Goal: Information Seeking & Learning: Learn about a topic

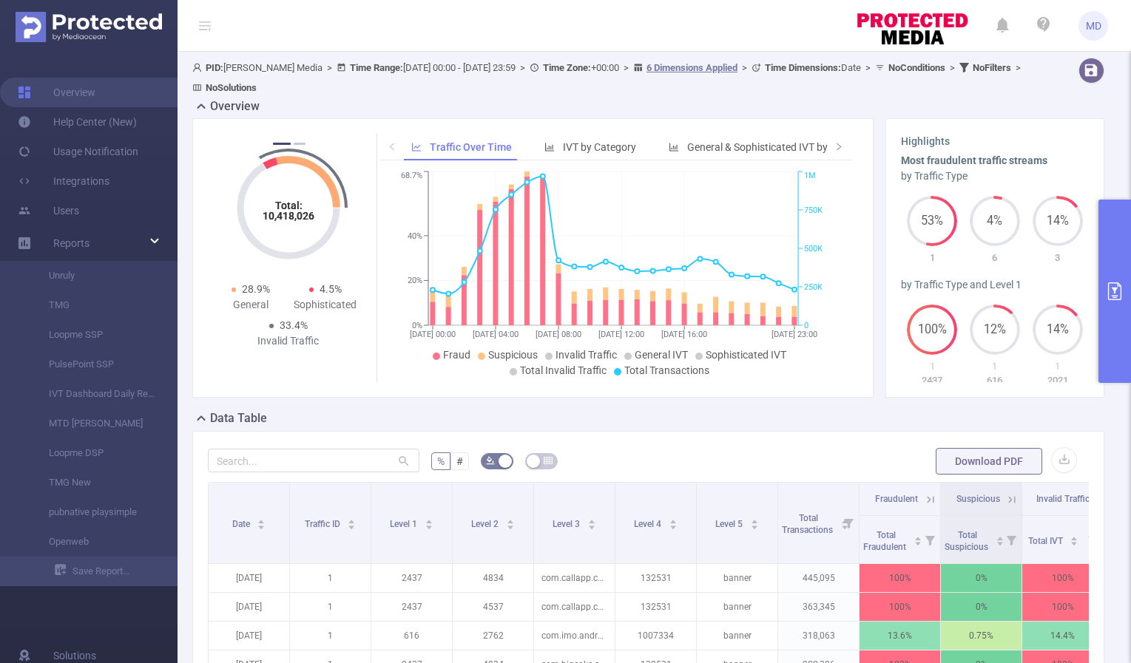
scroll to position [23, 0]
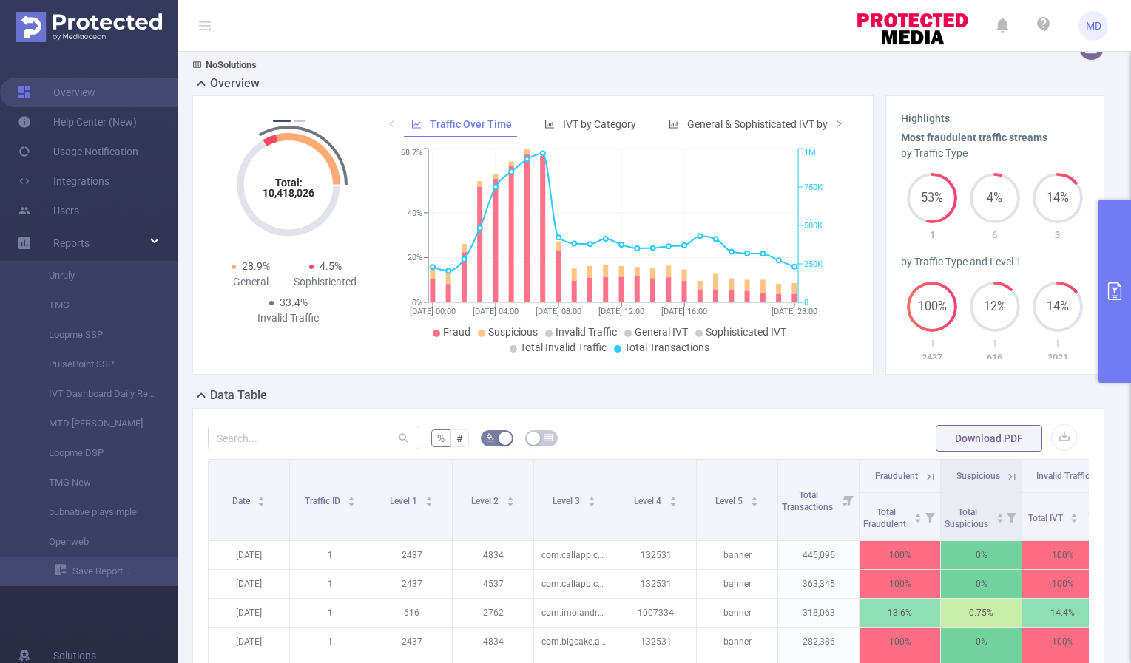
click at [1112, 290] on icon "primary" at bounding box center [1115, 292] width 18 height 18
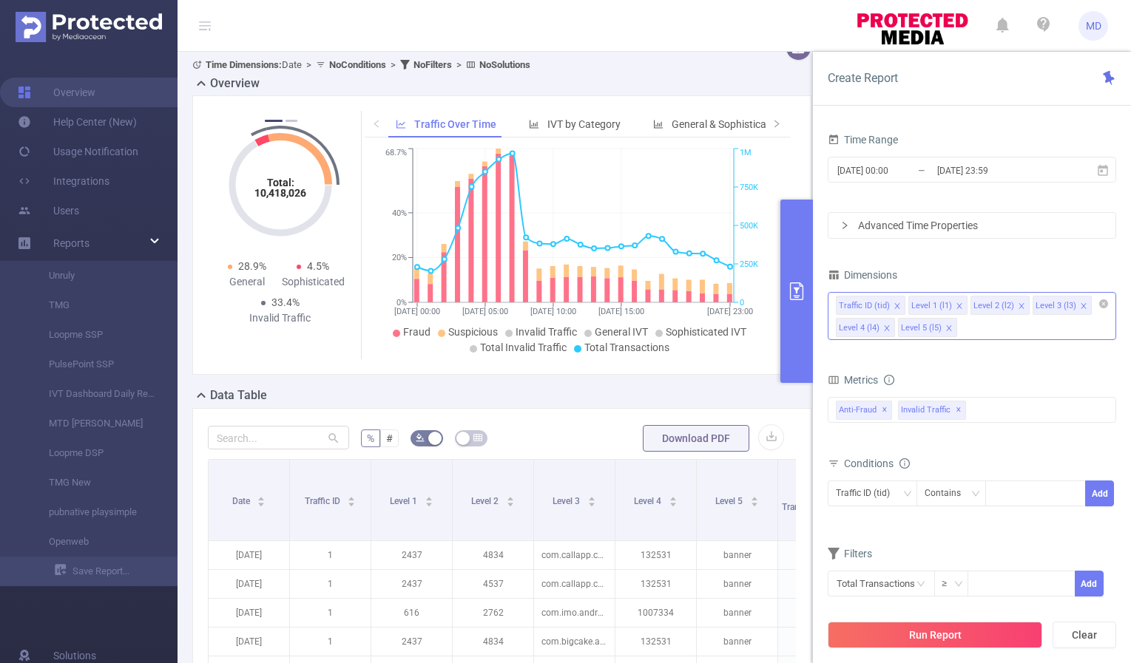
click at [945, 323] on span at bounding box center [948, 328] width 7 height 16
click at [1018, 307] on icon "icon: close" at bounding box center [1020, 305] width 5 height 5
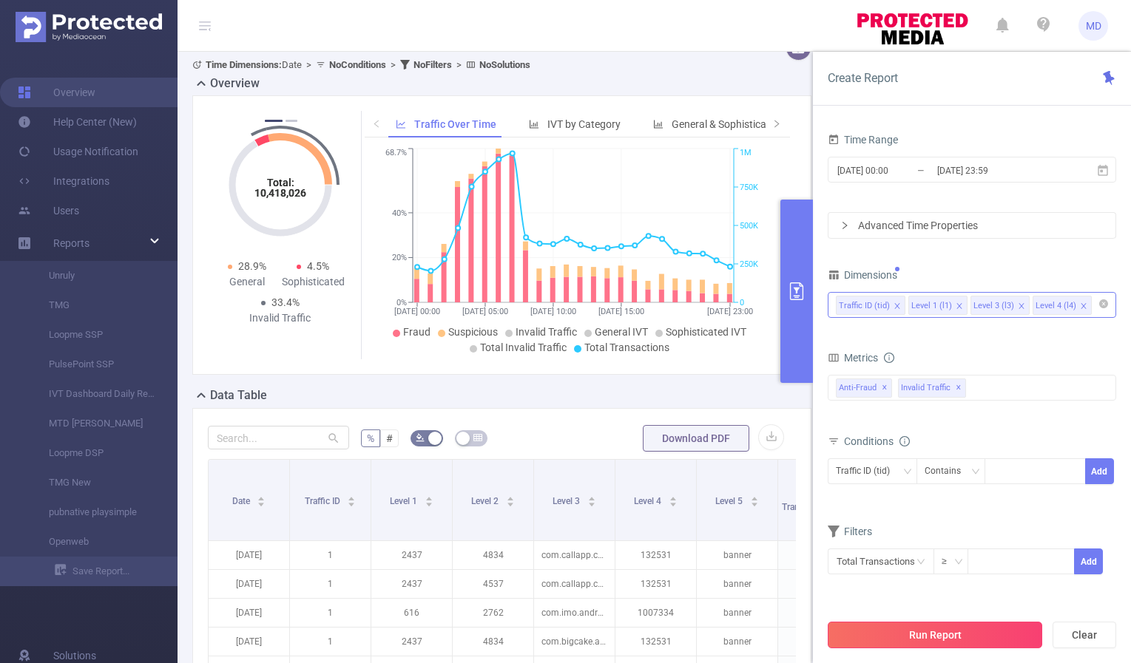
click at [927, 634] on button "Run Report" at bounding box center [935, 635] width 214 height 27
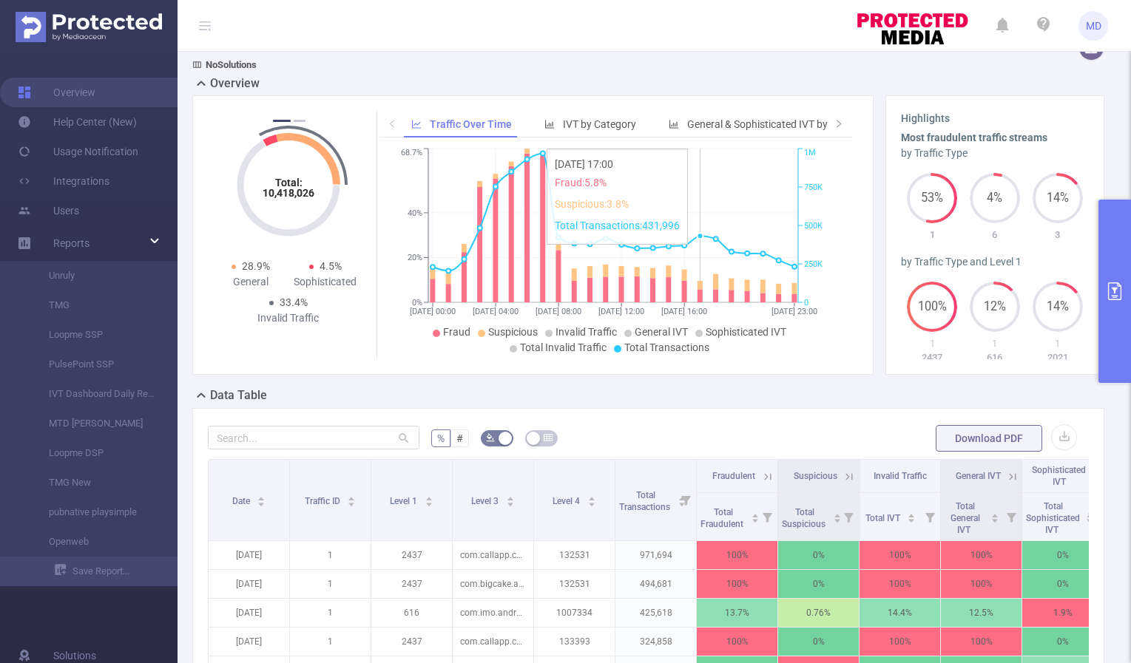
scroll to position [408, 0]
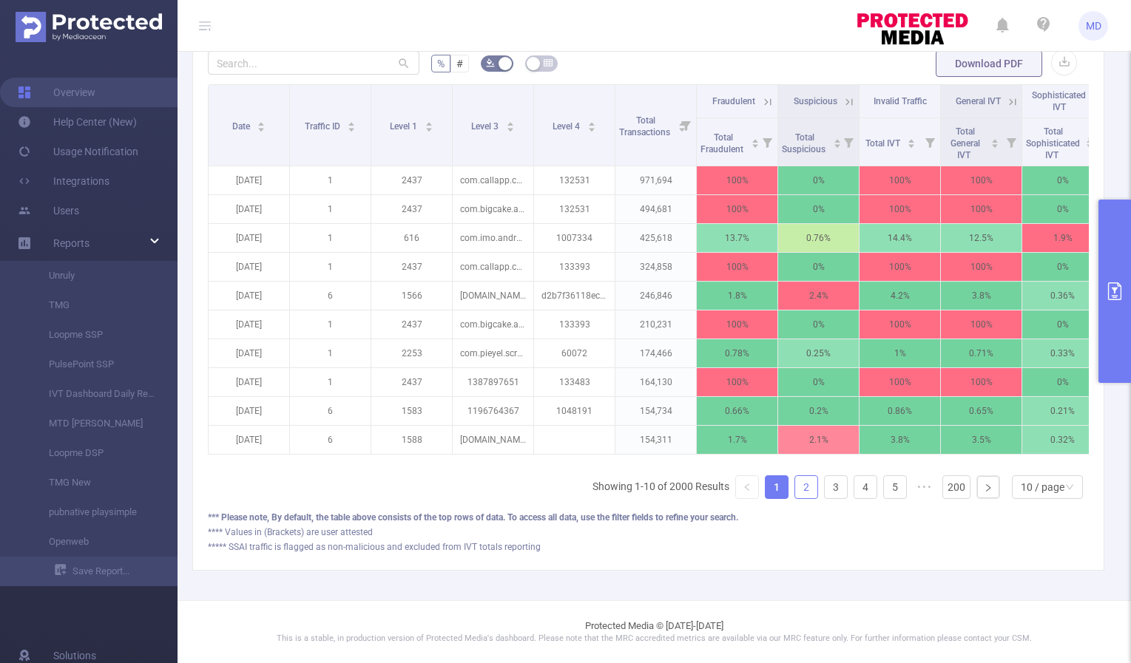
click at [799, 491] on link "2" at bounding box center [806, 487] width 22 height 22
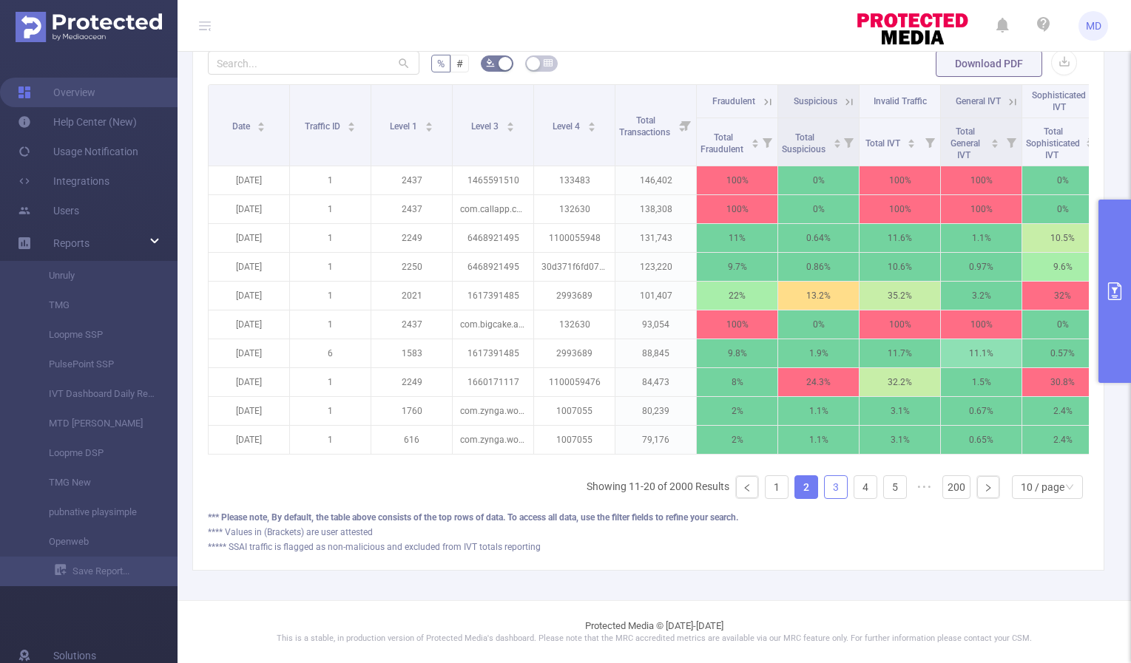
click at [827, 488] on link "3" at bounding box center [836, 487] width 22 height 22
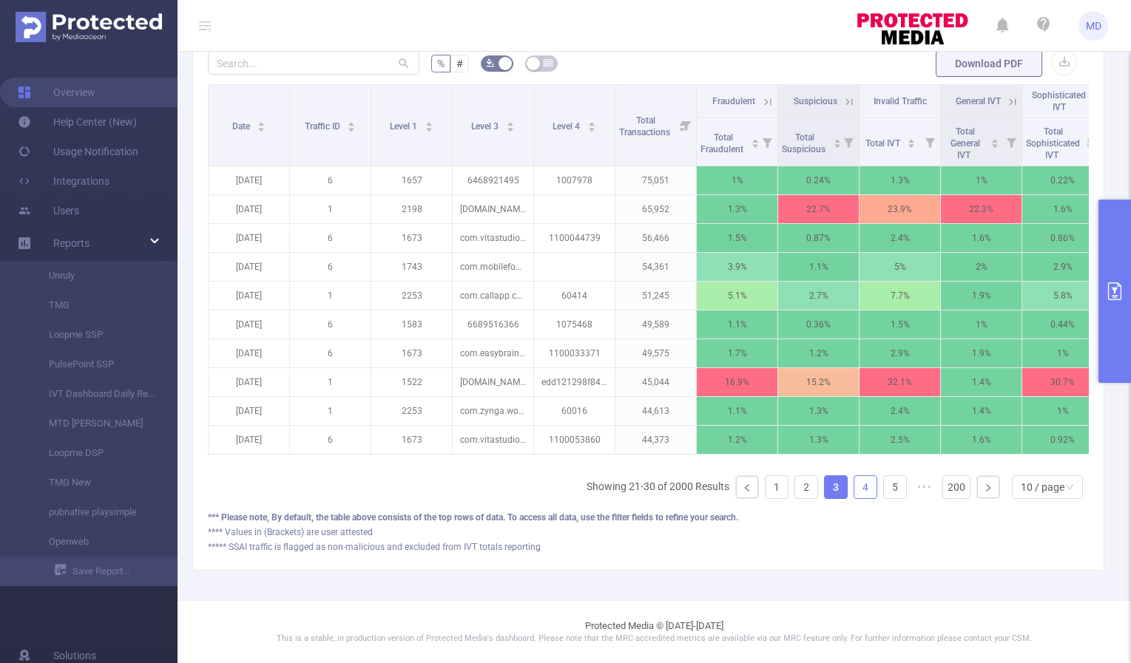
click at [854, 489] on link "4" at bounding box center [865, 487] width 22 height 22
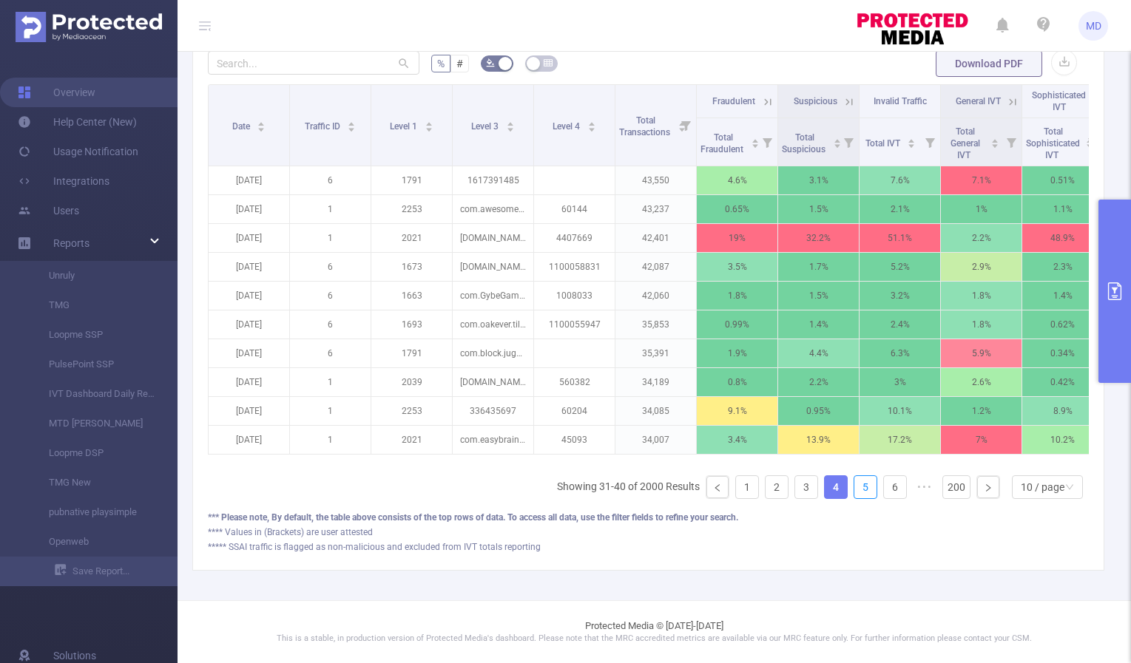
click at [854, 489] on link "5" at bounding box center [865, 487] width 22 height 22
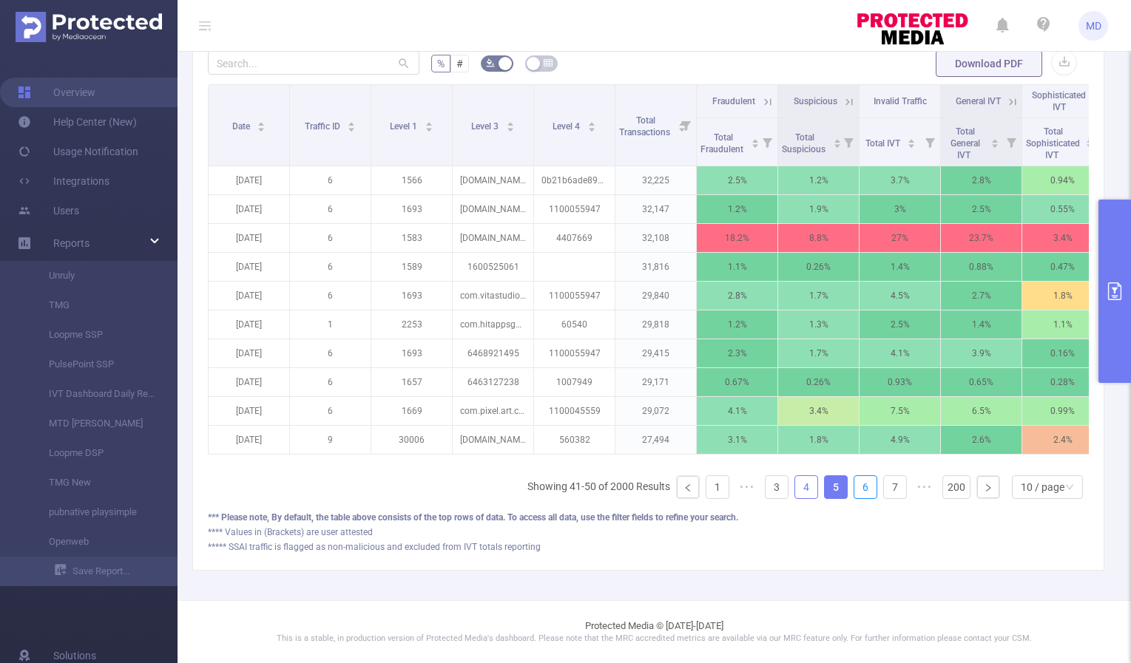
click at [854, 489] on link "6" at bounding box center [865, 487] width 22 height 22
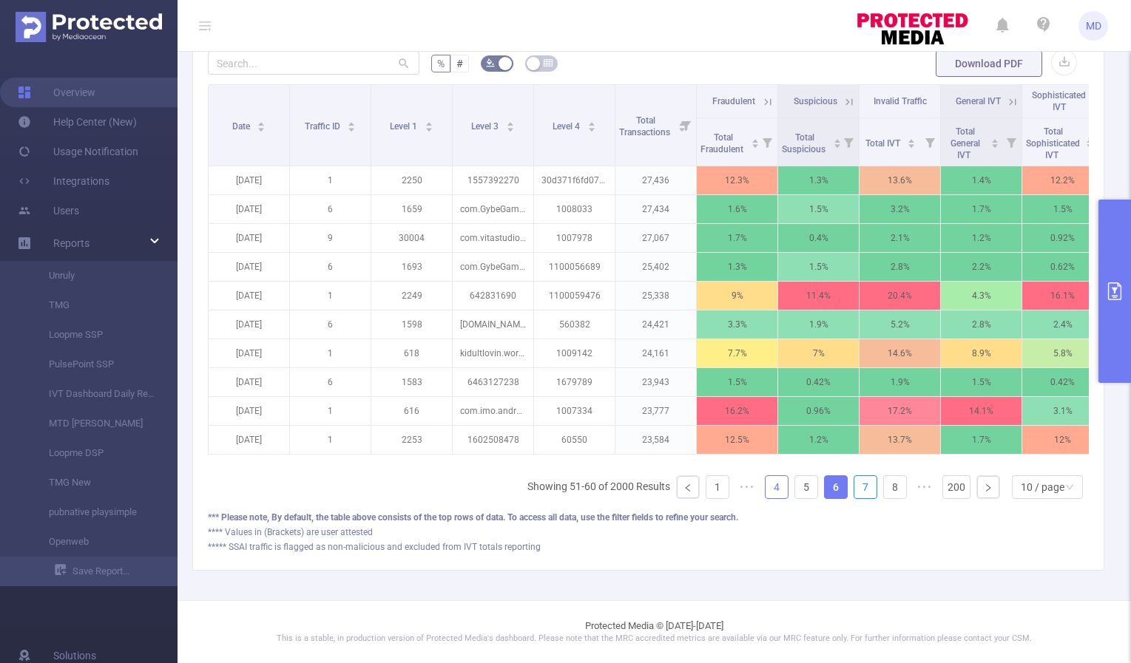
click at [854, 489] on link "7" at bounding box center [865, 487] width 22 height 22
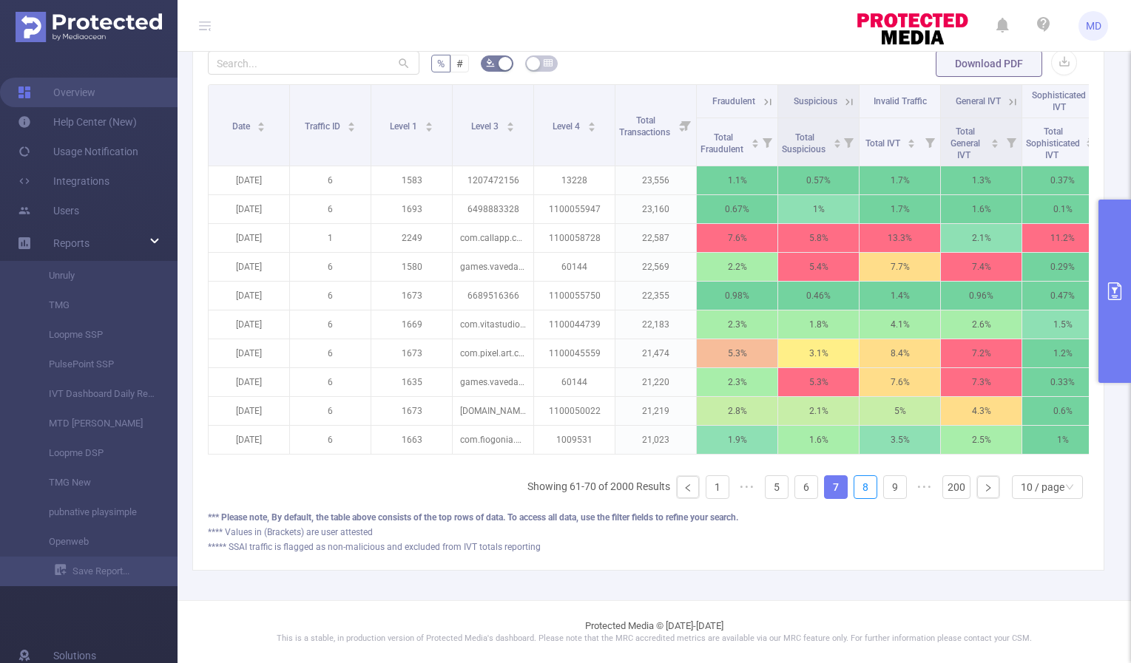
click at [854, 489] on link "8" at bounding box center [865, 487] width 22 height 22
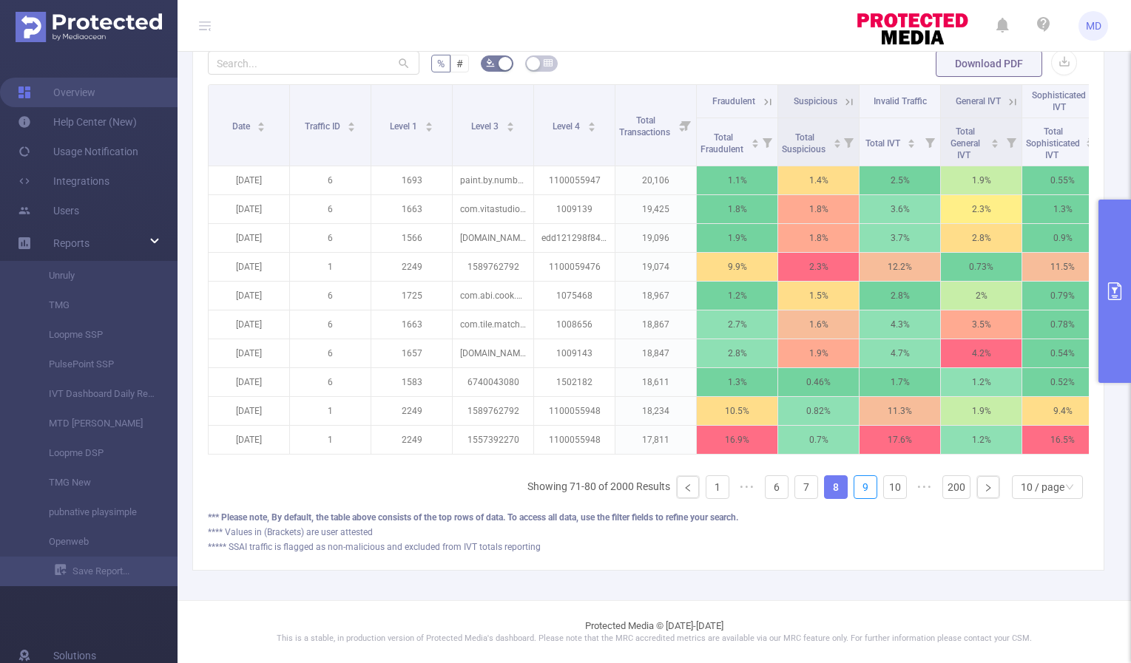
click at [854, 489] on link "9" at bounding box center [865, 487] width 22 height 22
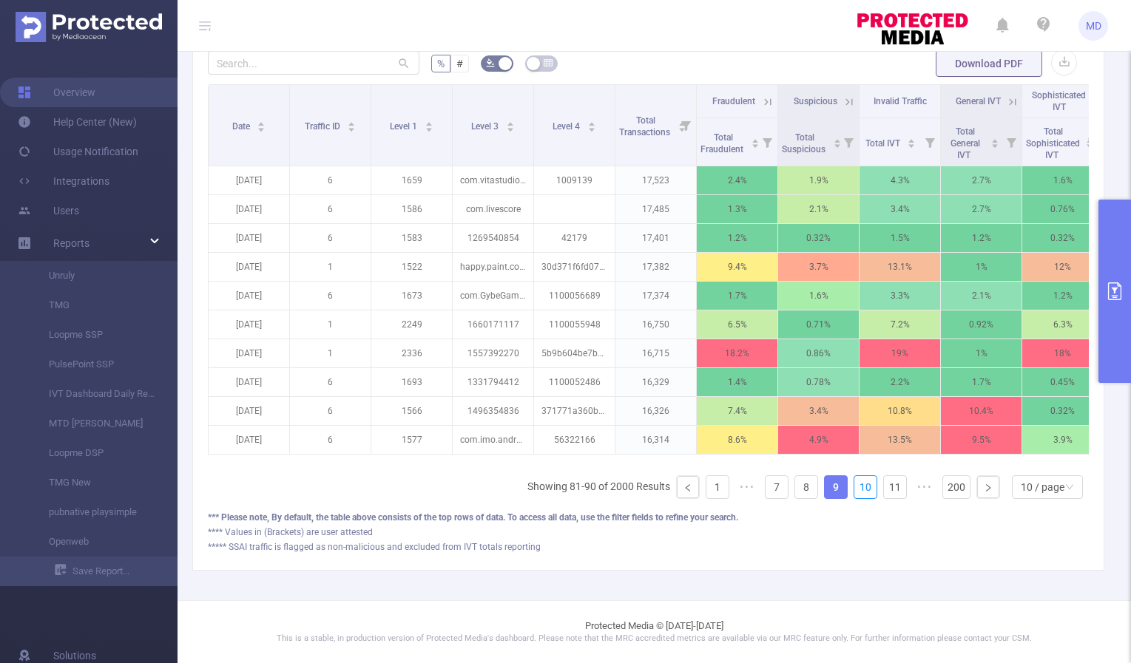
click at [854, 489] on link "10" at bounding box center [865, 487] width 22 height 22
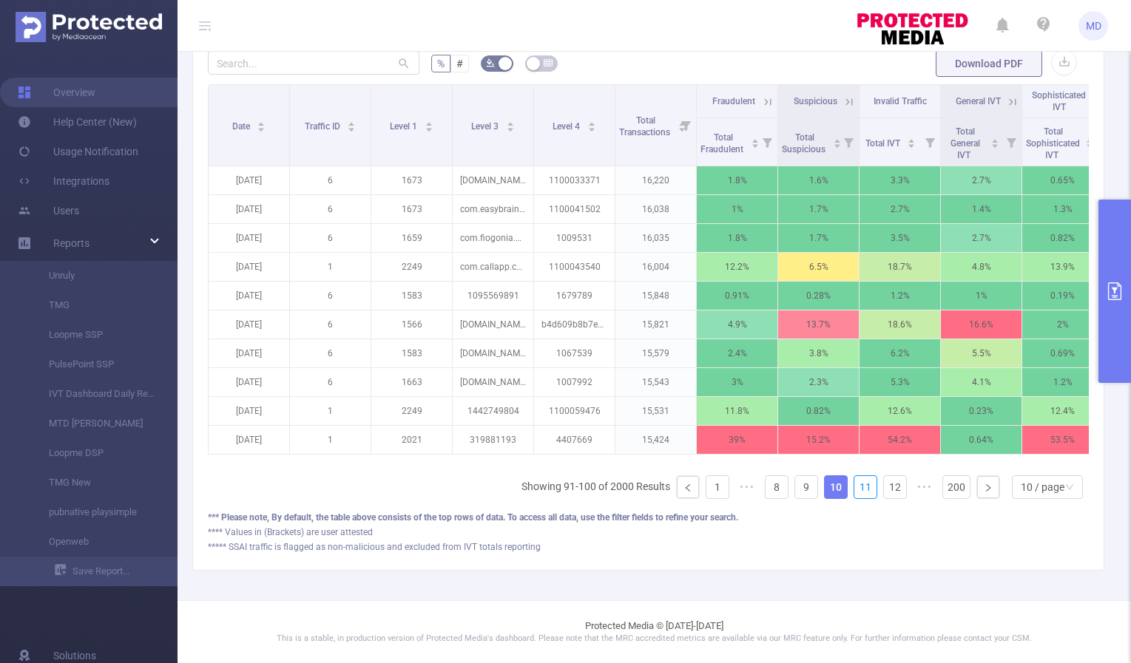
click at [854, 489] on link "11" at bounding box center [865, 487] width 22 height 22
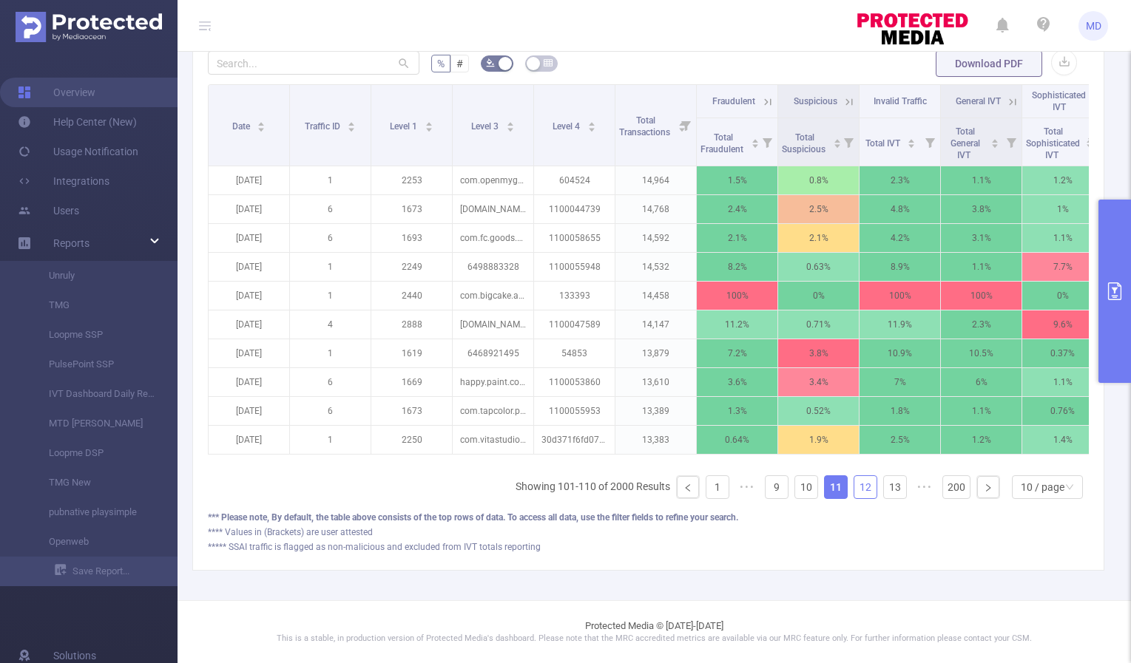
click at [859, 488] on link "12" at bounding box center [865, 487] width 22 height 22
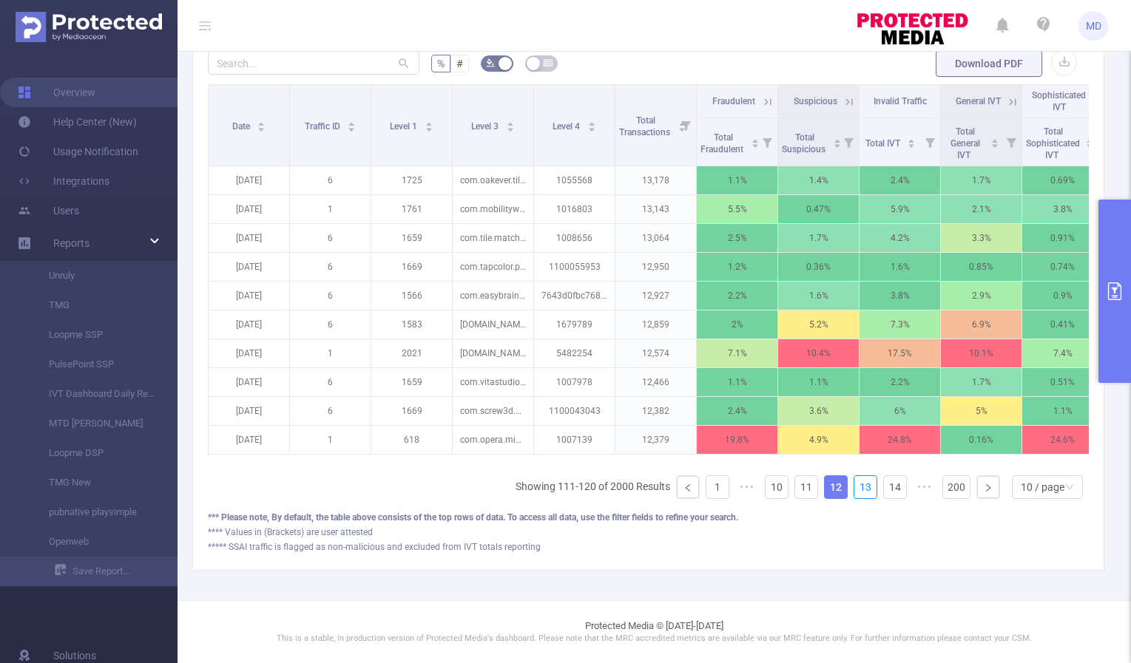
click at [859, 488] on link "13" at bounding box center [865, 487] width 22 height 22
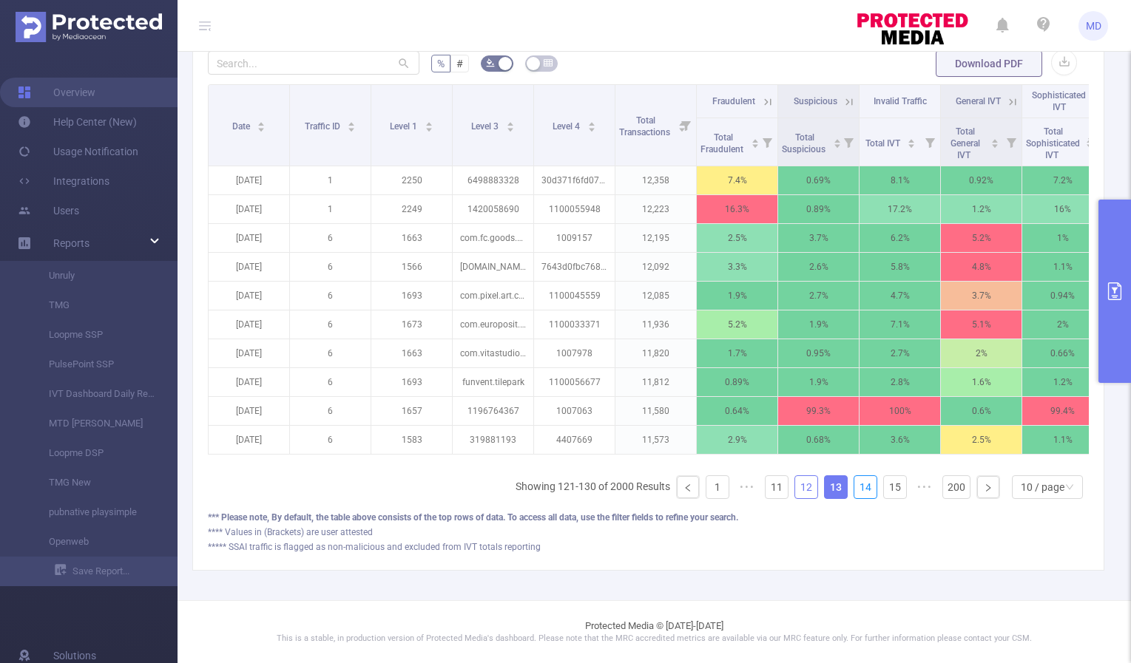
click at [859, 488] on link "14" at bounding box center [865, 487] width 22 height 22
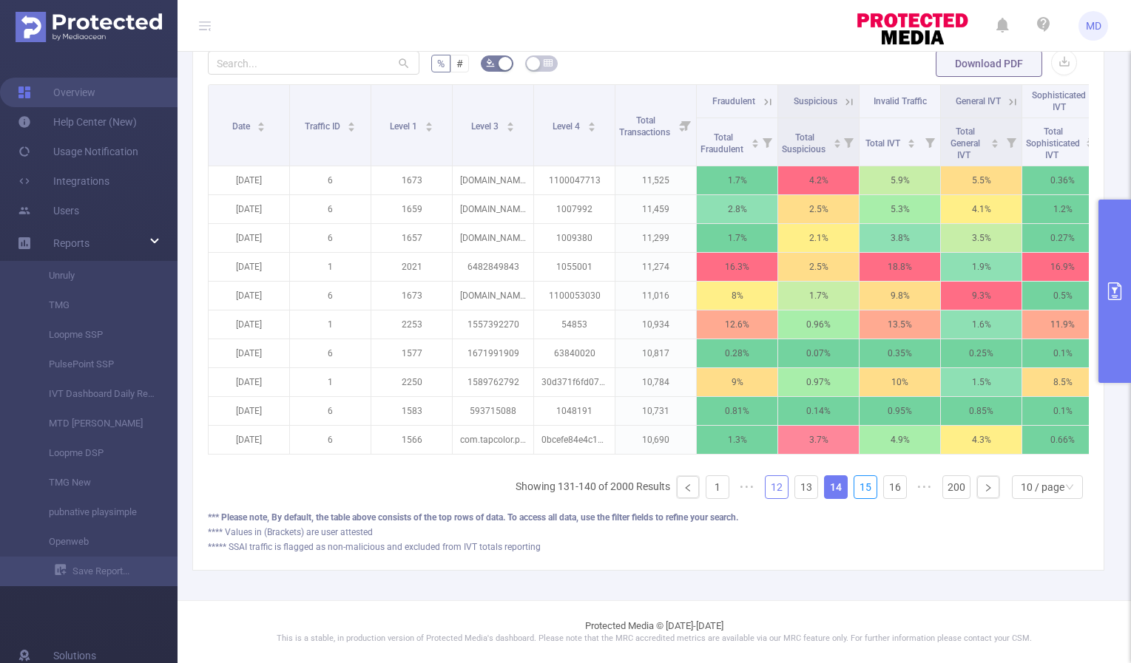
click at [859, 488] on link "15" at bounding box center [865, 487] width 22 height 22
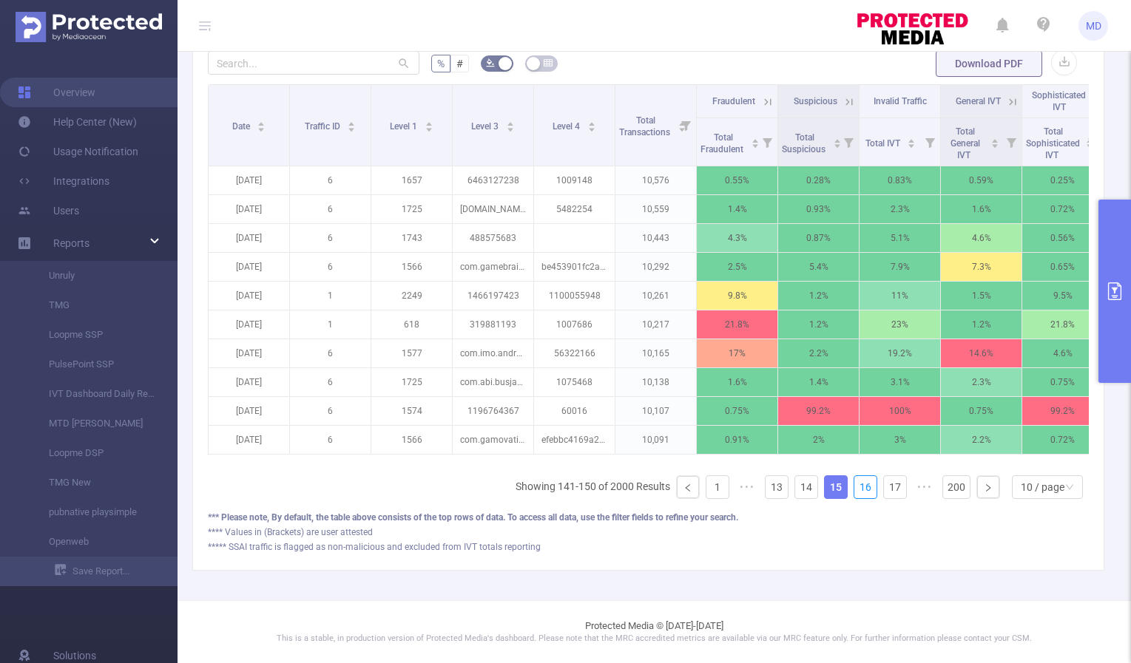
click at [859, 488] on link "16" at bounding box center [865, 487] width 22 height 22
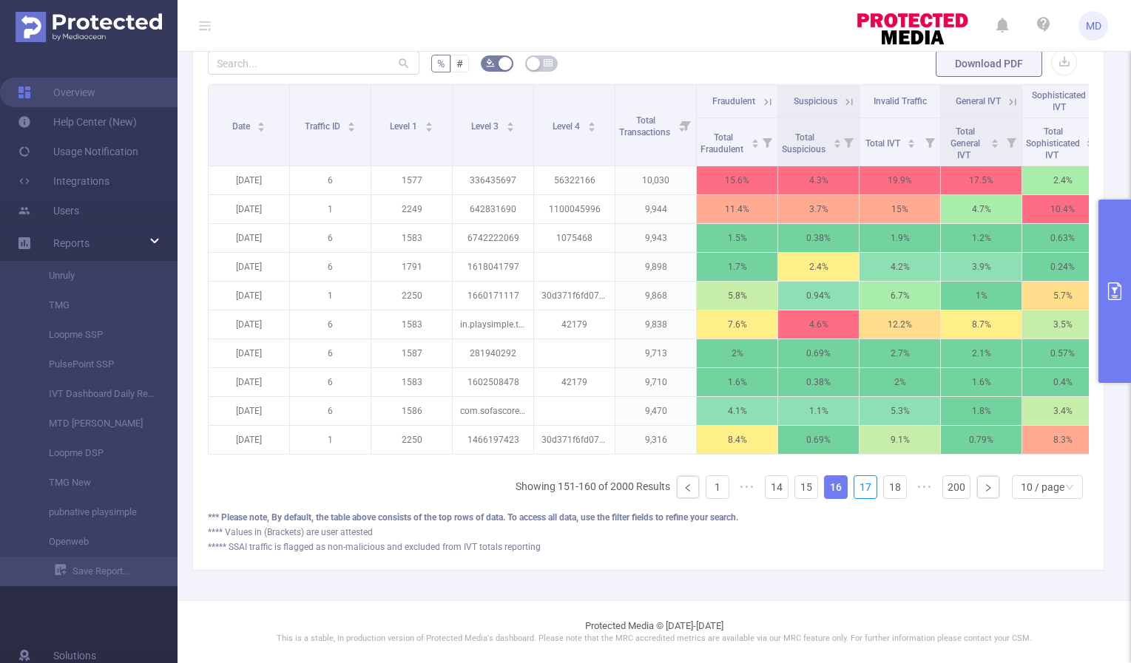
click at [859, 488] on link "17" at bounding box center [865, 487] width 22 height 22
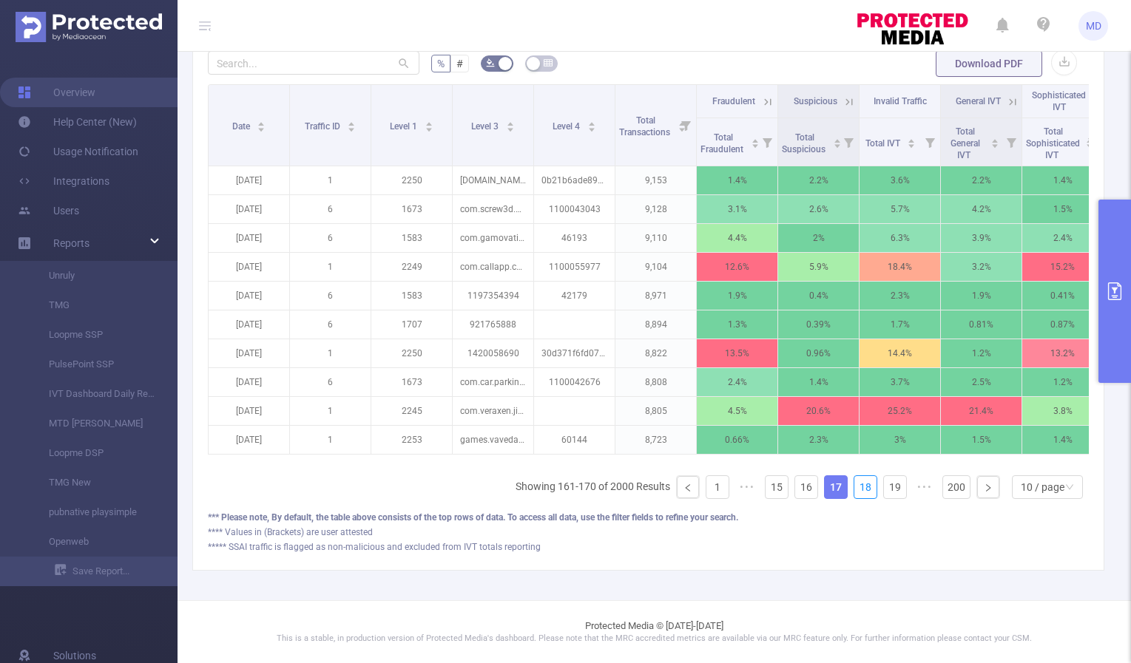
click at [859, 488] on link "18" at bounding box center [865, 487] width 22 height 22
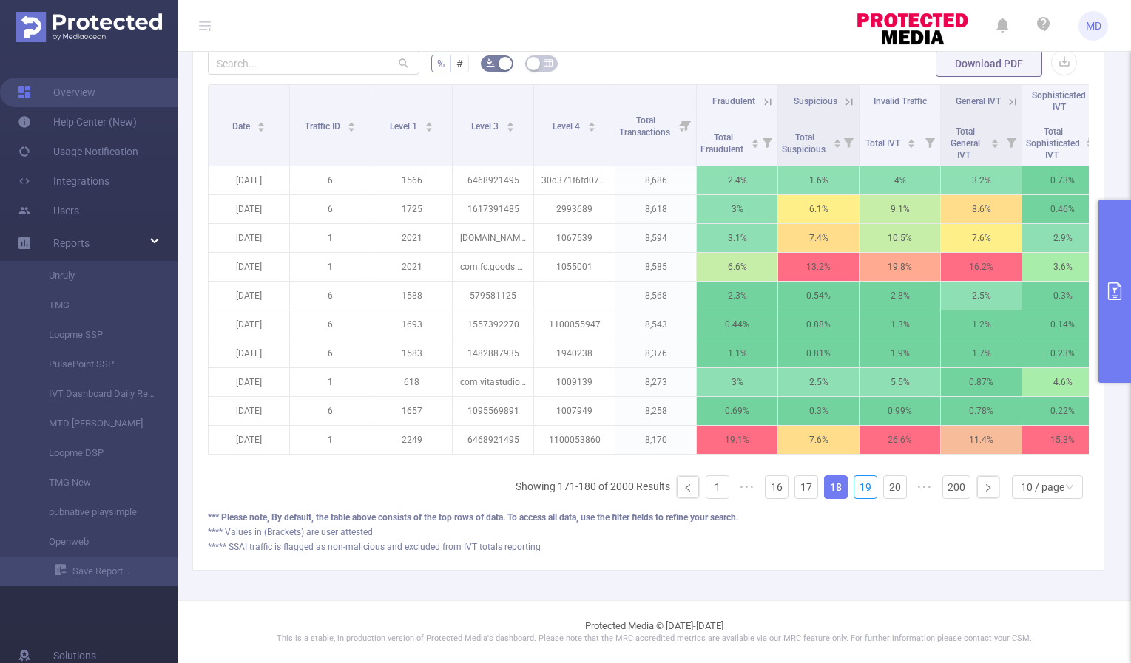
click at [859, 488] on link "19" at bounding box center [865, 487] width 22 height 22
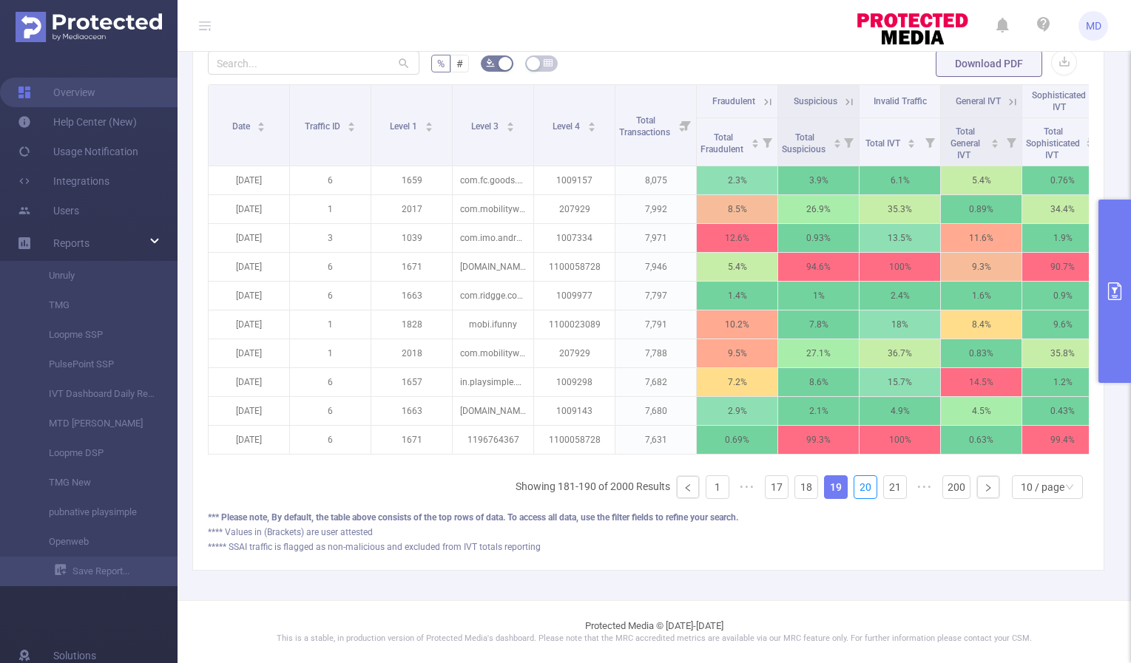
click at [859, 488] on link "20" at bounding box center [865, 487] width 22 height 22
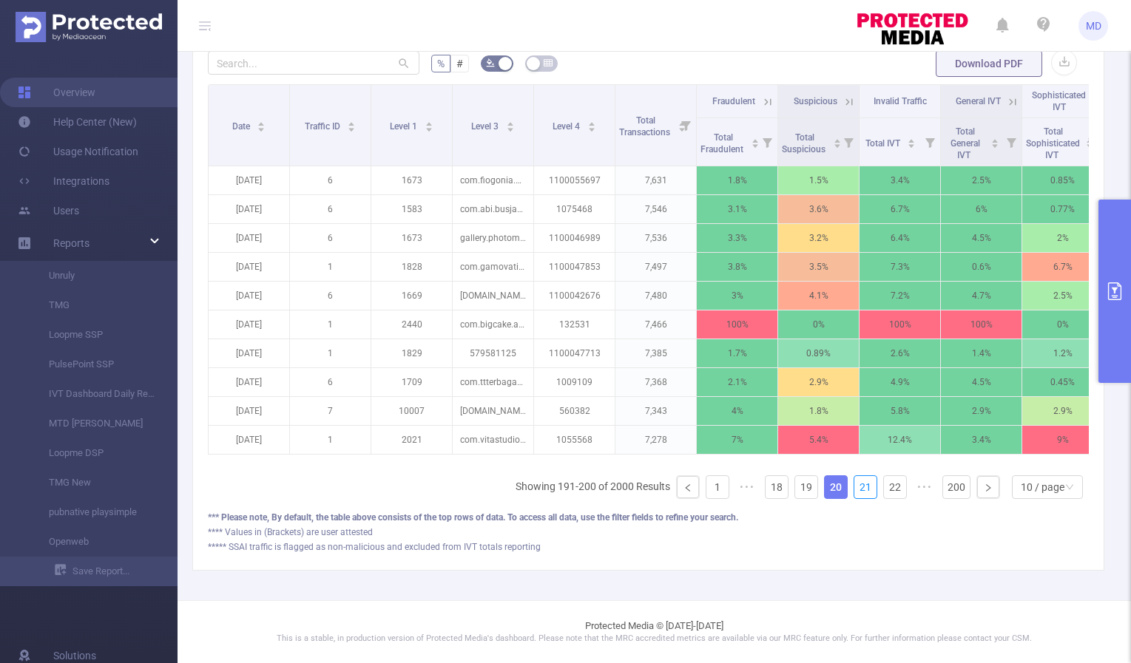
click at [859, 488] on link "21" at bounding box center [865, 487] width 22 height 22
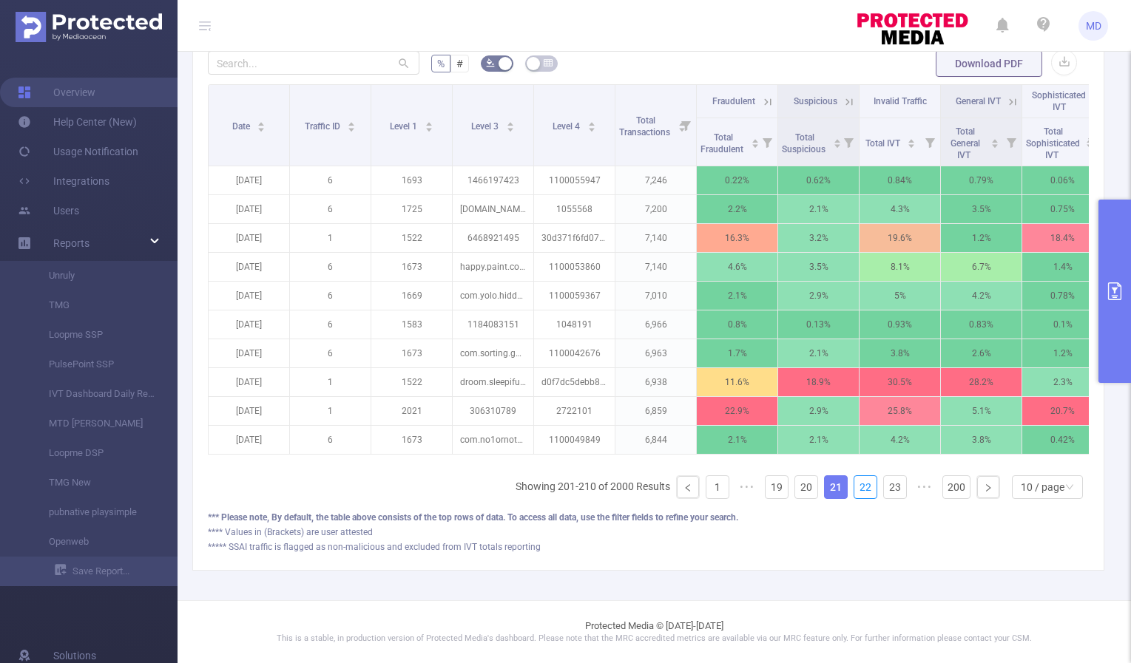
click at [859, 488] on link "22" at bounding box center [865, 487] width 22 height 22
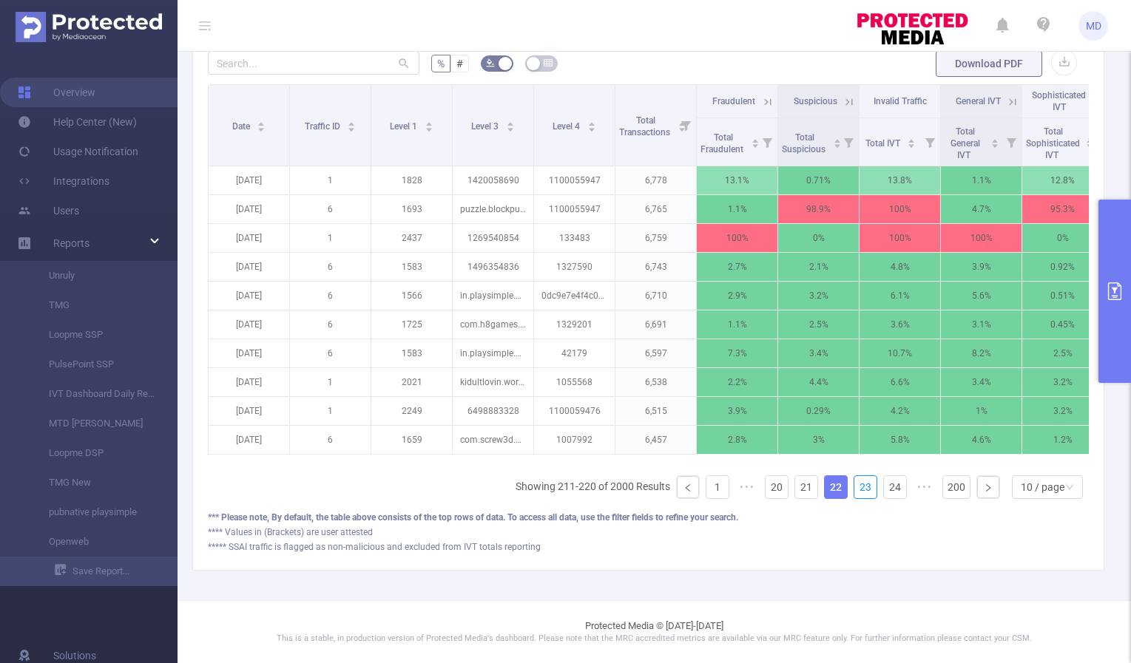
click at [859, 488] on link "23" at bounding box center [865, 487] width 22 height 22
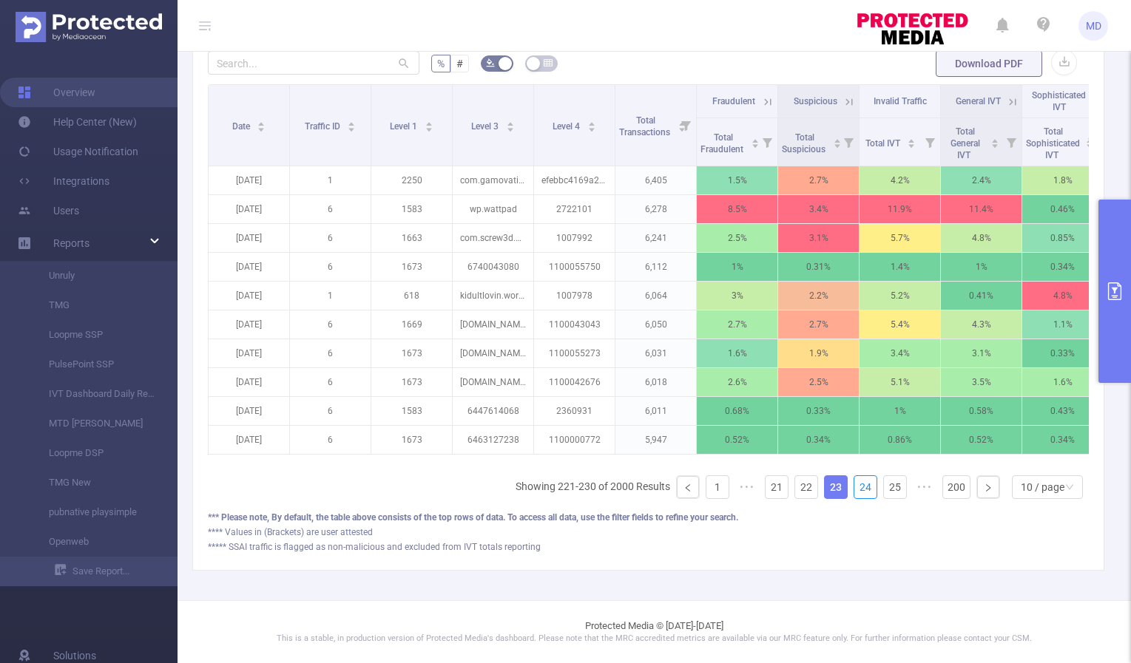
click at [859, 488] on link "24" at bounding box center [865, 487] width 22 height 22
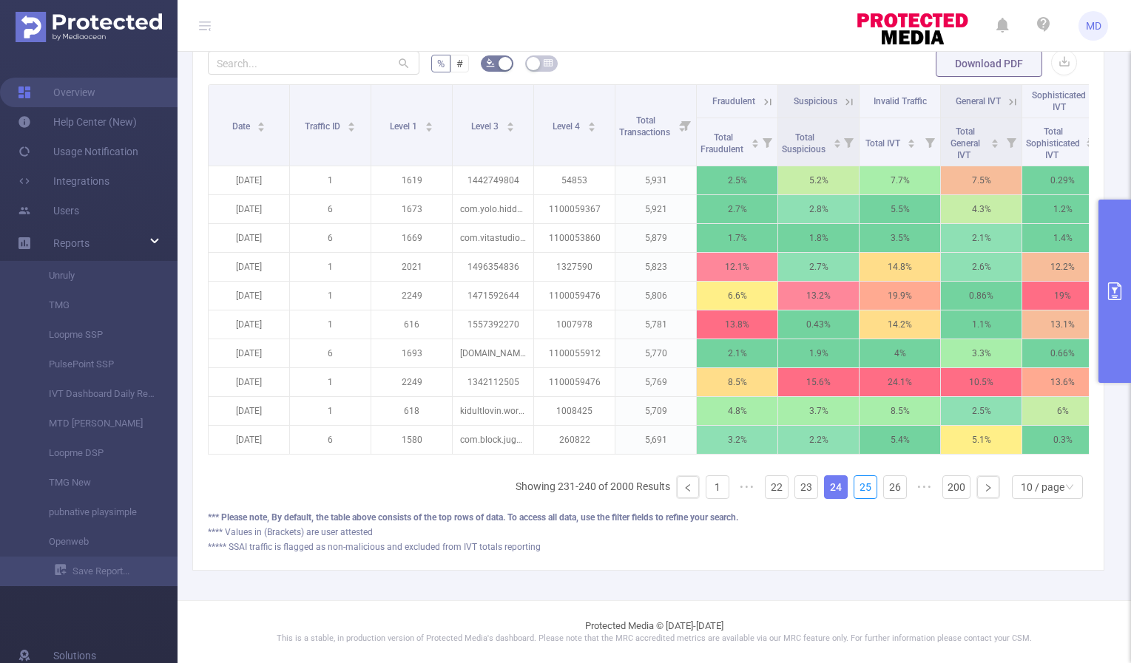
click at [859, 488] on link "25" at bounding box center [865, 487] width 22 height 22
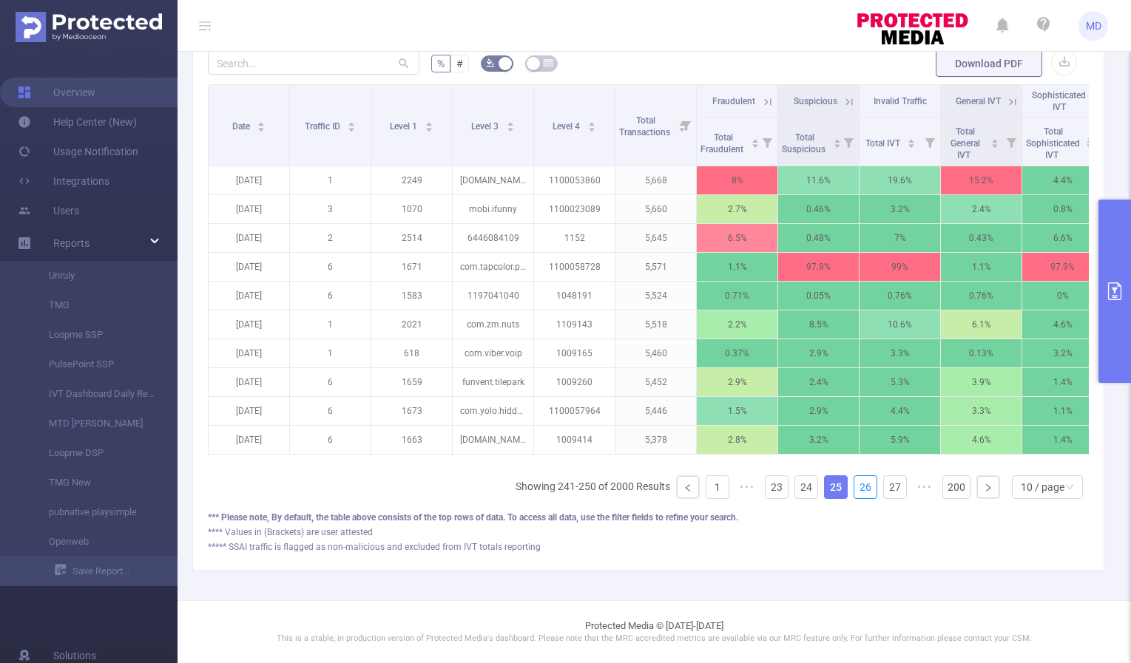
click at [859, 488] on link "26" at bounding box center [865, 487] width 22 height 22
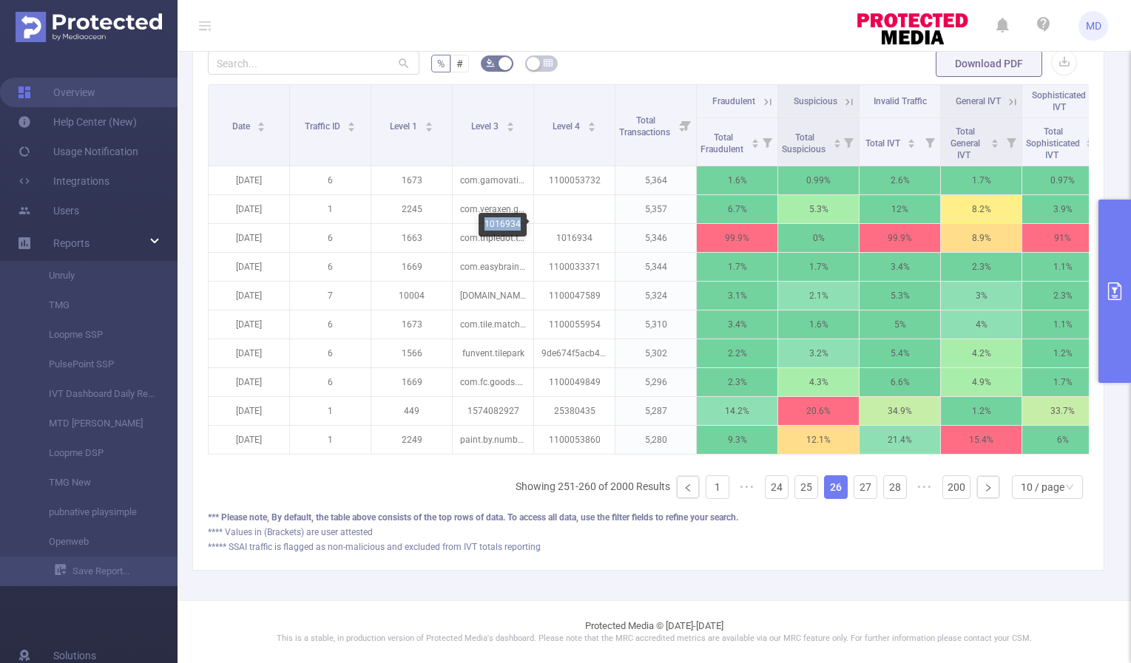
drag, startPoint x: 483, startPoint y: 221, endPoint x: 522, endPoint y: 224, distance: 39.3
click at [522, 224] on div "1016934" at bounding box center [503, 225] width 48 height 24
copy div "1016934"
click at [1125, 293] on button "primary" at bounding box center [1114, 291] width 33 height 183
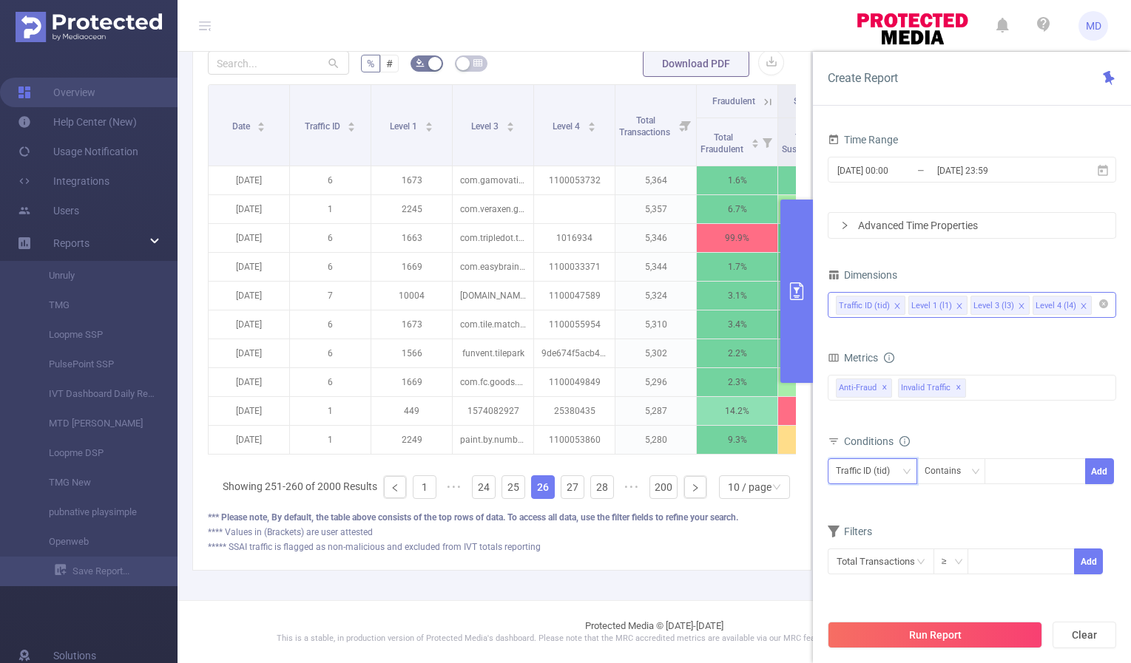
click at [899, 470] on div "Traffic ID (tid)" at bounding box center [872, 471] width 73 height 24
click at [869, 570] on li "Level 4 (l4)" at bounding box center [872, 573] width 89 height 24
click at [1035, 475] on div at bounding box center [1035, 471] width 85 height 24
paste input "1016934"
type input "1016934"
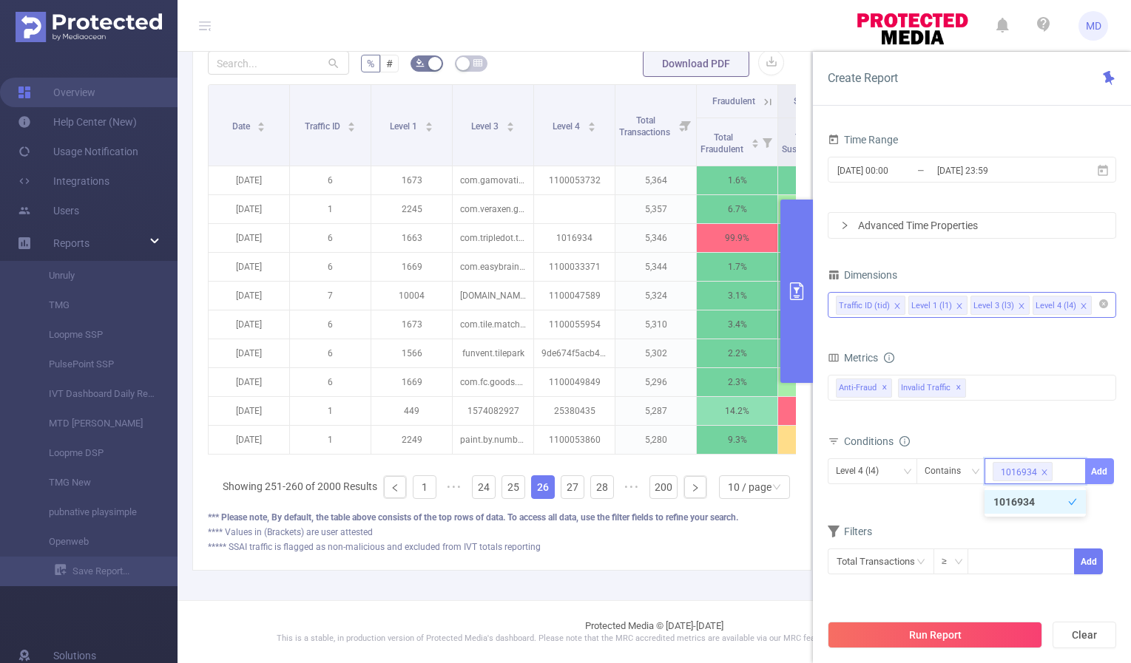
click at [1092, 471] on button "Add" at bounding box center [1099, 472] width 29 height 26
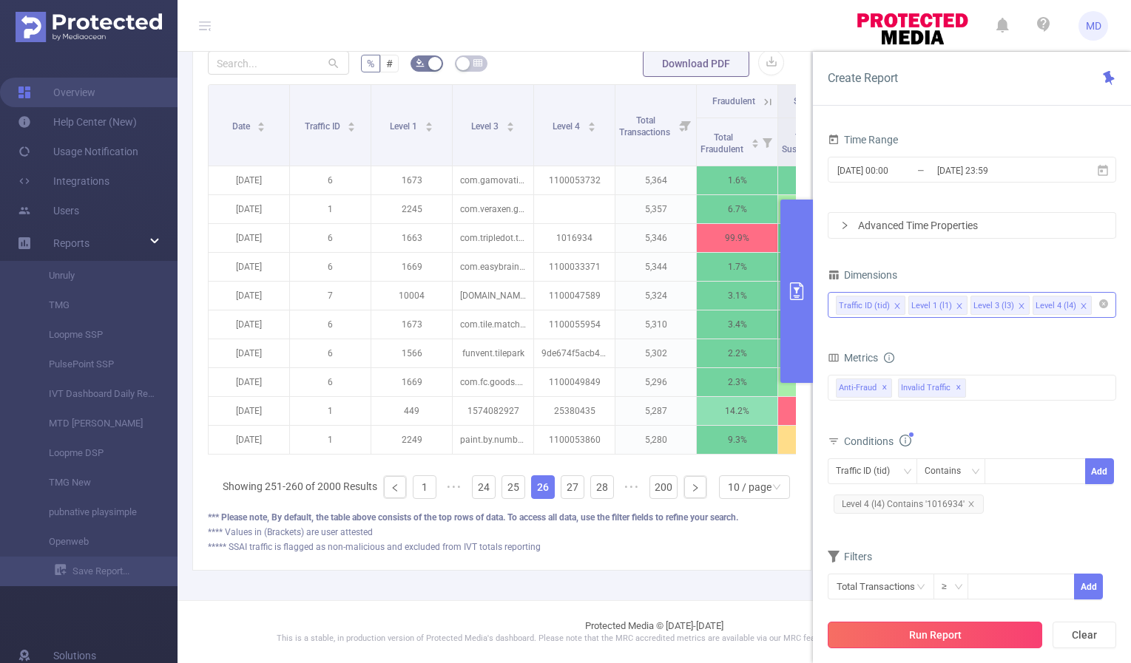
click at [918, 636] on button "Run Report" at bounding box center [935, 635] width 214 height 27
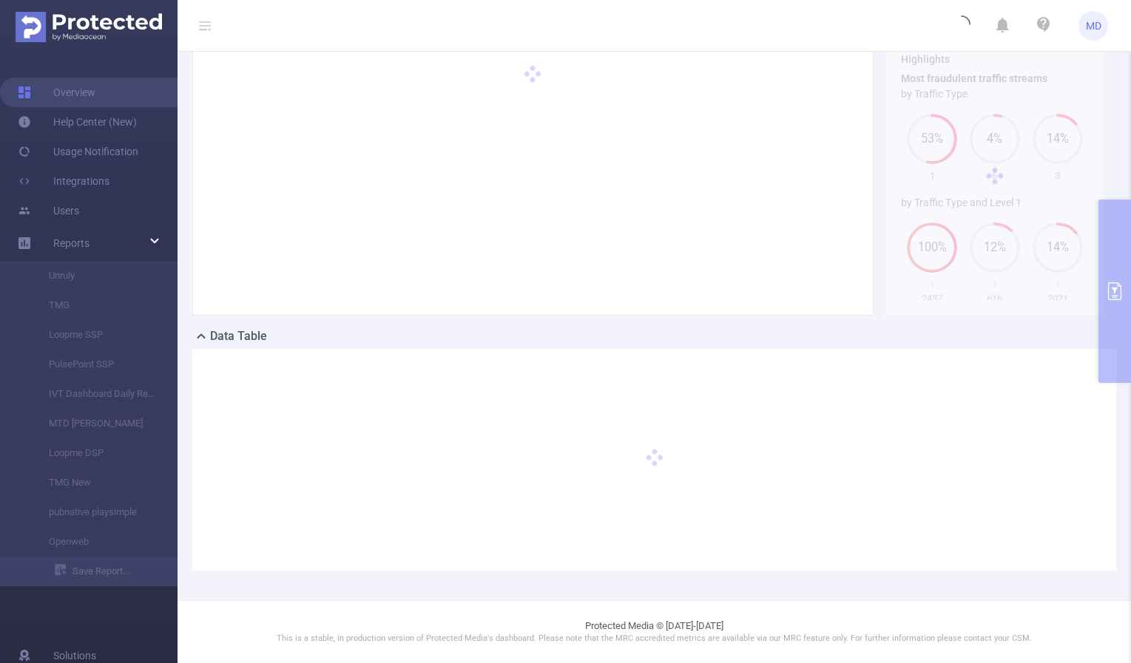
scroll to position [81, 0]
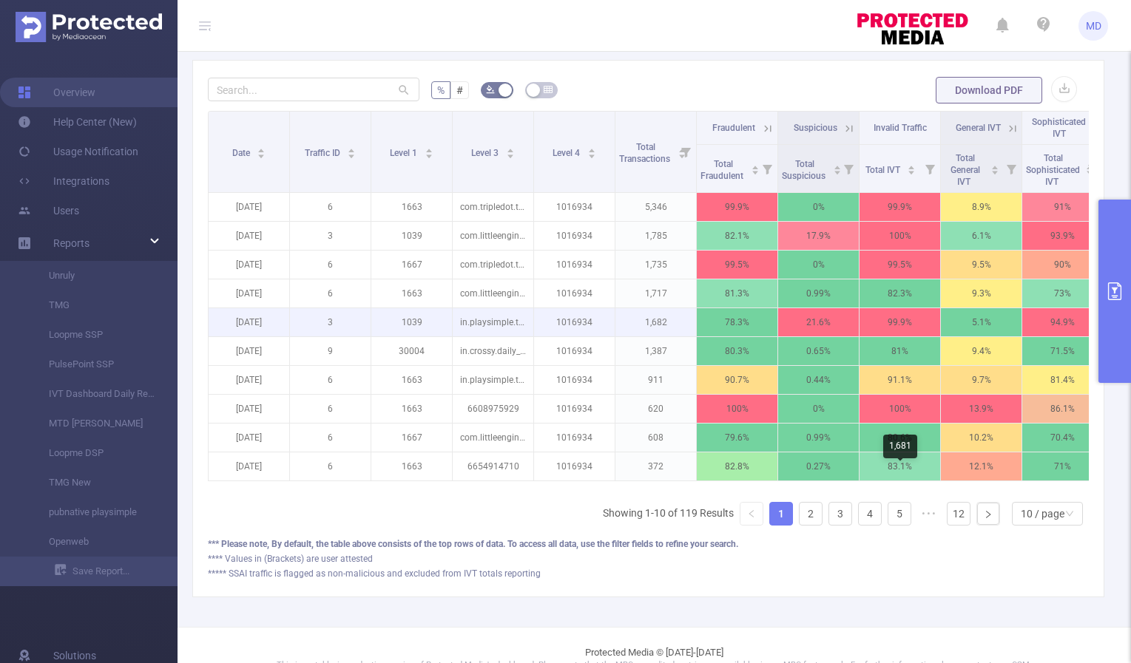
scroll to position [408, 0]
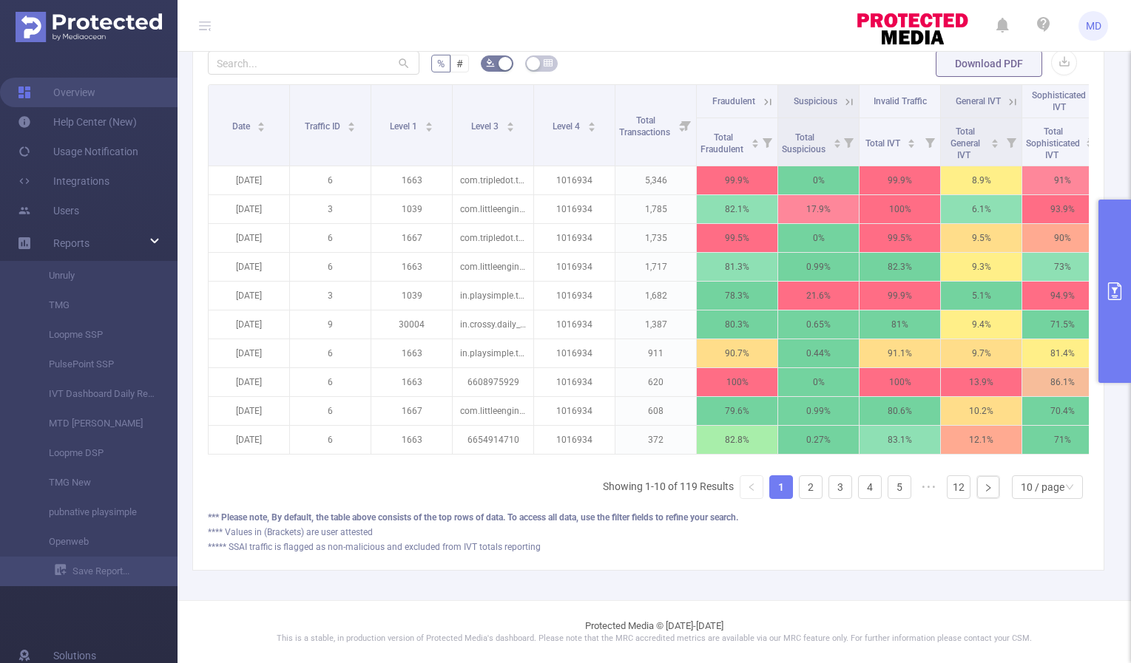
click at [1118, 298] on icon "primary" at bounding box center [1115, 292] width 18 height 18
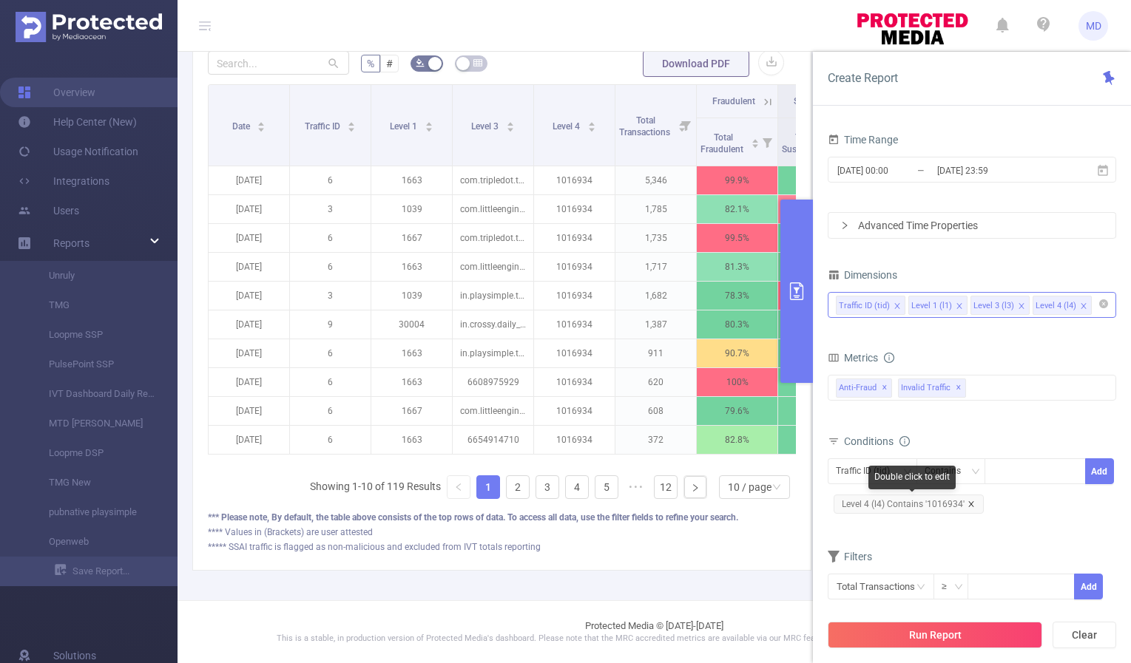
click at [969, 503] on icon "icon: close" at bounding box center [970, 503] width 5 height 5
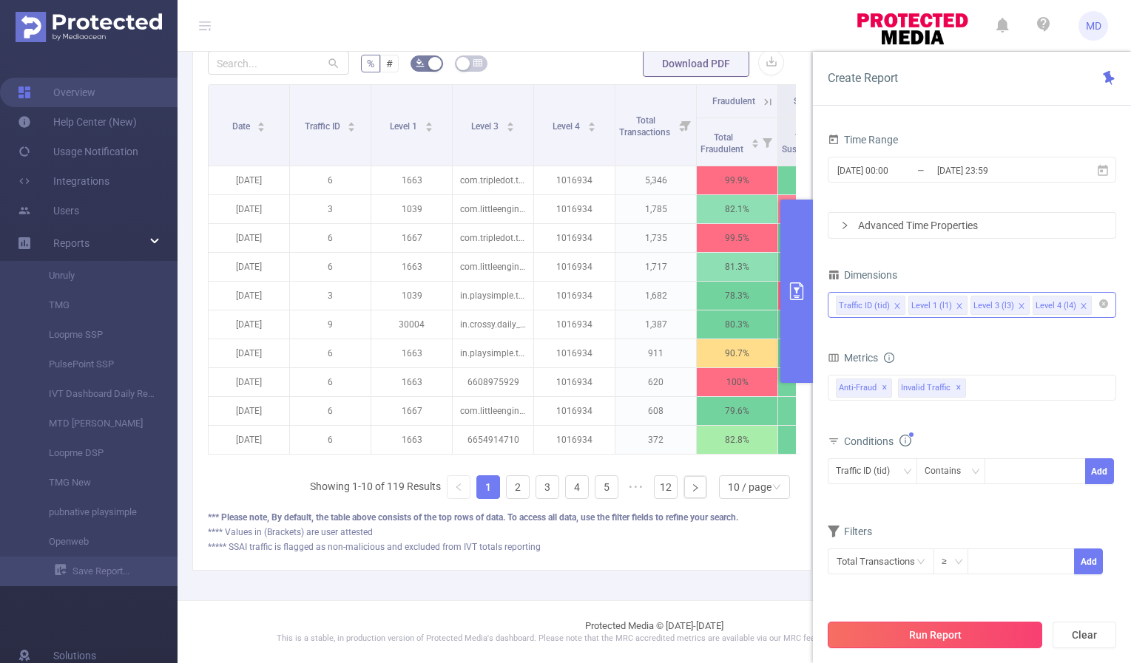
click at [961, 630] on button "Run Report" at bounding box center [935, 635] width 214 height 27
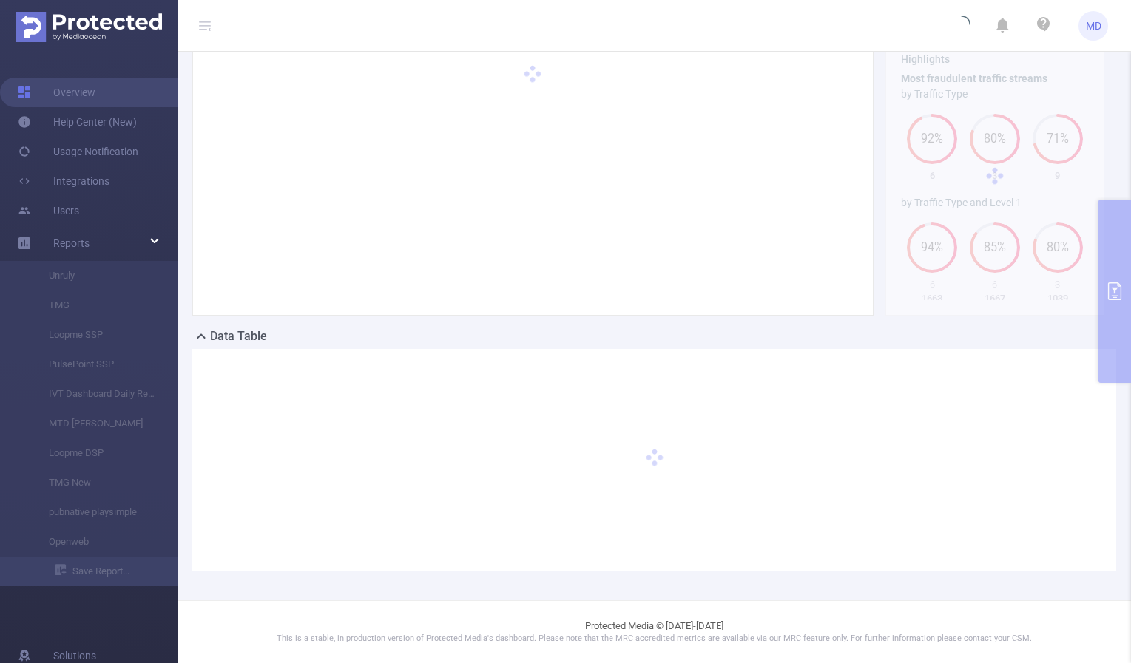
scroll to position [81, 0]
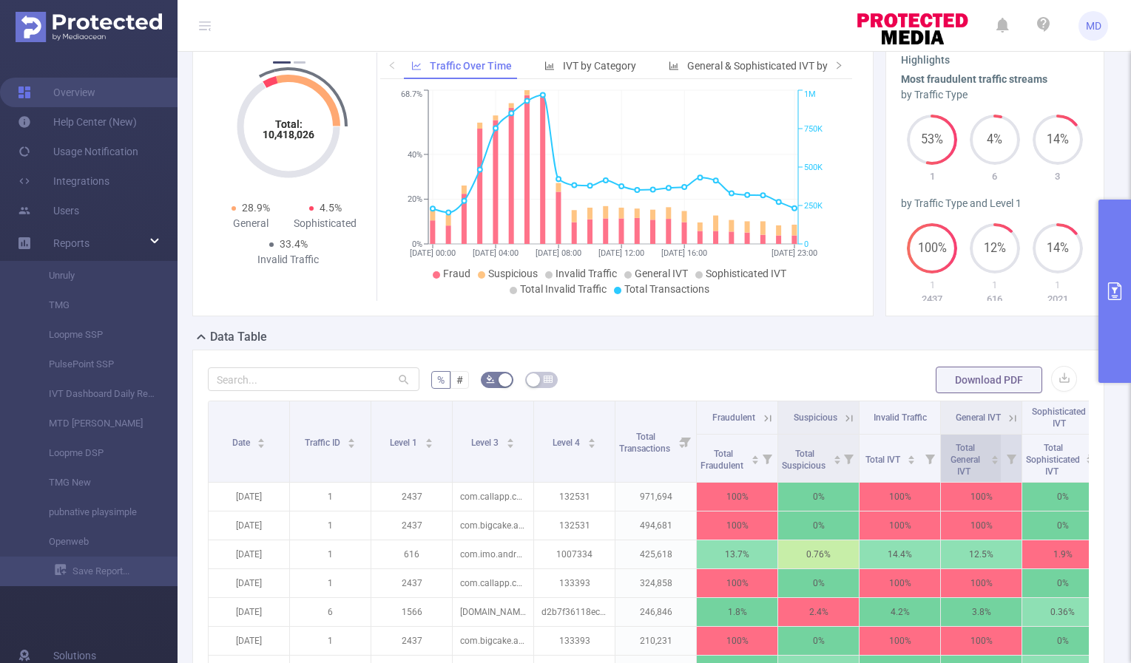
scroll to position [408, 0]
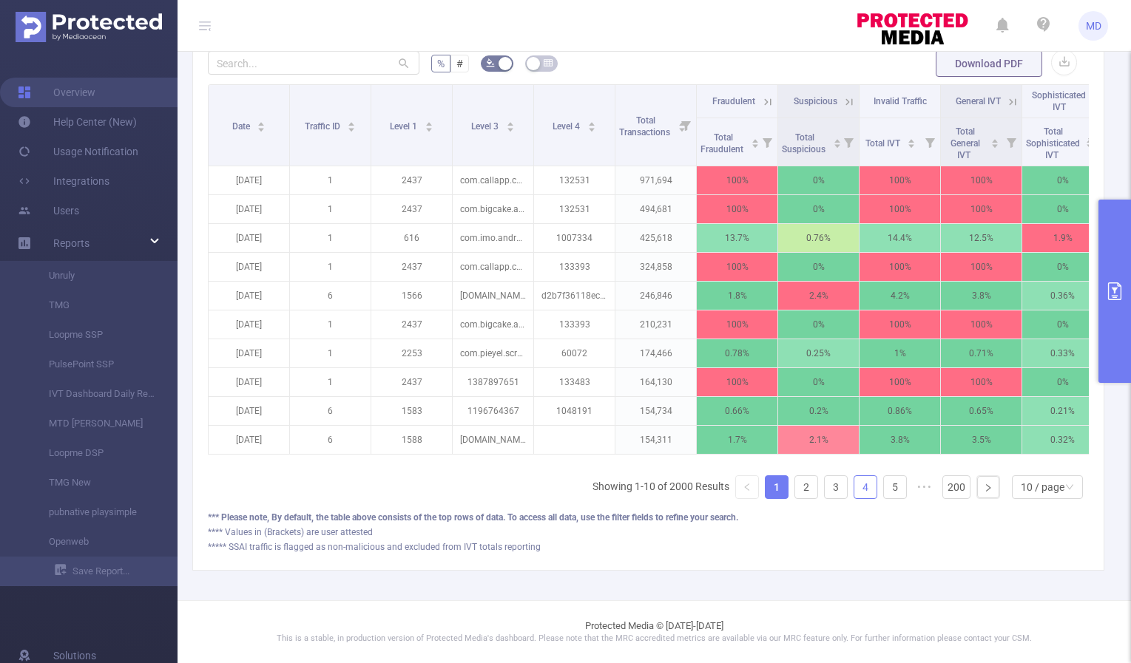
click at [860, 493] on link "4" at bounding box center [865, 487] width 22 height 22
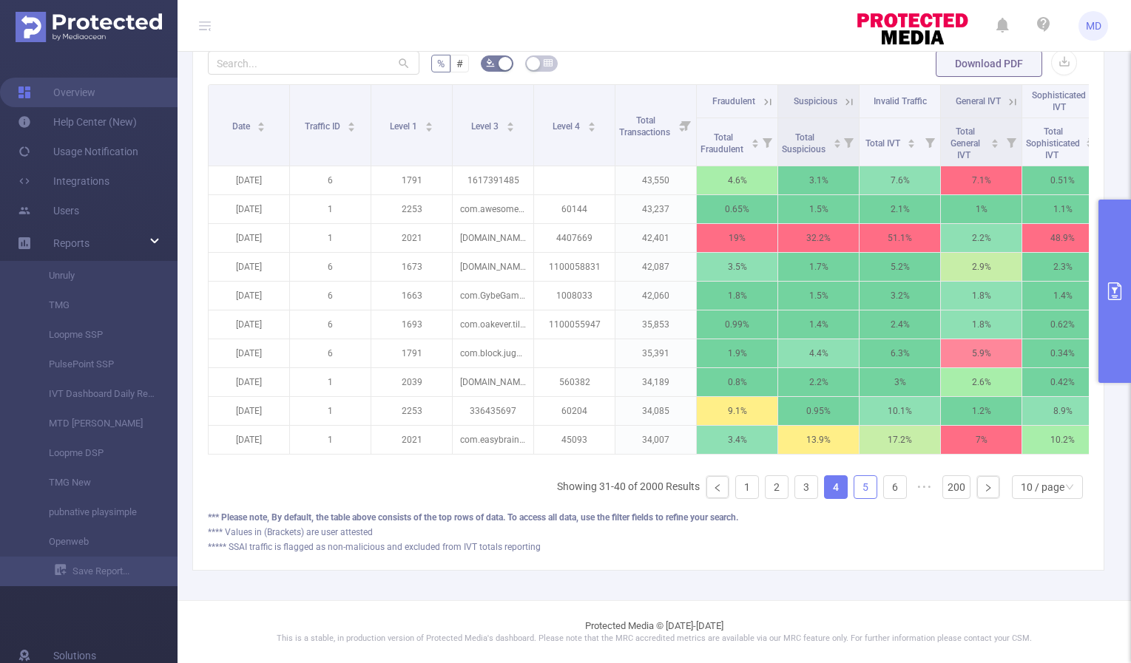
click at [854, 491] on link "5" at bounding box center [865, 487] width 22 height 22
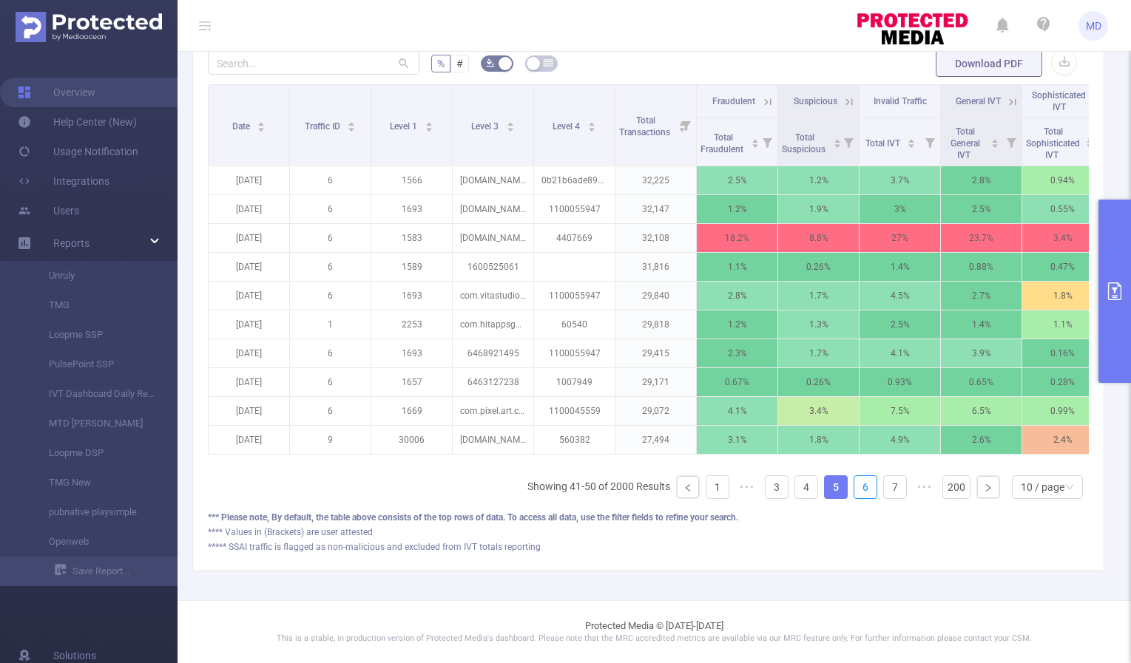
click at [854, 491] on link "6" at bounding box center [865, 487] width 22 height 22
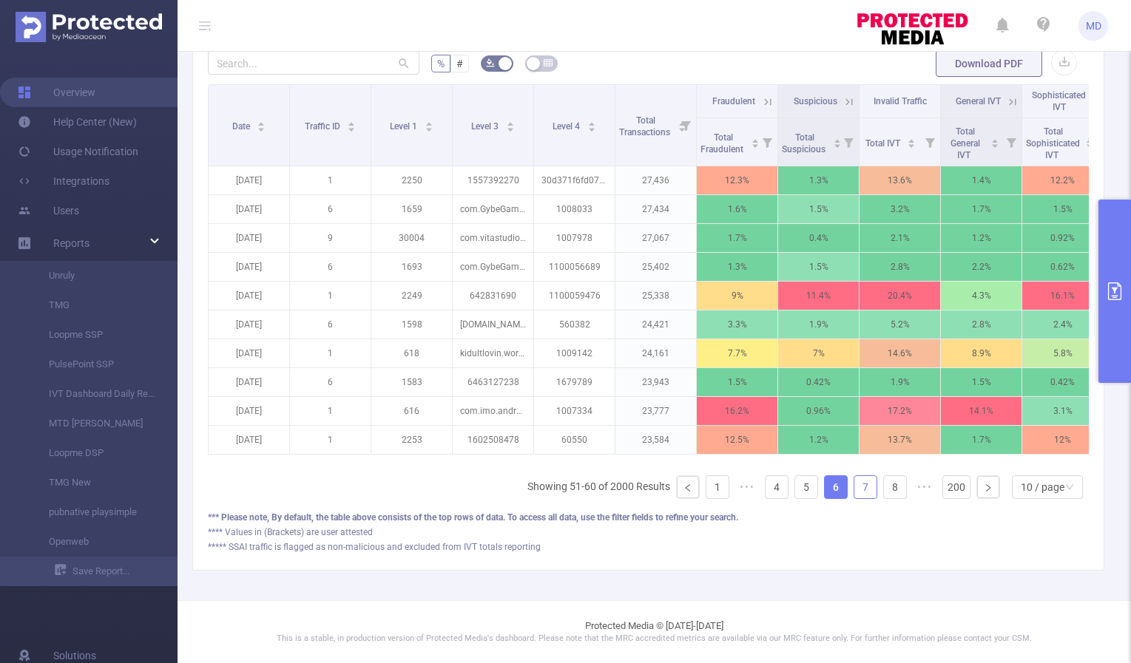
click at [854, 486] on link "7" at bounding box center [865, 487] width 22 height 22
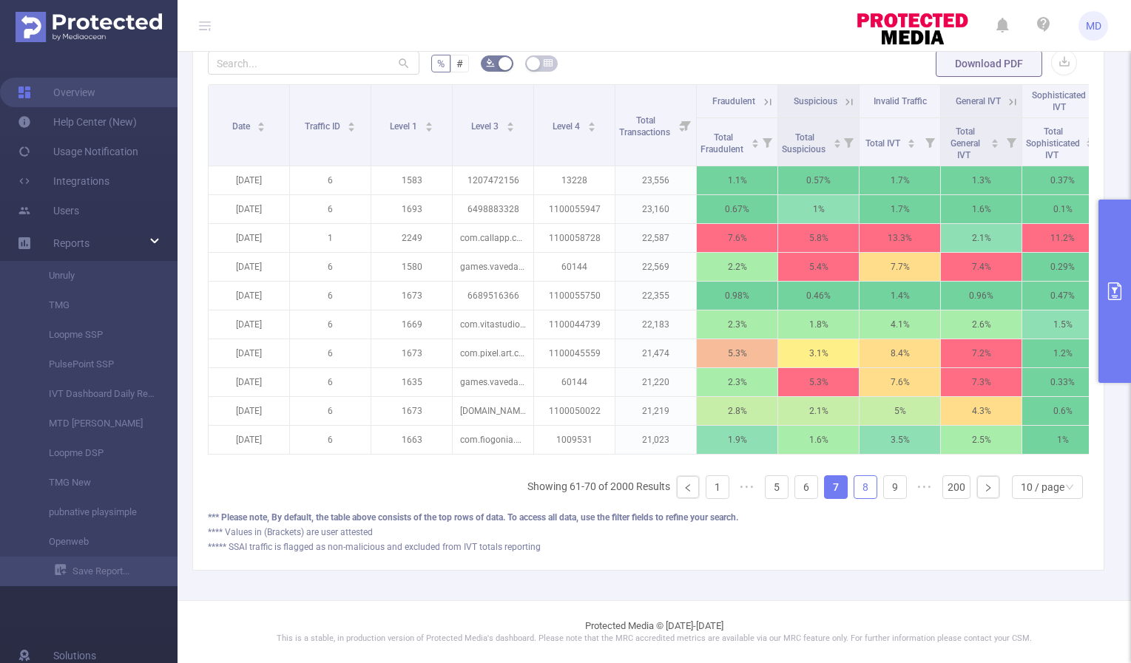
click at [854, 486] on link "8" at bounding box center [865, 487] width 22 height 22
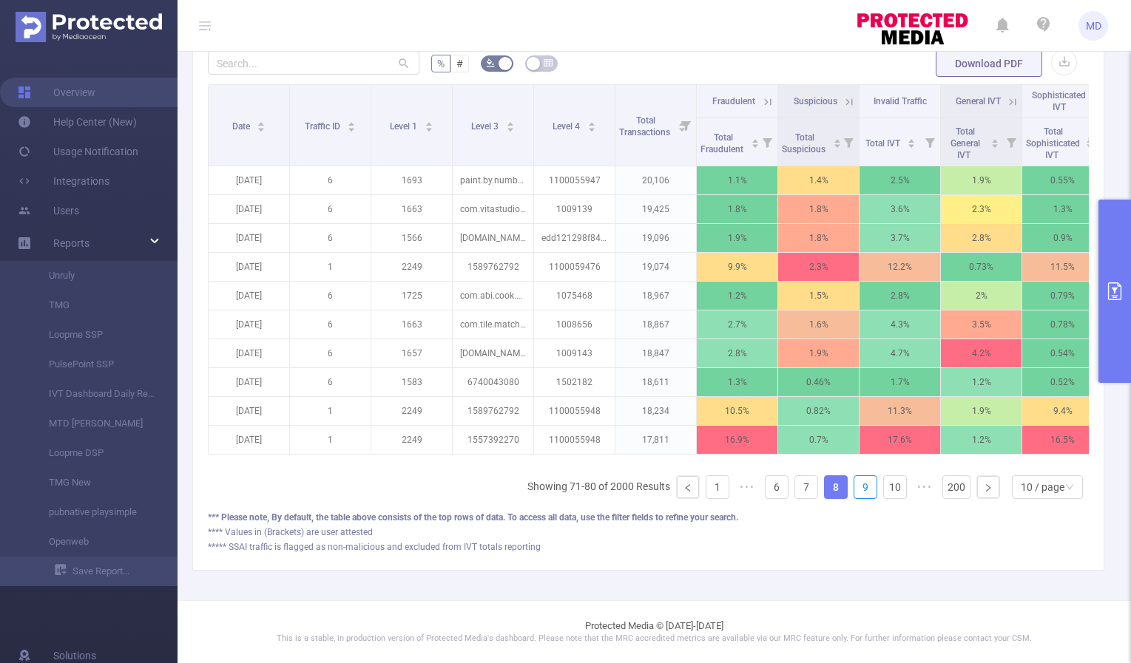
click at [854, 486] on link "9" at bounding box center [865, 487] width 22 height 22
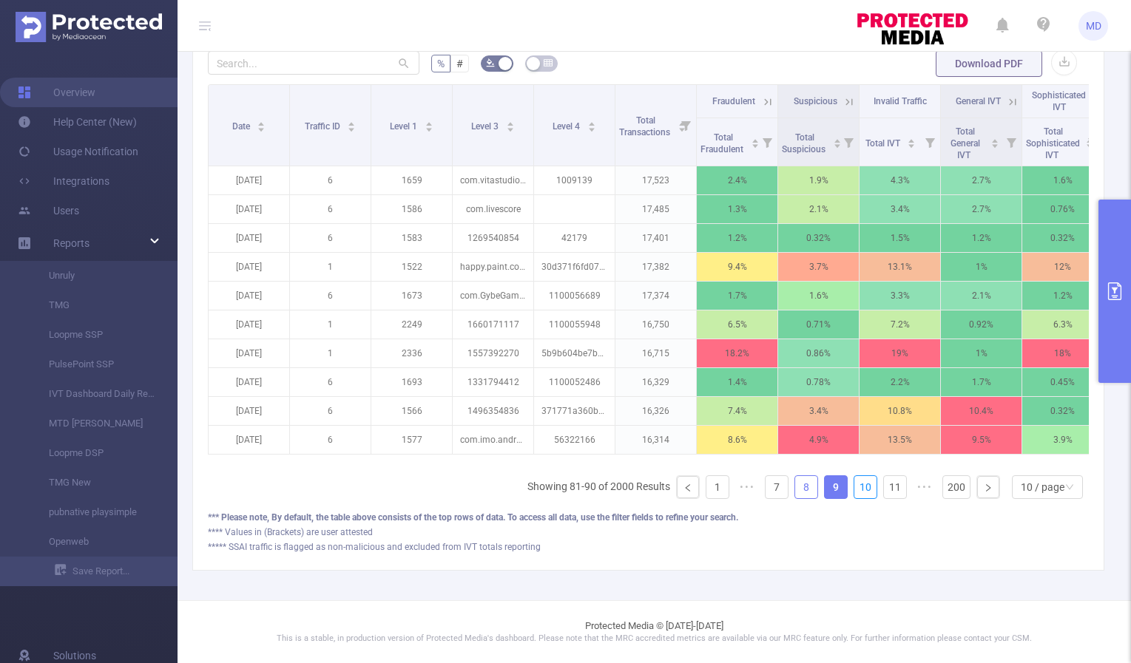
click at [854, 486] on link "10" at bounding box center [865, 487] width 22 height 22
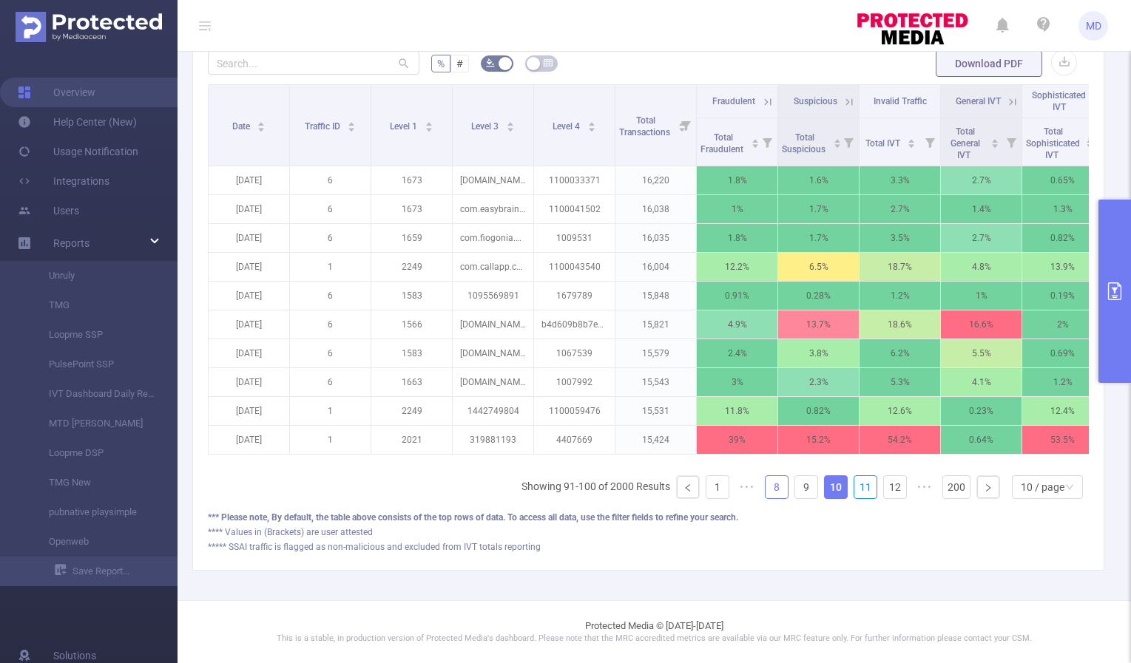
click at [854, 486] on link "11" at bounding box center [865, 487] width 22 height 22
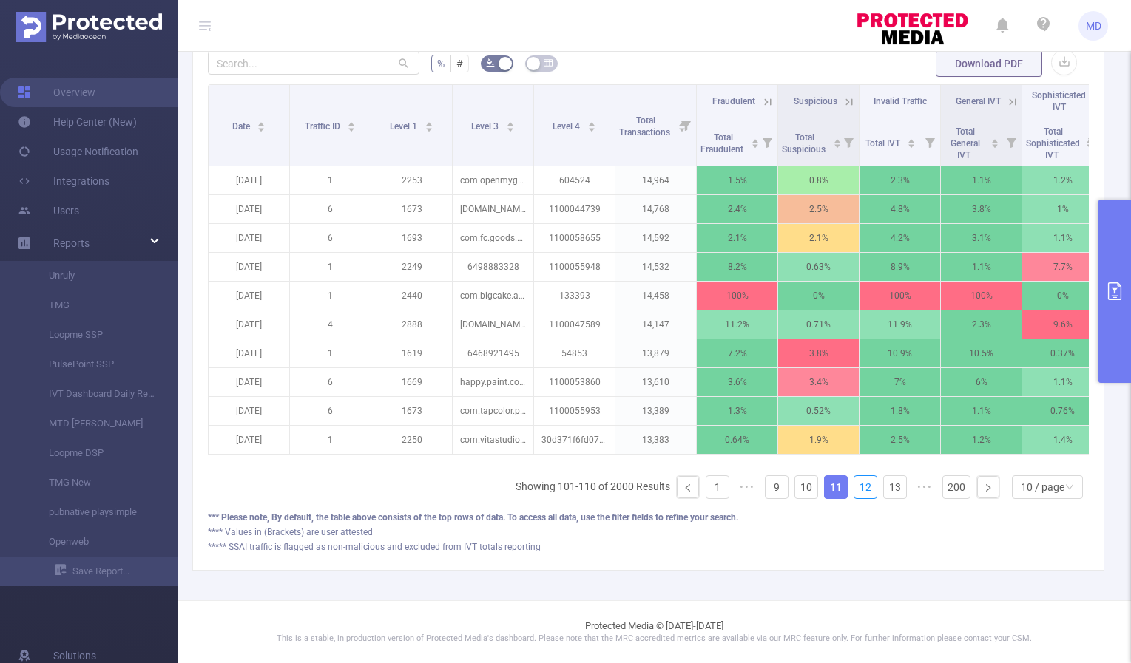
click at [854, 486] on link "12" at bounding box center [865, 487] width 22 height 22
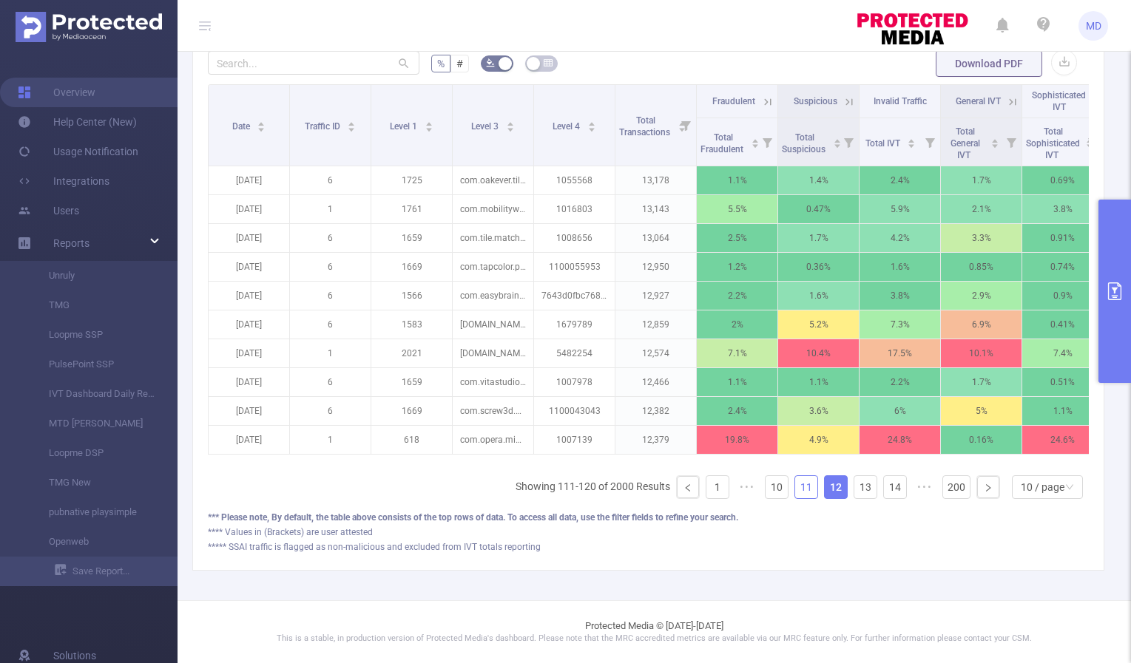
click at [795, 492] on link "11" at bounding box center [806, 487] width 22 height 22
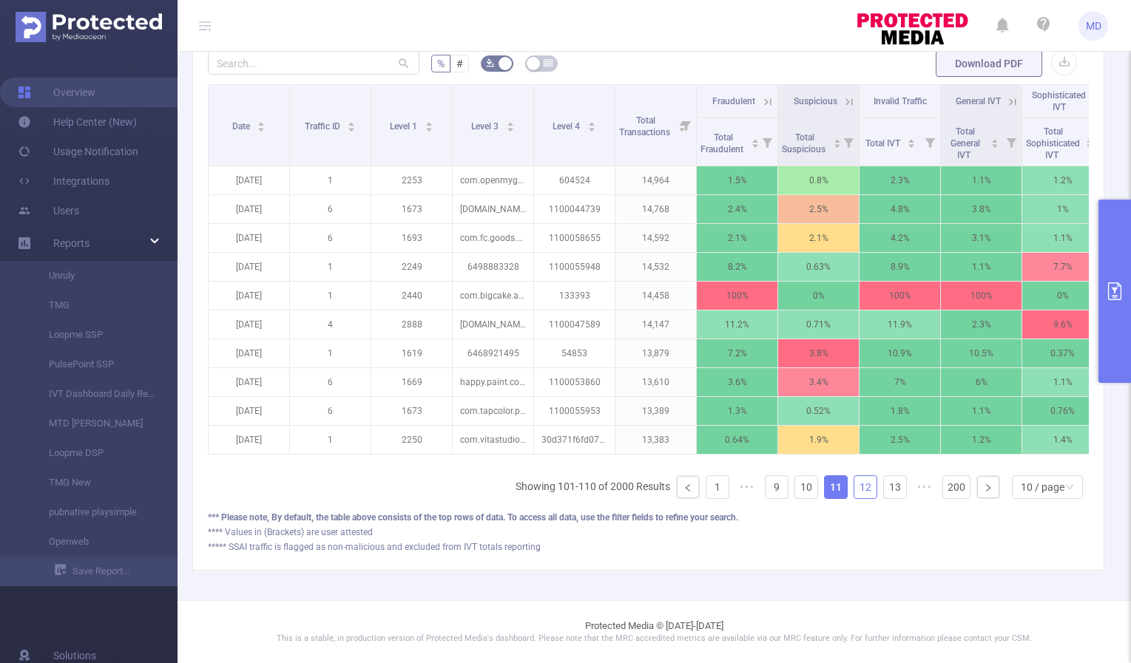
click at [854, 490] on link "12" at bounding box center [865, 487] width 22 height 22
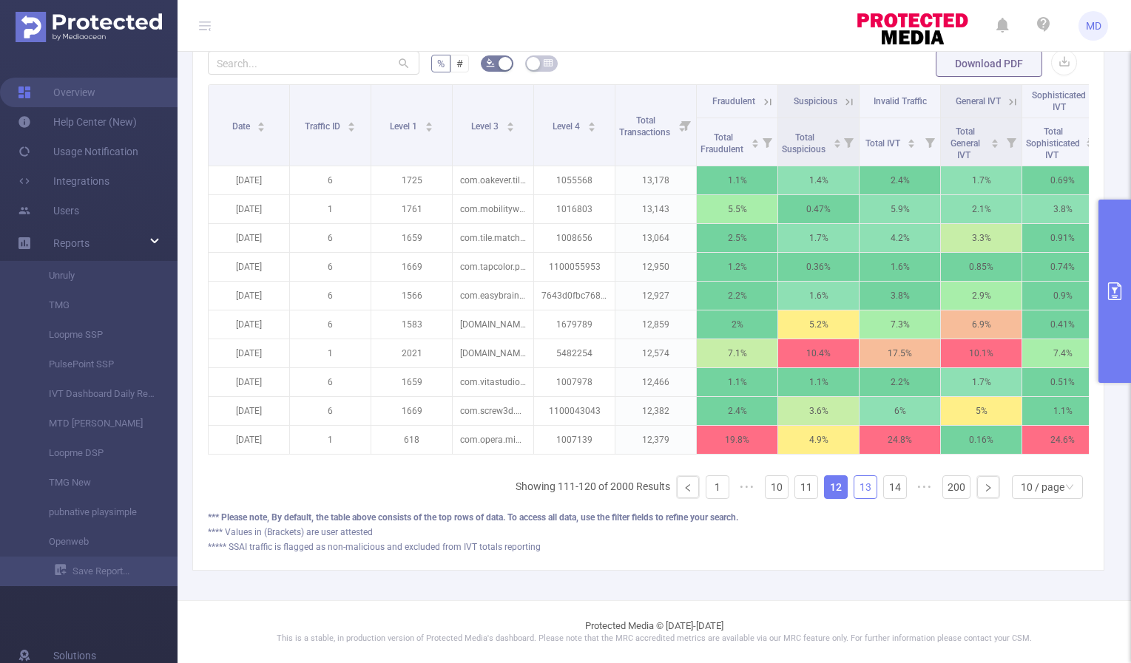
click at [854, 490] on link "13" at bounding box center [865, 487] width 22 height 22
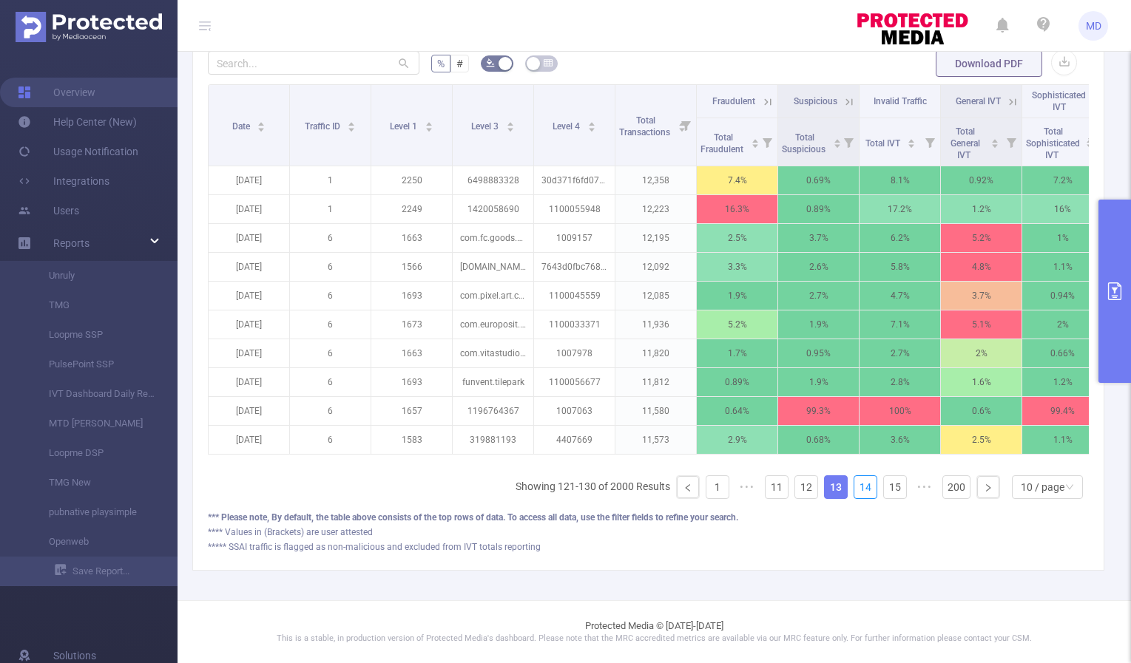
click at [854, 490] on link "14" at bounding box center [865, 487] width 22 height 22
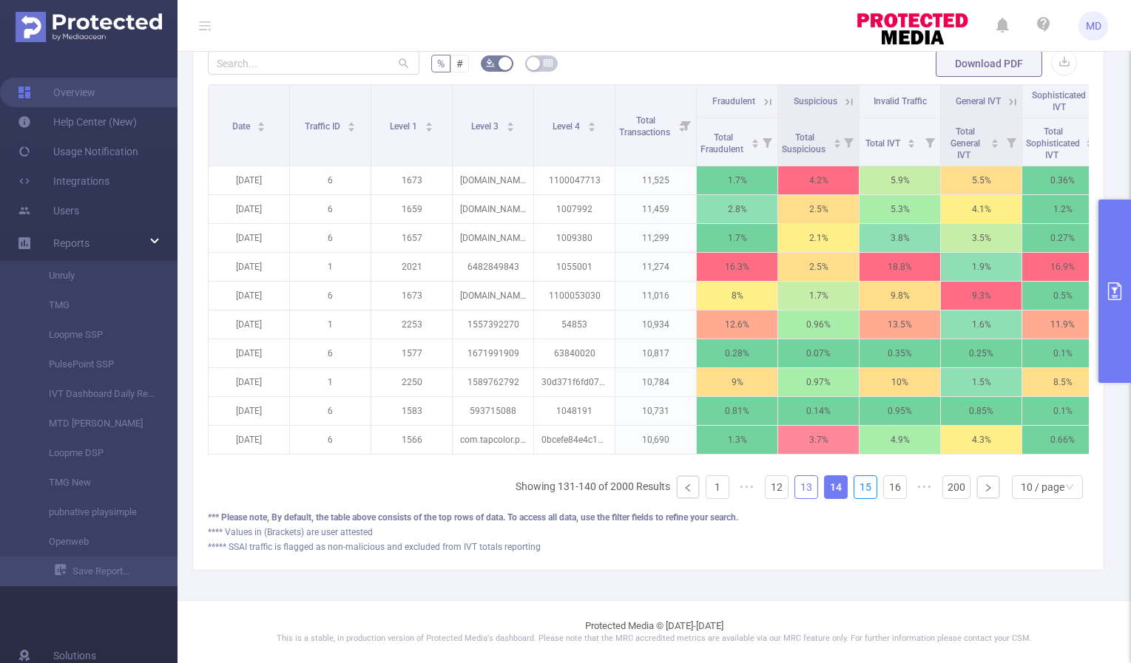
click at [854, 490] on link "15" at bounding box center [865, 487] width 22 height 22
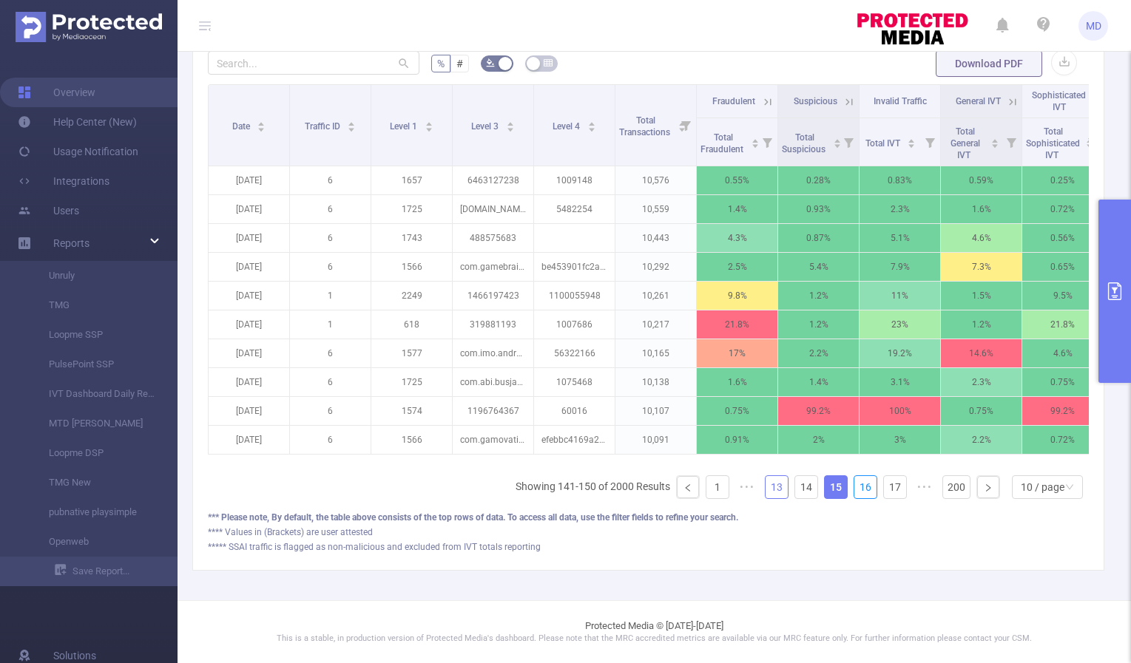
click at [854, 490] on link "16" at bounding box center [865, 487] width 22 height 22
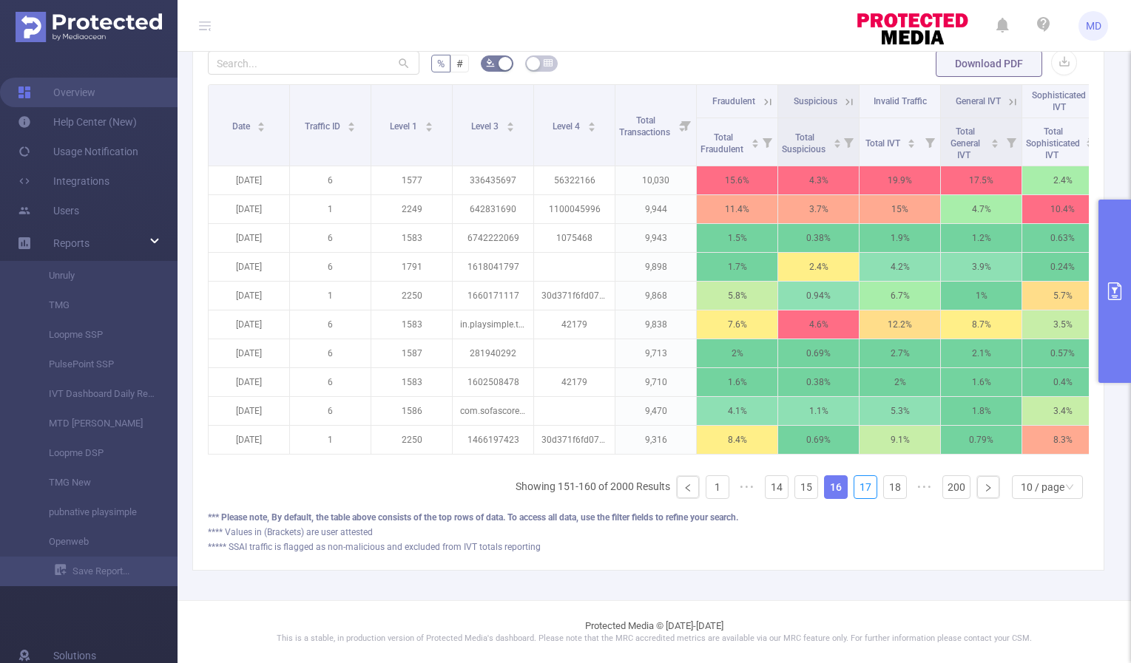
click at [854, 490] on link "17" at bounding box center [865, 487] width 22 height 22
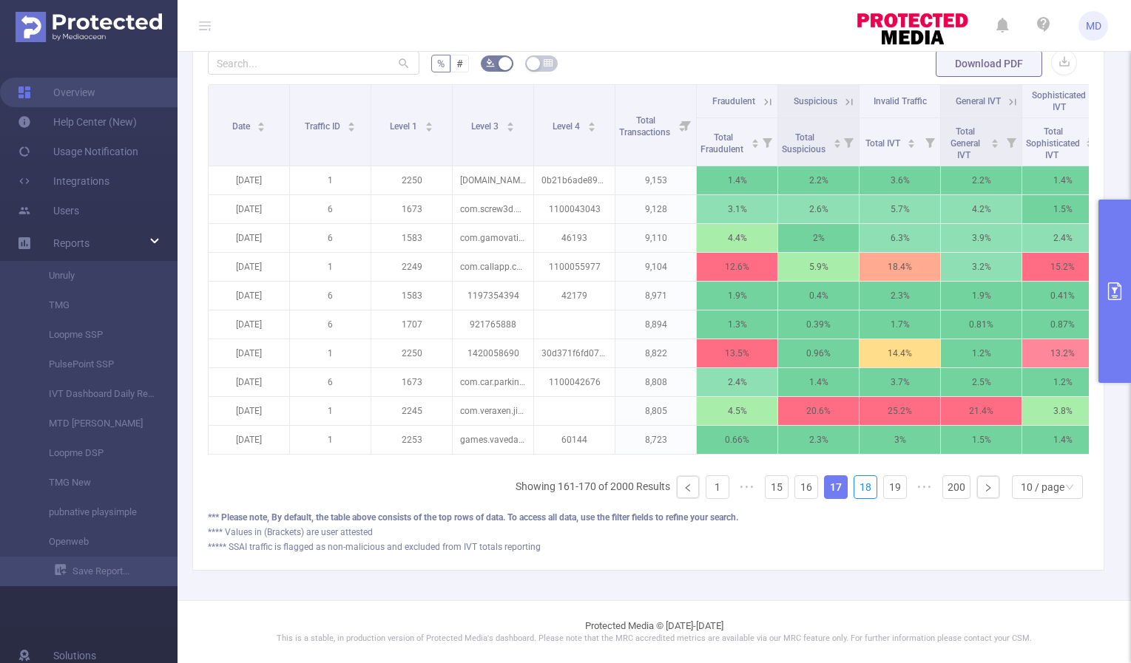
click at [854, 490] on link "18" at bounding box center [865, 487] width 22 height 22
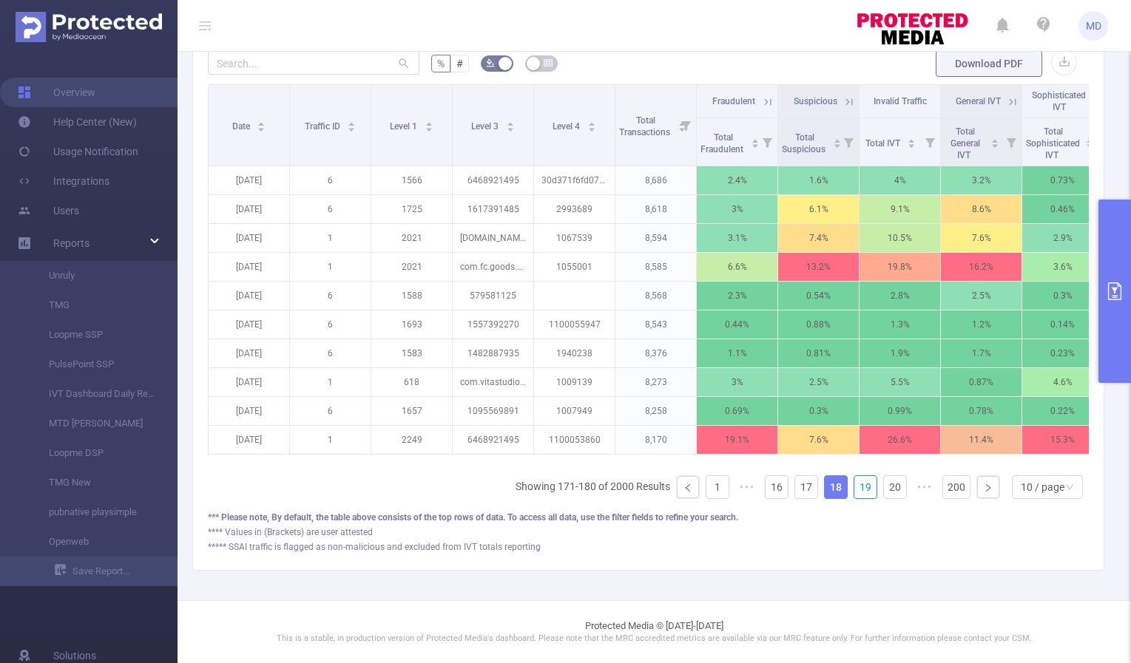
click at [854, 490] on link "19" at bounding box center [865, 487] width 22 height 22
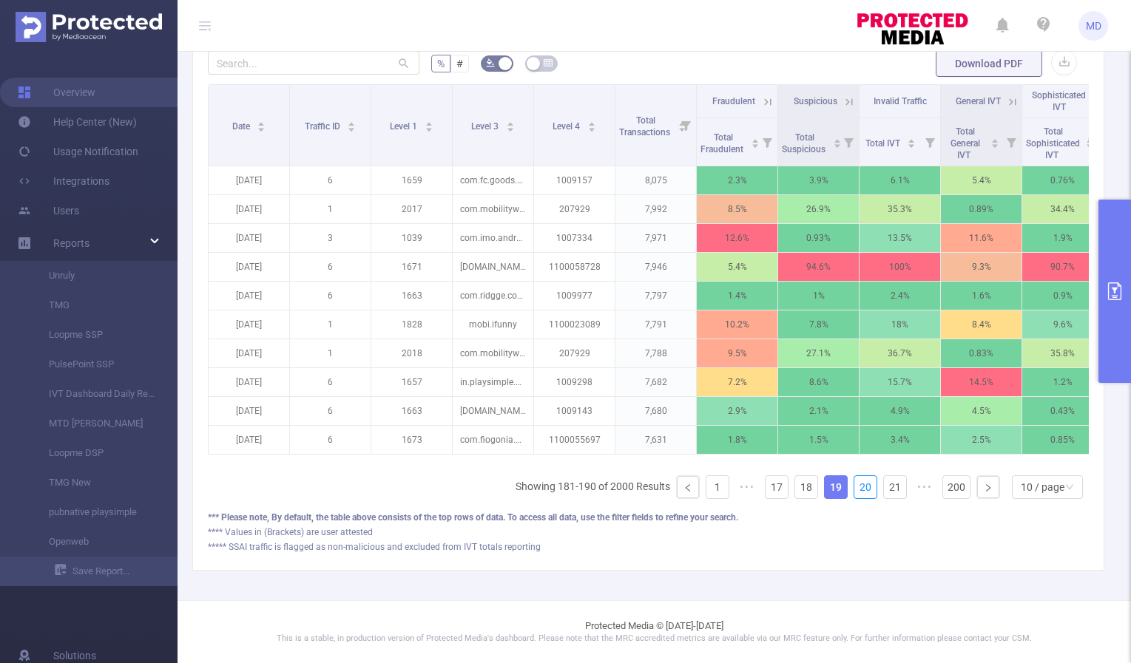
click at [854, 490] on link "20" at bounding box center [865, 487] width 22 height 22
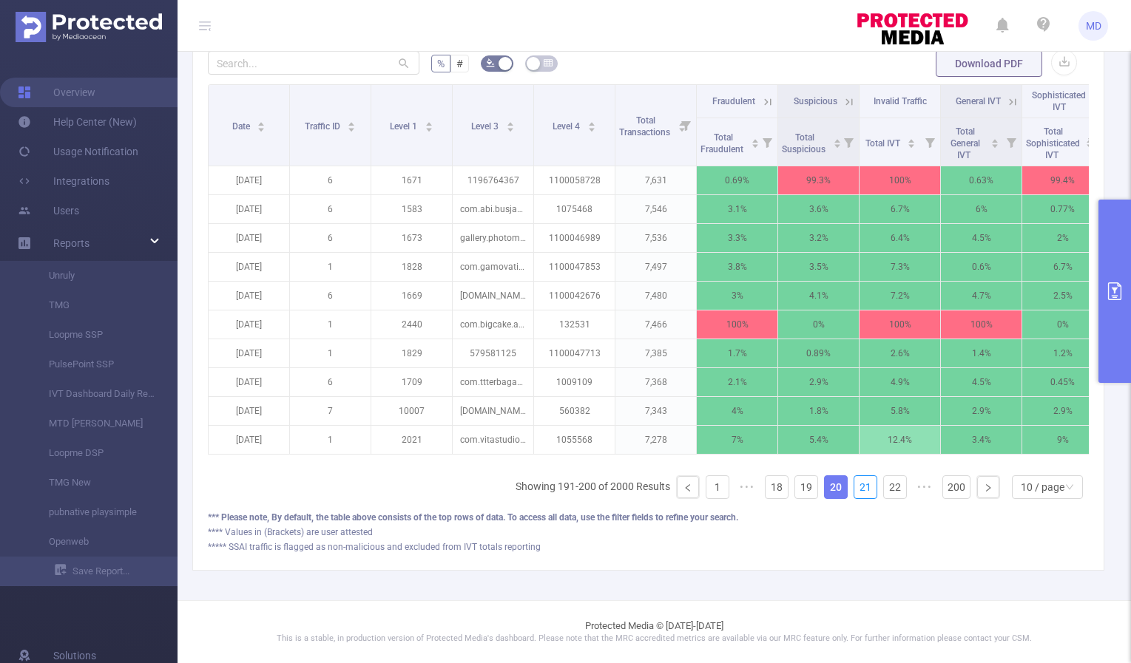
click at [854, 490] on link "21" at bounding box center [865, 487] width 22 height 22
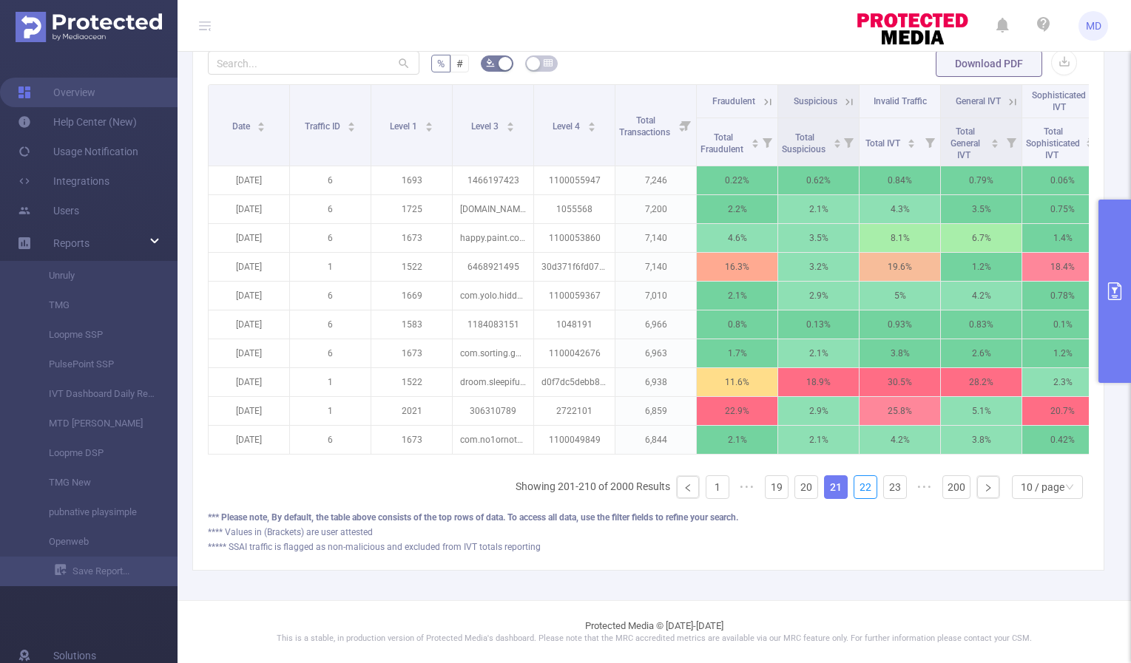
click at [854, 490] on link "22" at bounding box center [865, 487] width 22 height 22
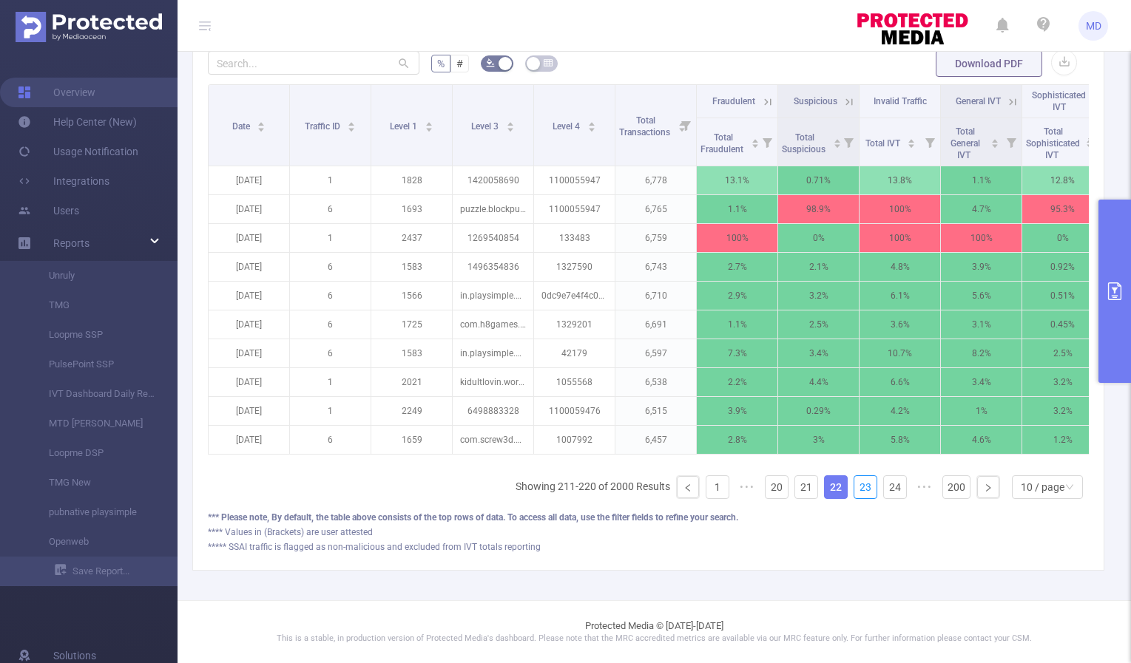
click at [854, 490] on link "23" at bounding box center [865, 487] width 22 height 22
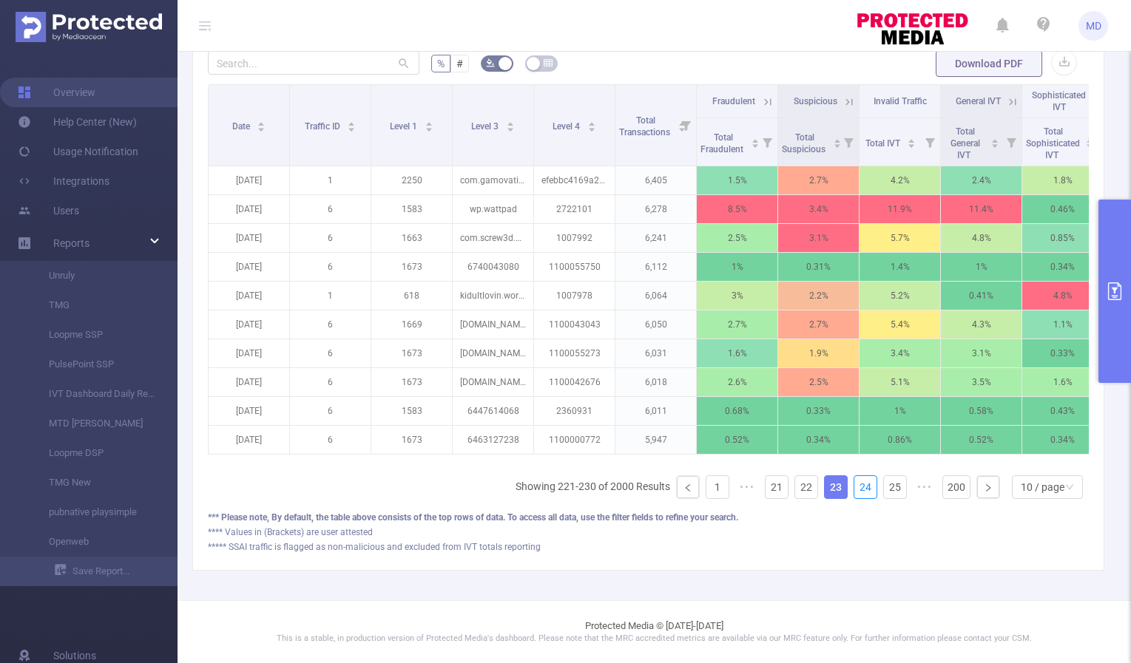
click at [854, 490] on link "24" at bounding box center [865, 487] width 22 height 22
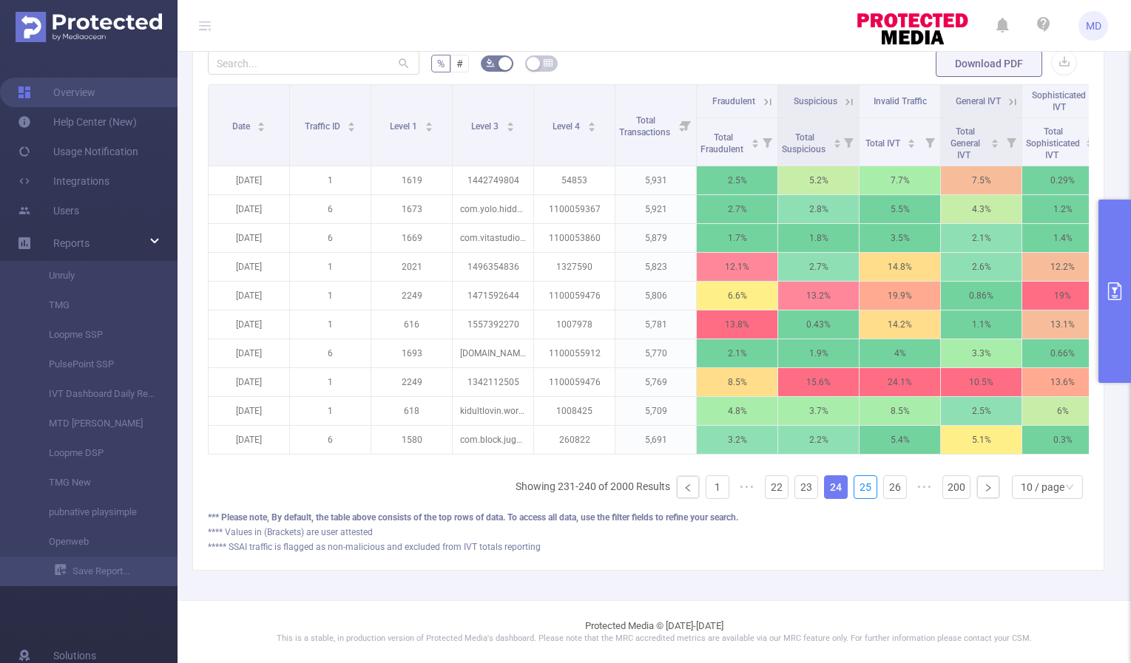
click at [854, 490] on link "25" at bounding box center [865, 487] width 22 height 22
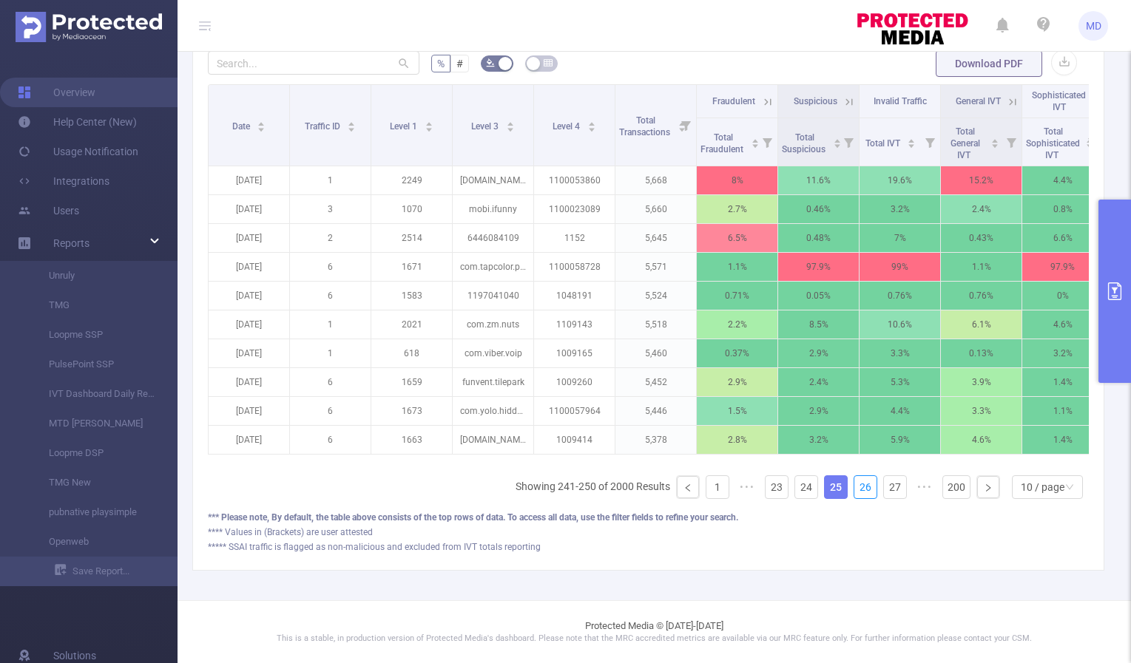
click at [854, 490] on link "26" at bounding box center [865, 487] width 22 height 22
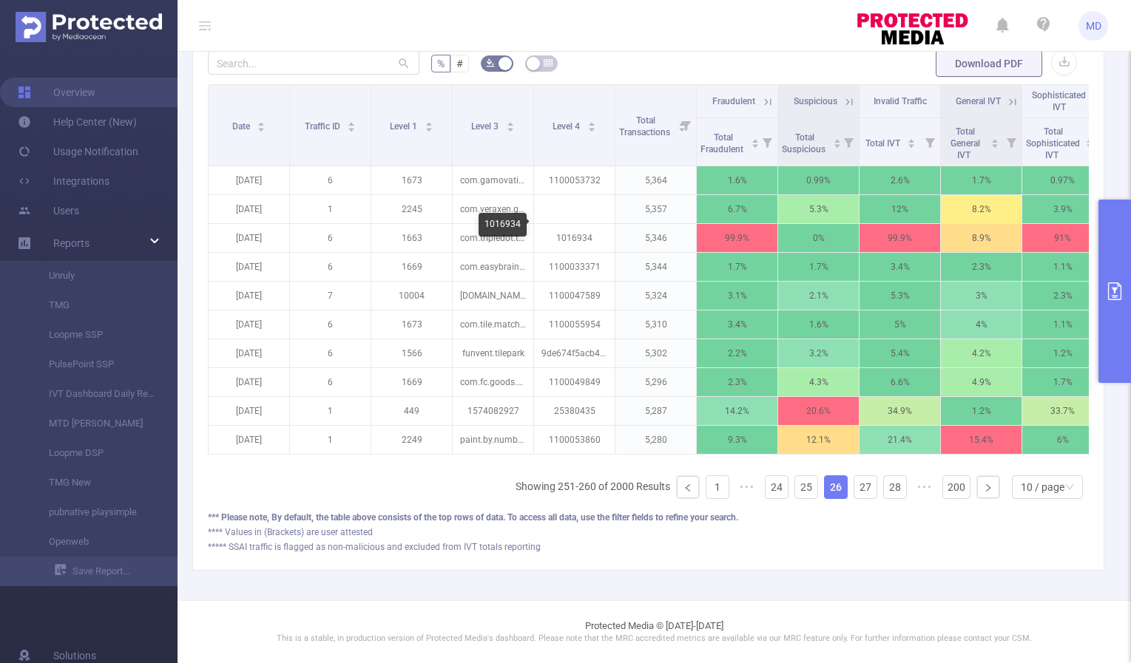
click at [484, 223] on div "1016934" at bounding box center [503, 225] width 48 height 24
drag, startPoint x: 484, startPoint y: 223, endPoint x: 518, endPoint y: 223, distance: 34.8
click at [518, 223] on div "1016934" at bounding box center [503, 225] width 48 height 24
copy div "1016934"
click at [854, 490] on link "27" at bounding box center [865, 487] width 22 height 22
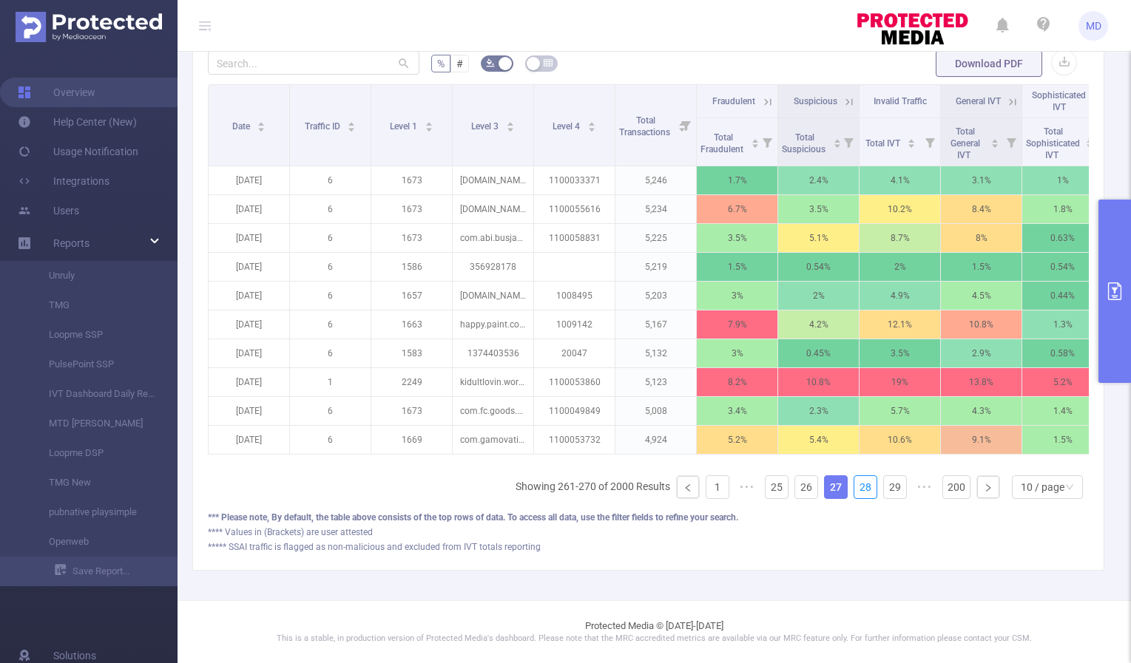
click at [854, 490] on link "28" at bounding box center [865, 487] width 22 height 22
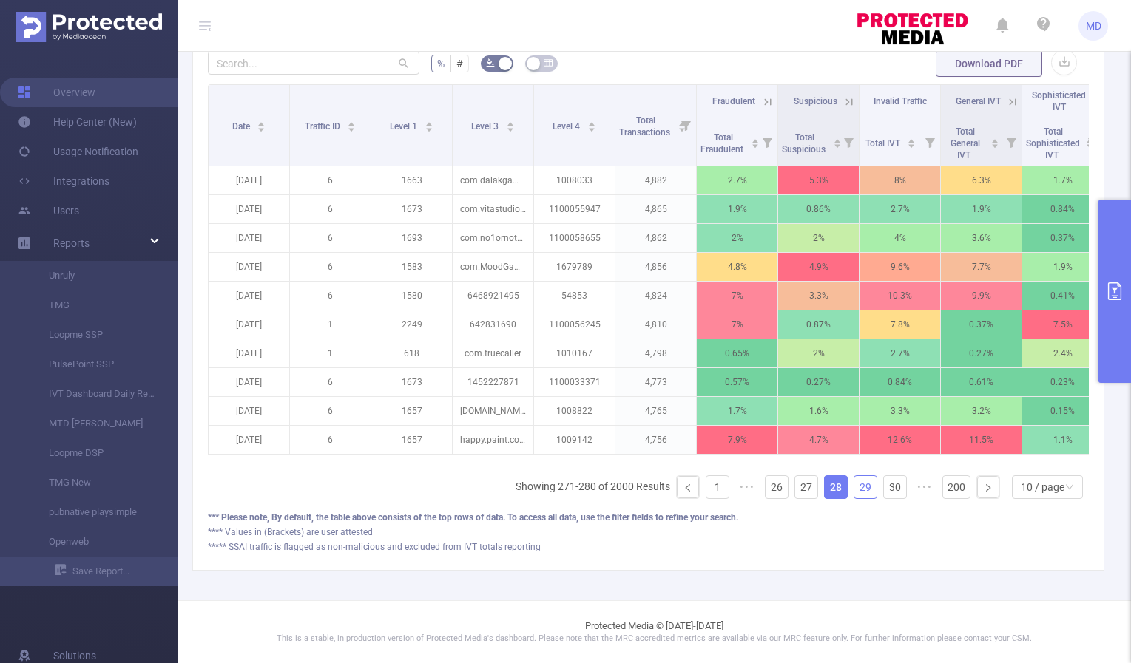
click at [854, 489] on link "29" at bounding box center [865, 487] width 22 height 22
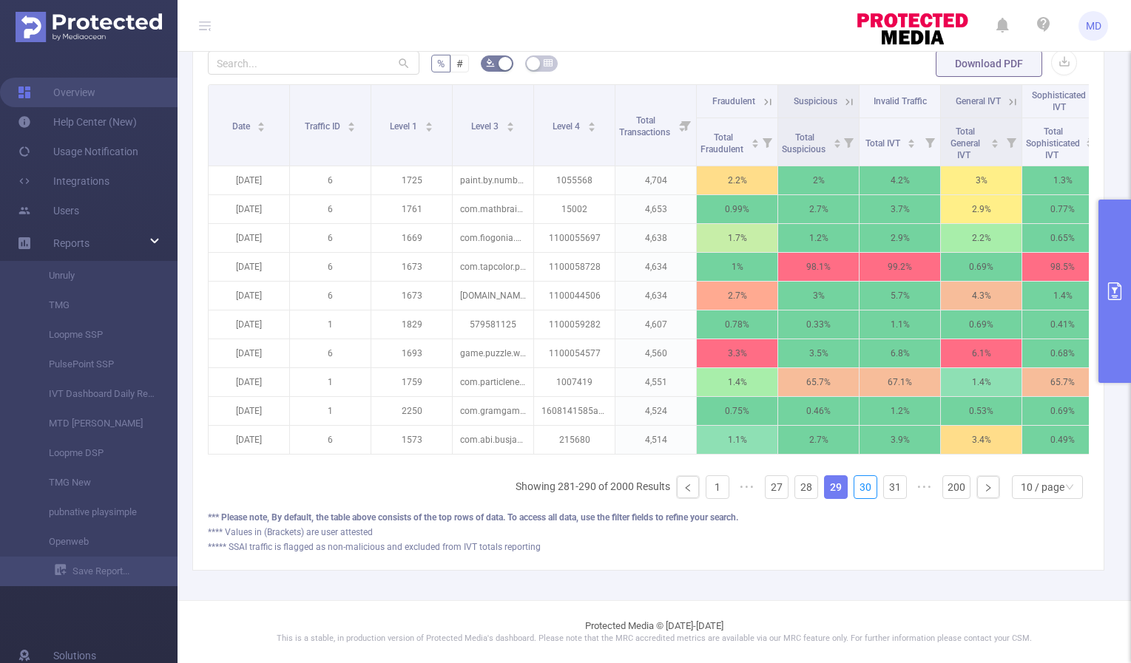
click at [854, 489] on link "30" at bounding box center [865, 487] width 22 height 22
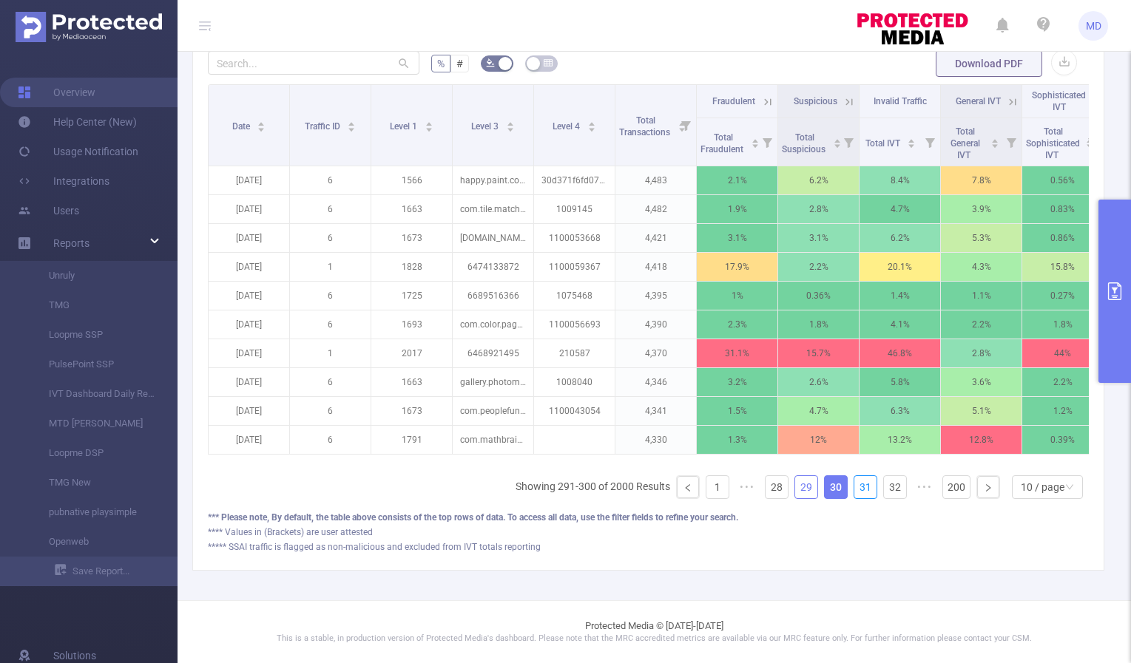
click at [854, 489] on link "31" at bounding box center [865, 487] width 22 height 22
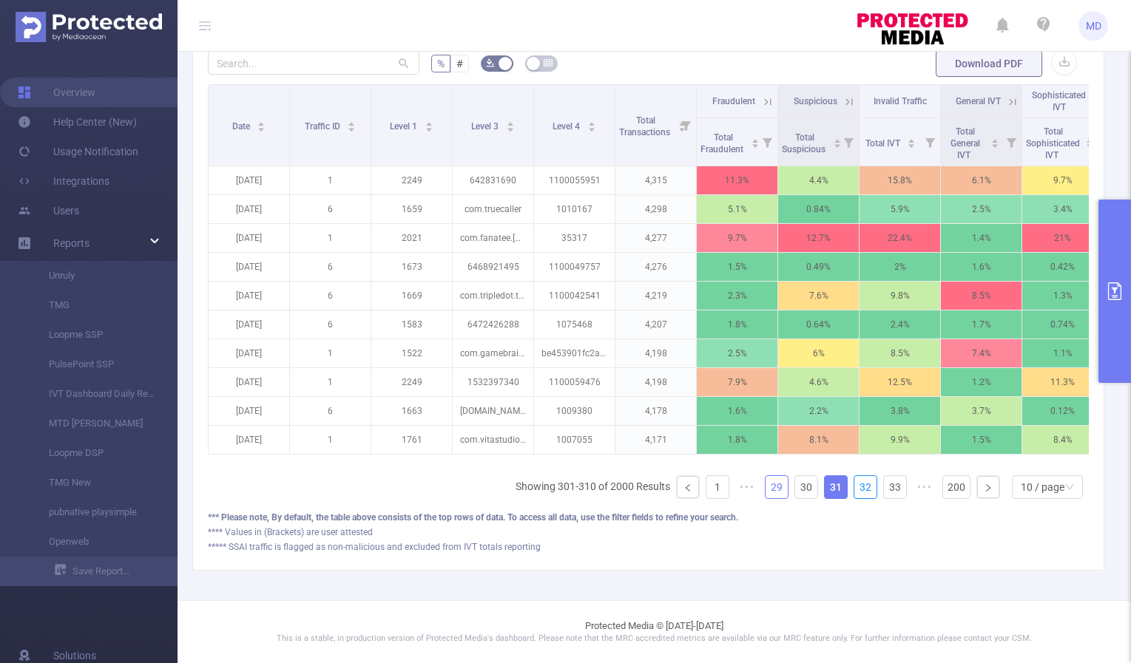
click at [854, 489] on link "32" at bounding box center [865, 487] width 22 height 22
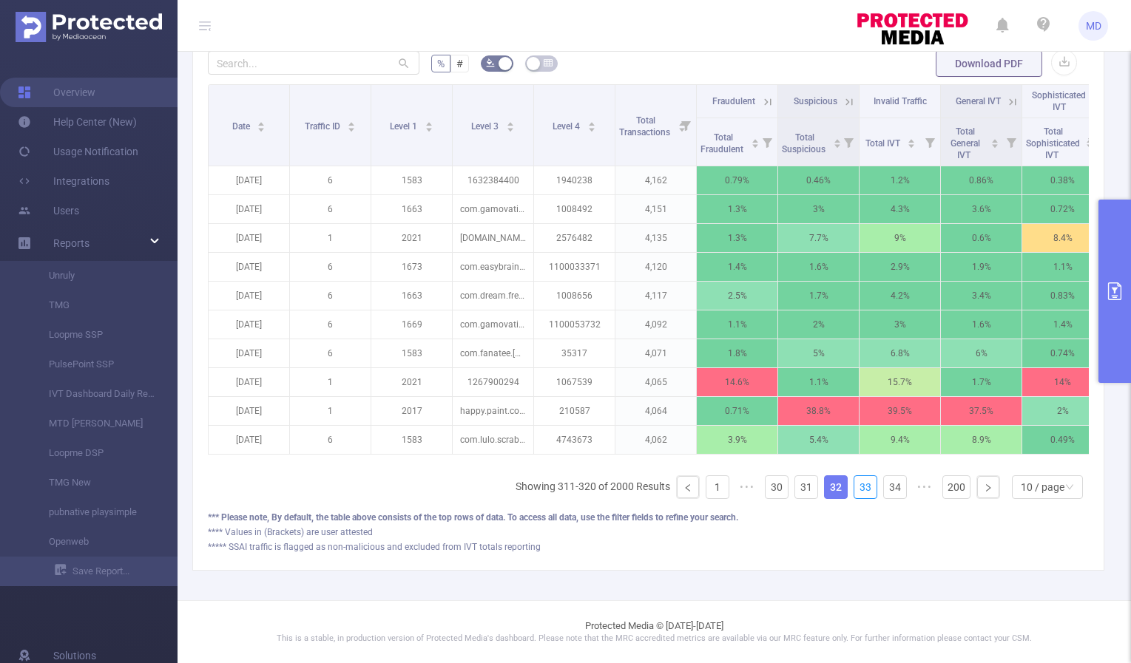
click at [854, 489] on link "33" at bounding box center [865, 487] width 22 height 22
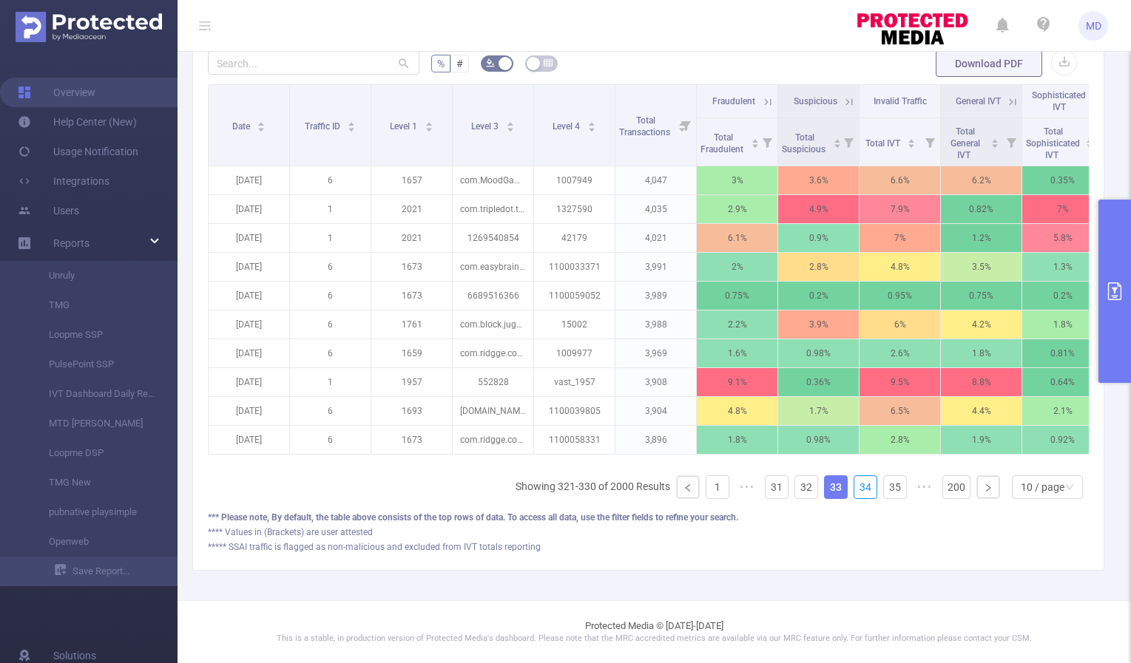
click at [854, 489] on link "34" at bounding box center [865, 487] width 22 height 22
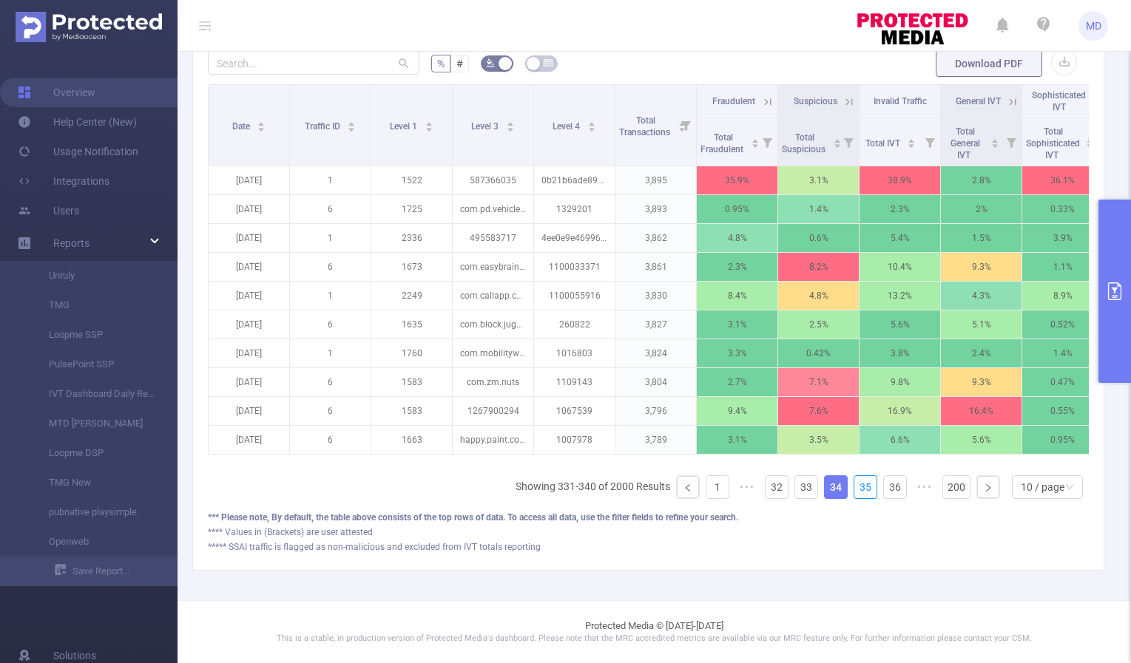
click at [854, 489] on link "35" at bounding box center [865, 487] width 22 height 22
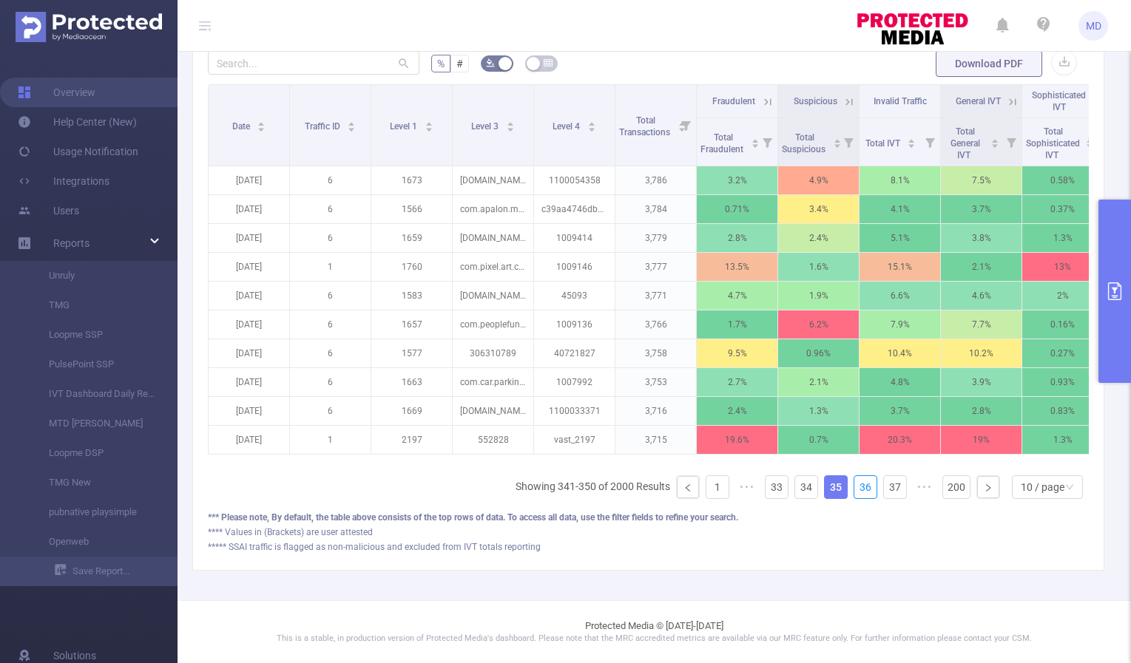
click at [854, 489] on link "36" at bounding box center [865, 487] width 22 height 22
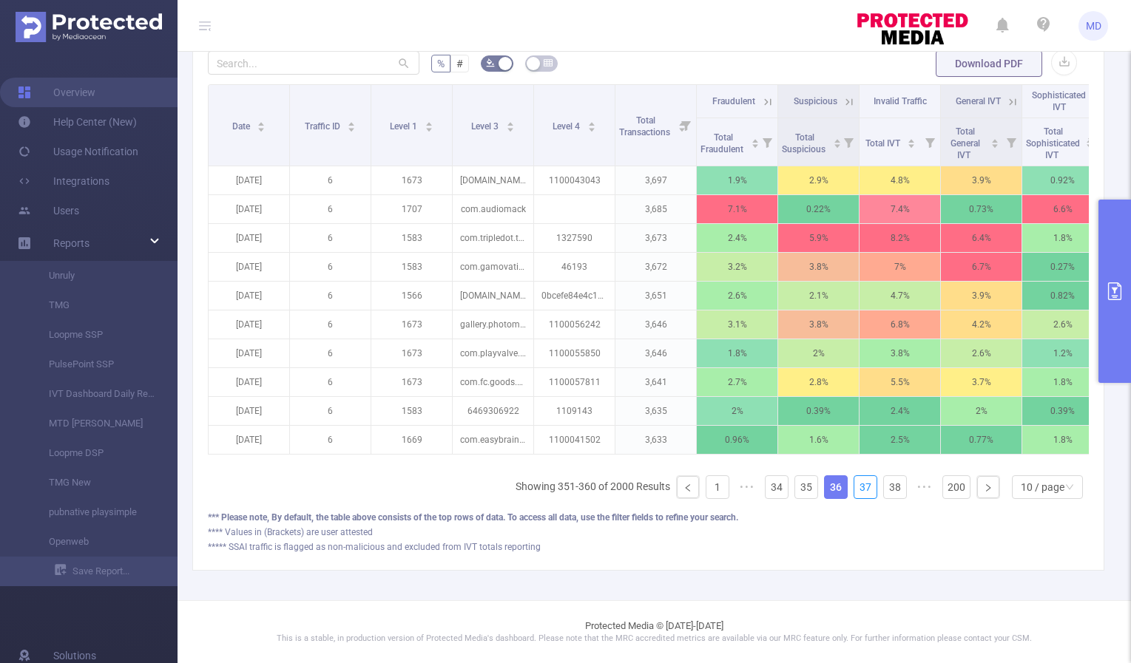
click at [854, 489] on link "37" at bounding box center [865, 487] width 22 height 22
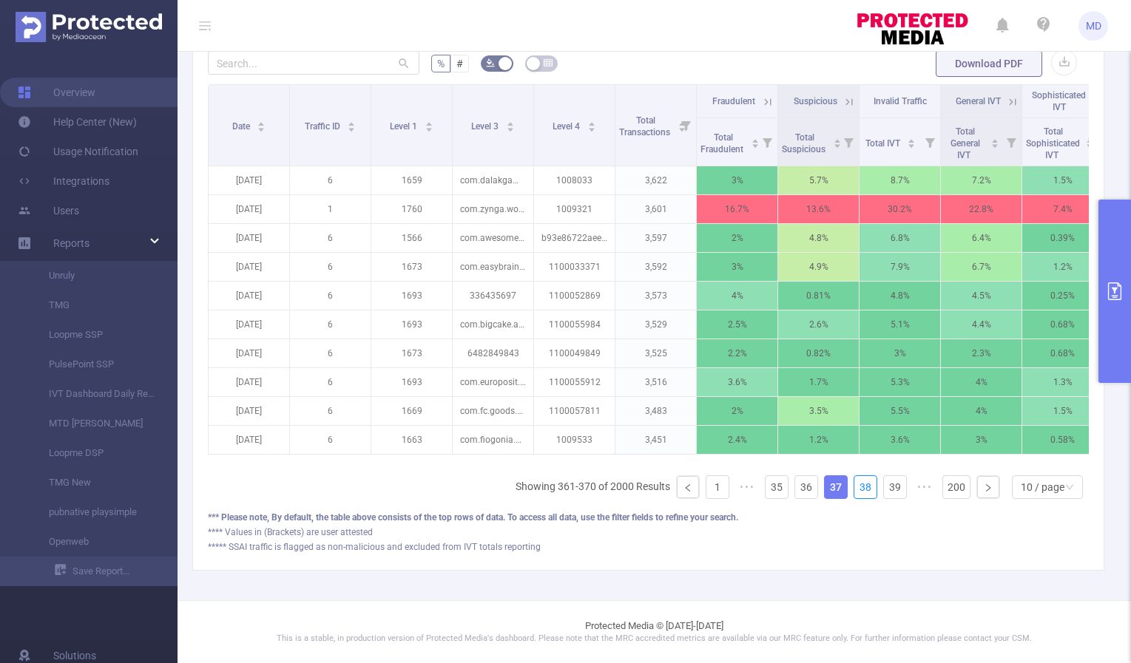
click at [854, 489] on link "38" at bounding box center [865, 487] width 22 height 22
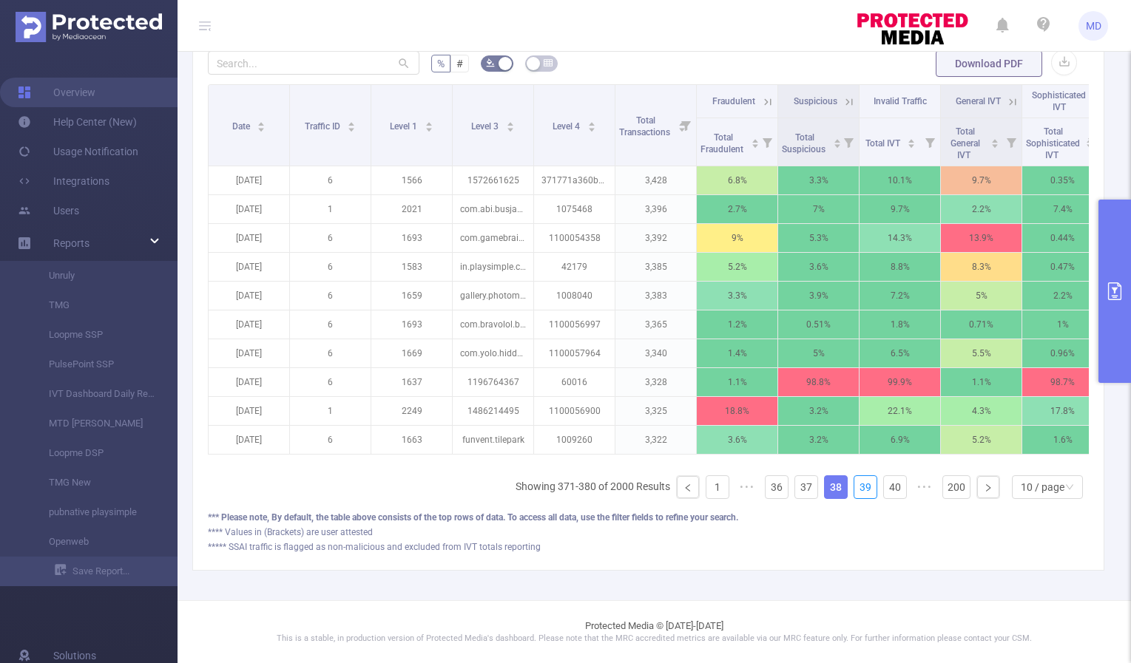
click at [854, 489] on link "39" at bounding box center [865, 487] width 22 height 22
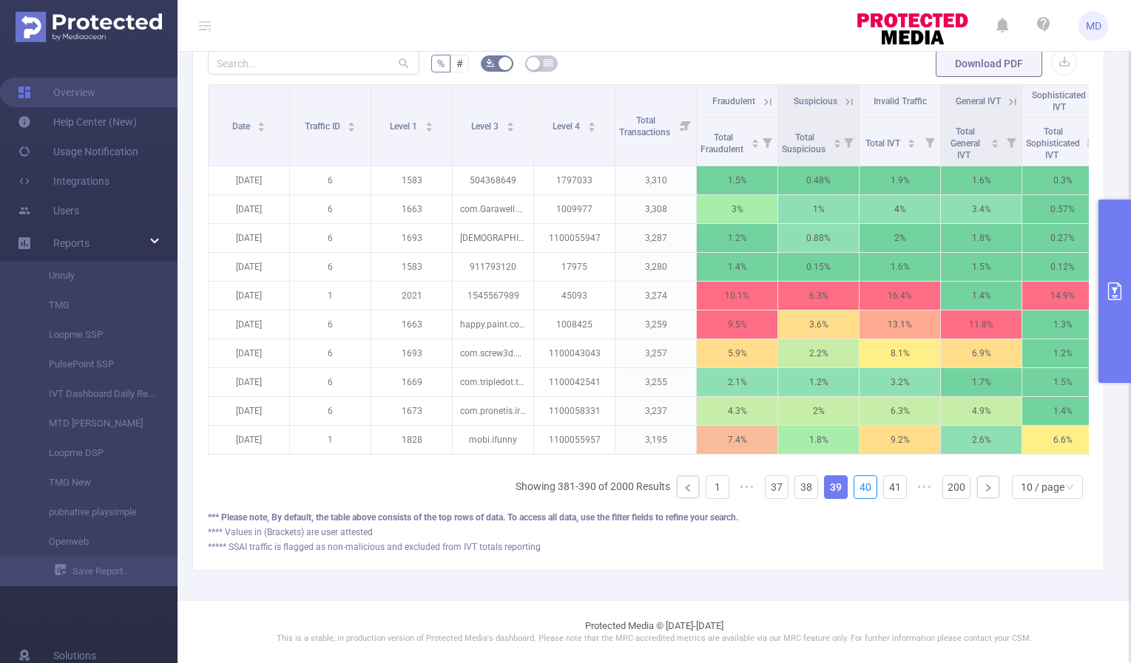
click at [854, 489] on link "40" at bounding box center [865, 487] width 22 height 22
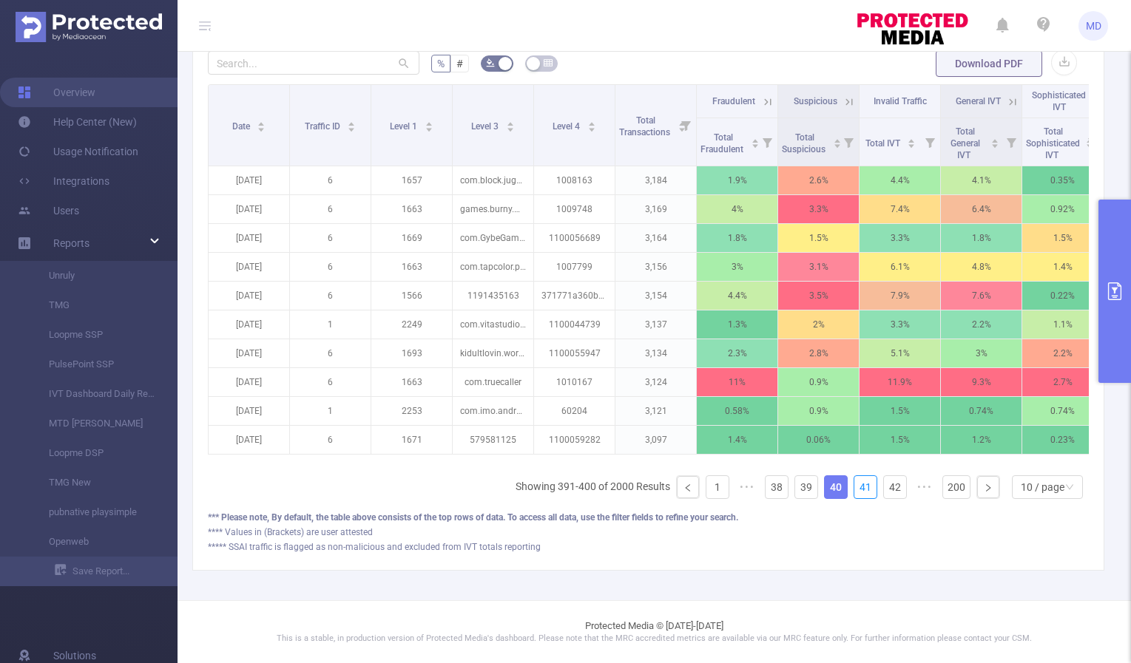
click at [854, 489] on link "41" at bounding box center [865, 487] width 22 height 22
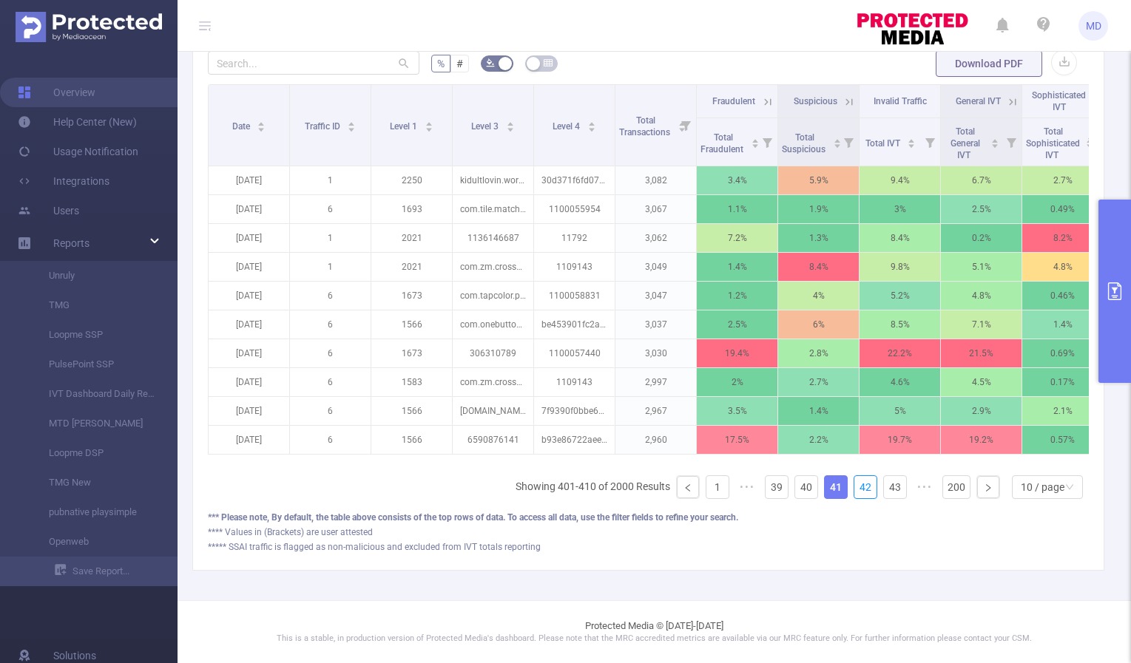
click at [854, 489] on link "42" at bounding box center [865, 487] width 22 height 22
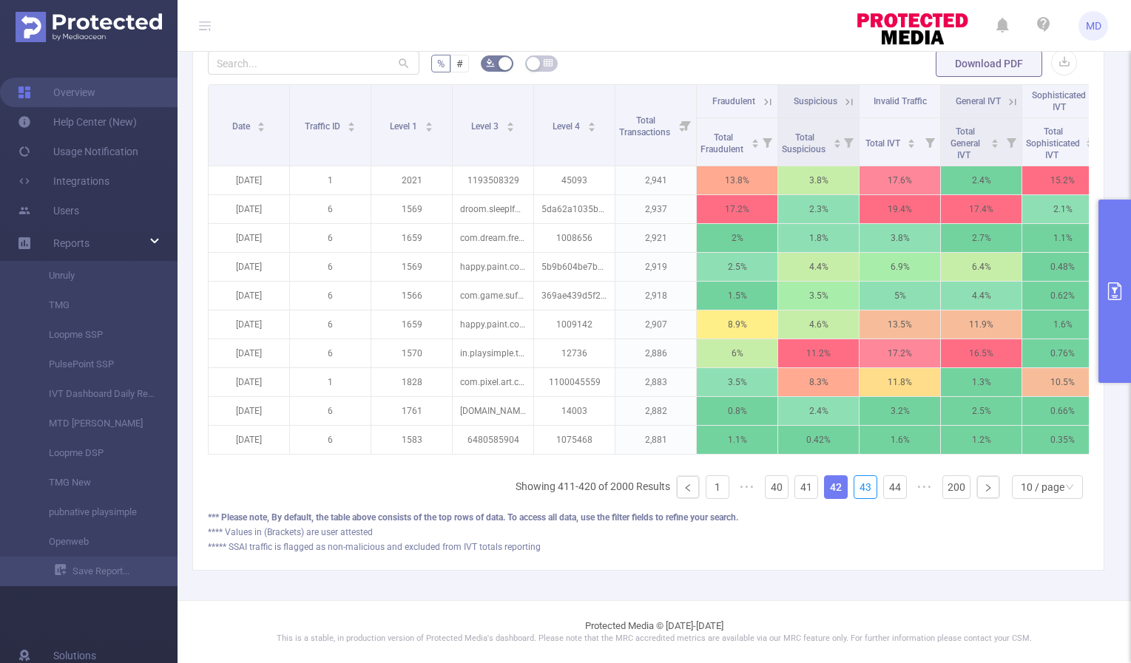
click at [854, 489] on link "43" at bounding box center [865, 487] width 22 height 22
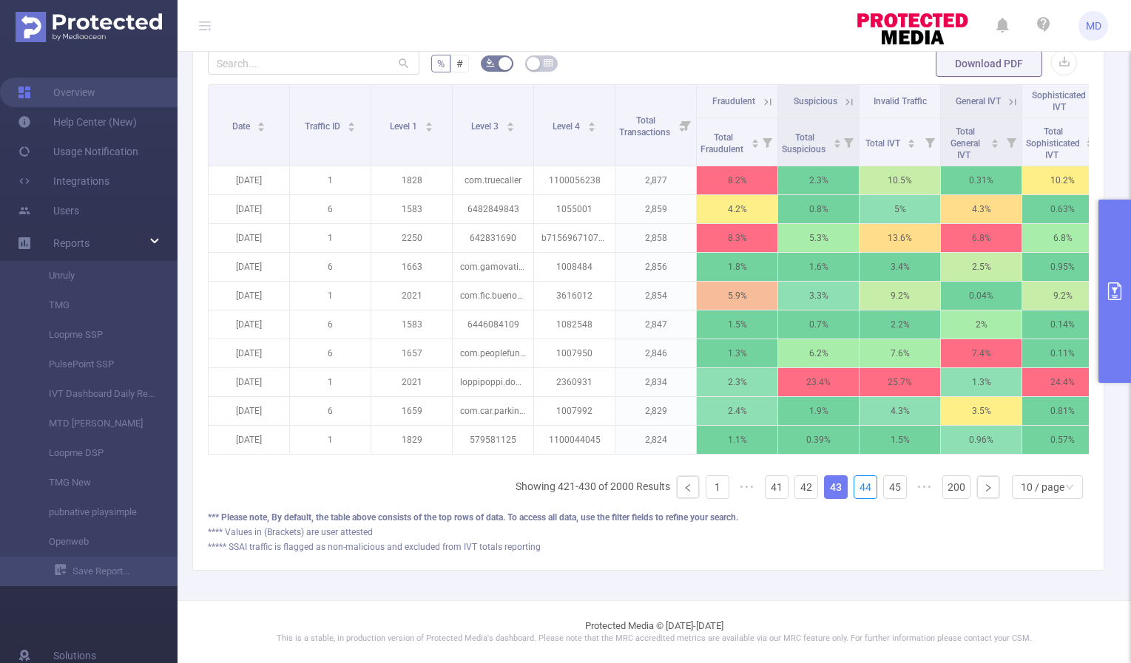
click at [854, 489] on link "44" at bounding box center [865, 487] width 22 height 22
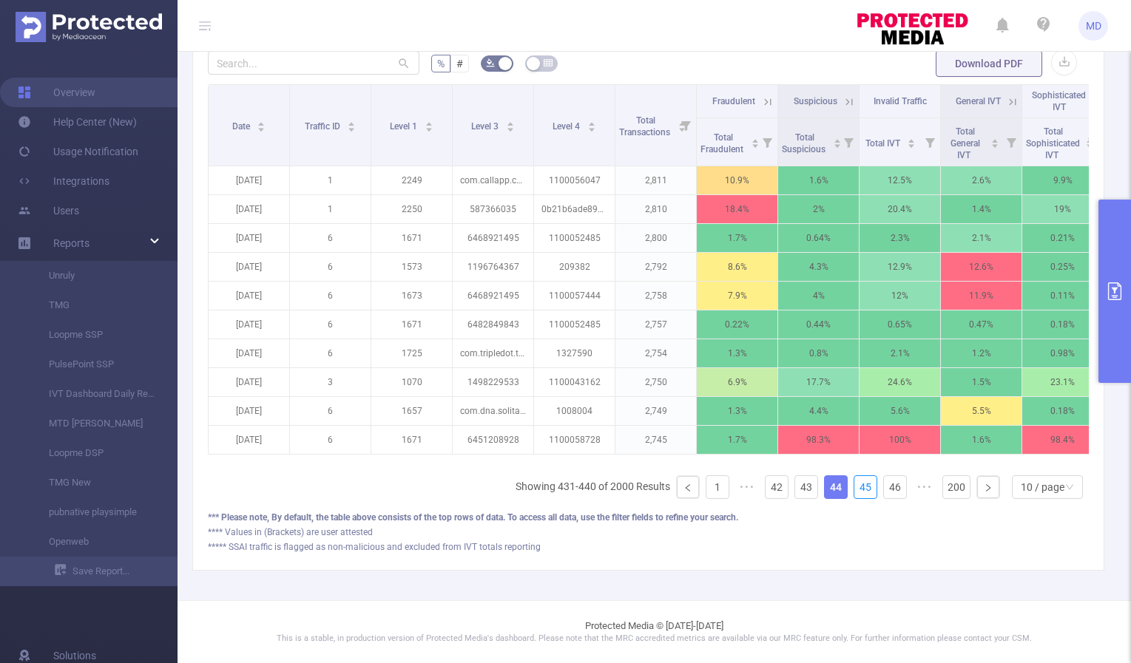
click at [854, 489] on link "45" at bounding box center [865, 487] width 22 height 22
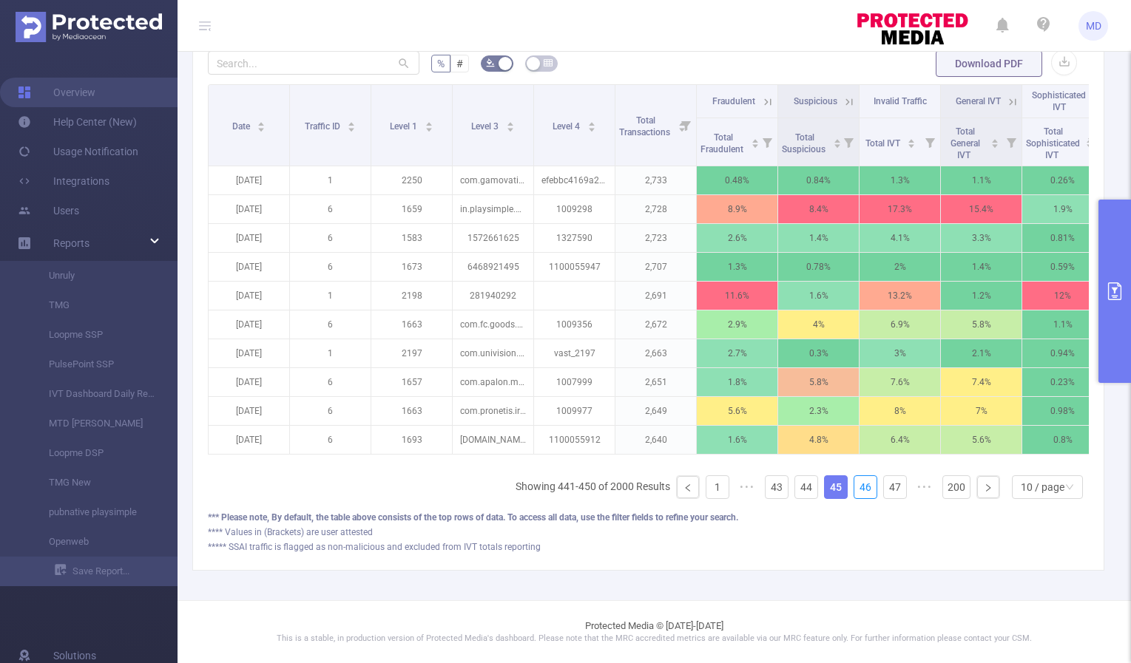
click at [854, 489] on link "46" at bounding box center [865, 487] width 22 height 22
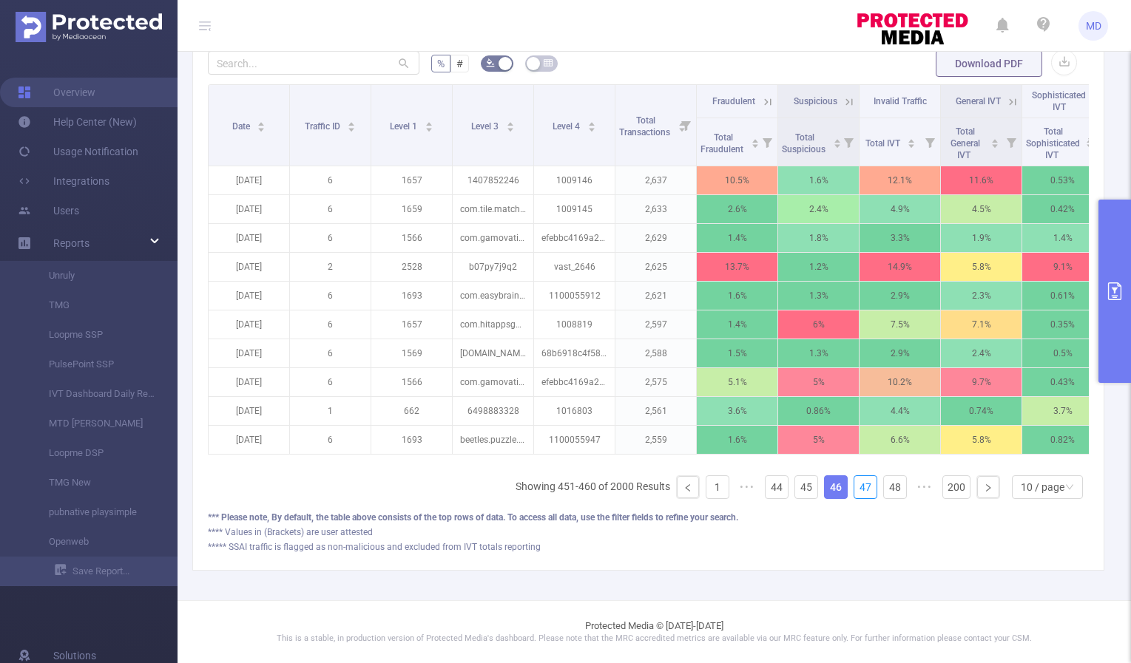
click at [854, 489] on link "47" at bounding box center [865, 487] width 22 height 22
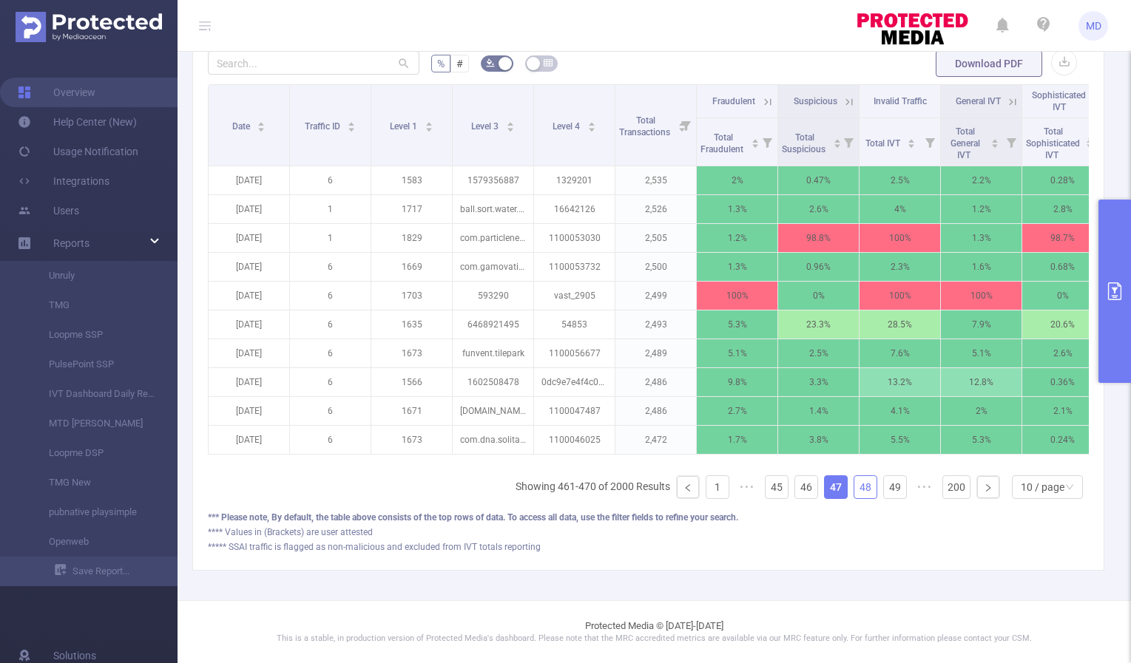
click at [861, 489] on link "48" at bounding box center [865, 487] width 22 height 22
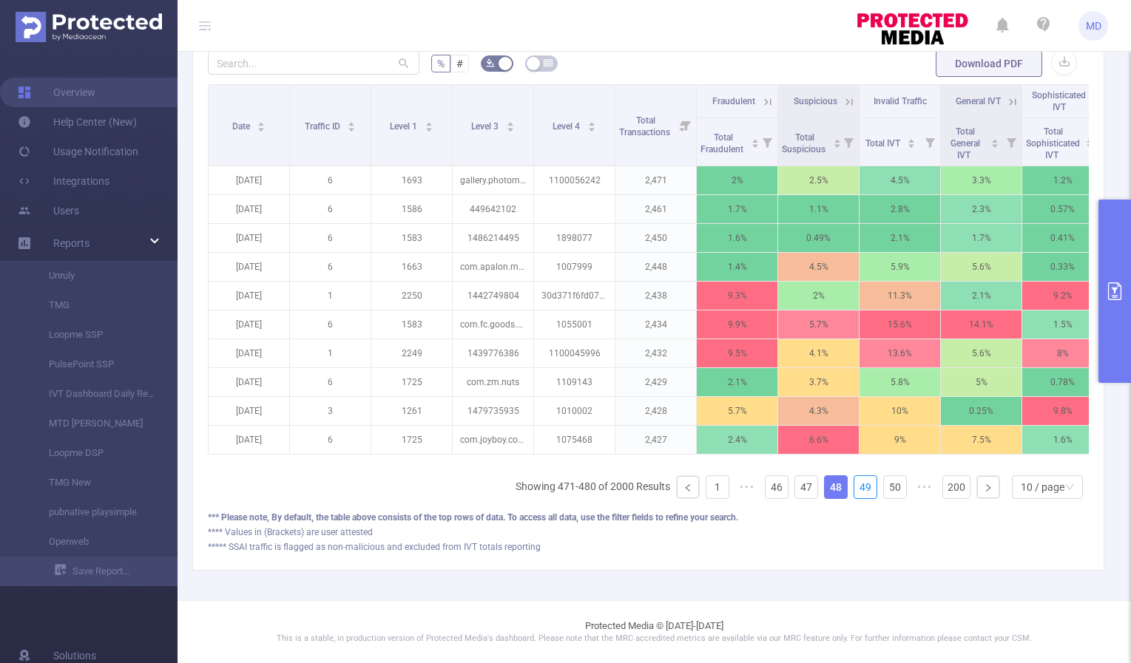
click at [861, 489] on link "49" at bounding box center [865, 487] width 22 height 22
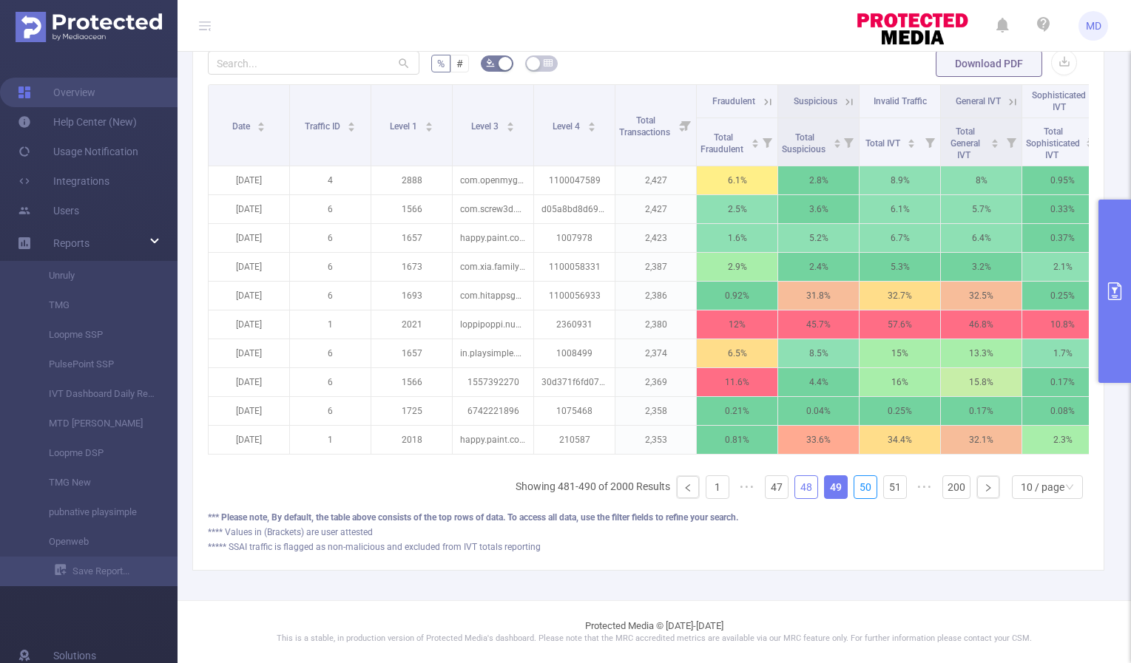
click at [861, 489] on link "50" at bounding box center [865, 487] width 22 height 22
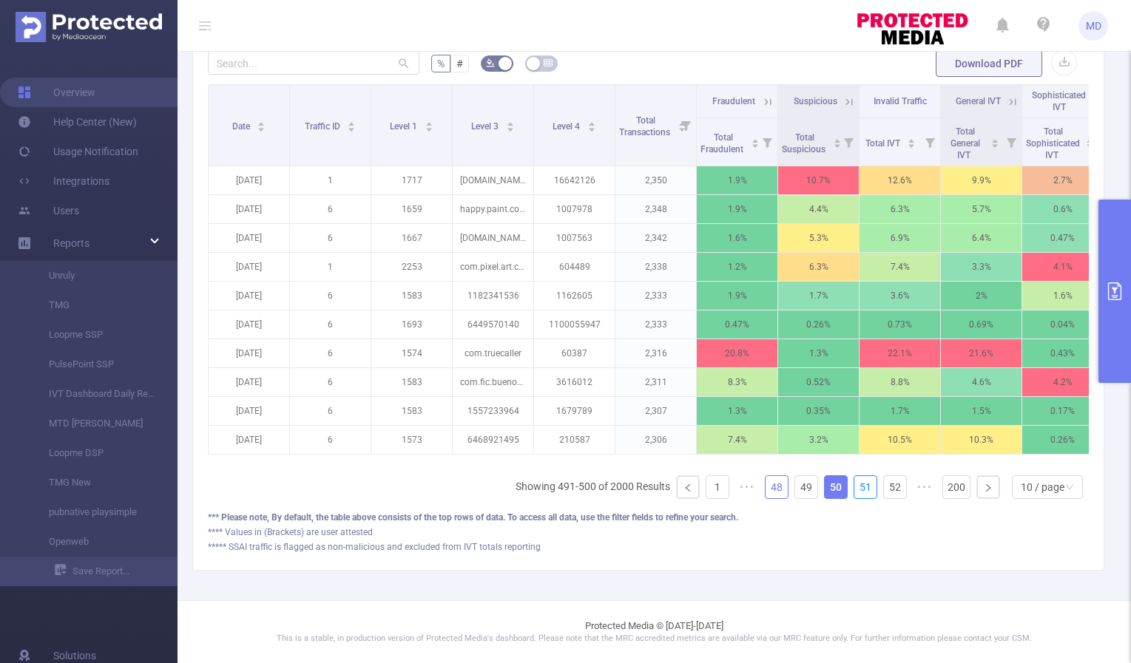
click at [861, 489] on link "51" at bounding box center [865, 487] width 22 height 22
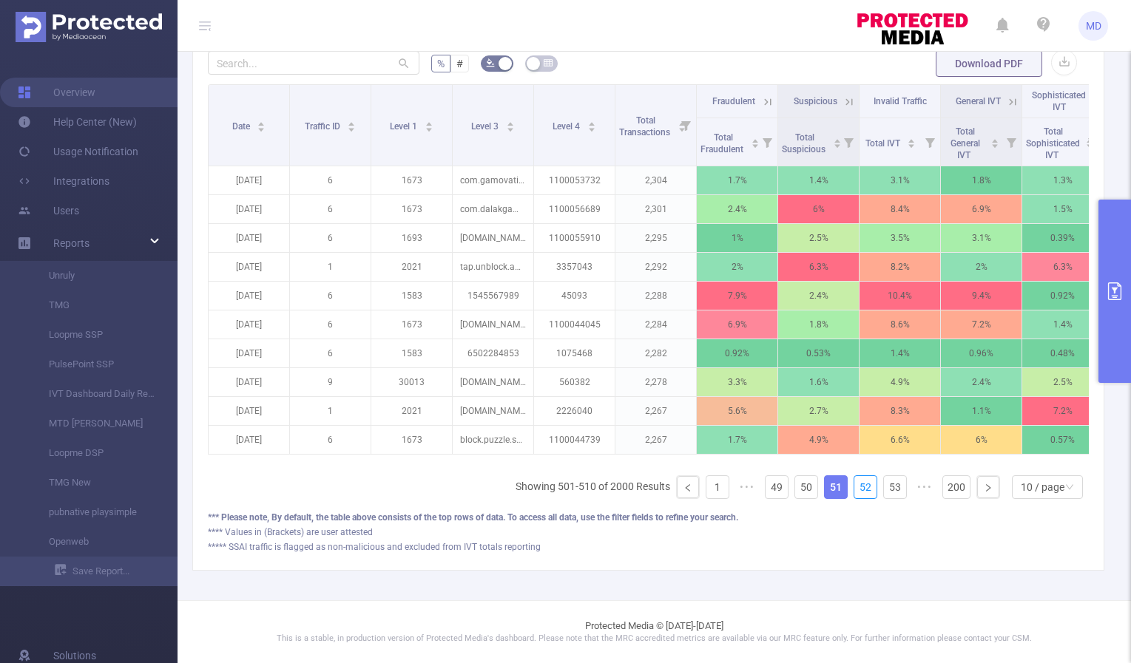
click at [861, 489] on link "52" at bounding box center [865, 487] width 22 height 22
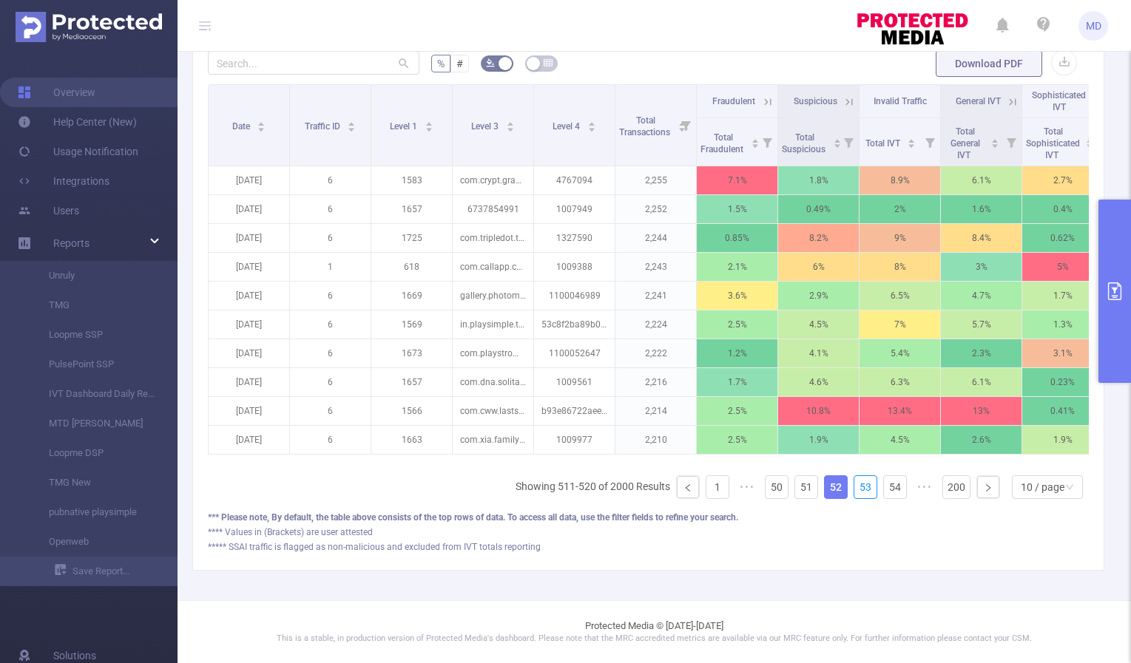
click at [861, 489] on link "53" at bounding box center [865, 487] width 22 height 22
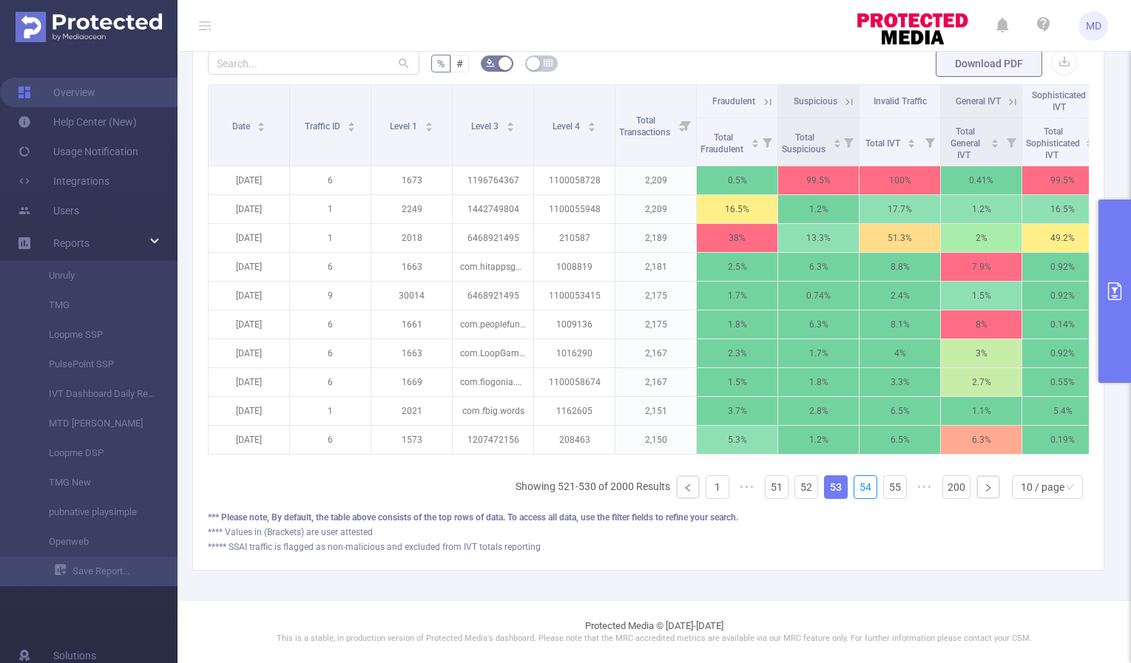
click at [861, 489] on link "54" at bounding box center [865, 487] width 22 height 22
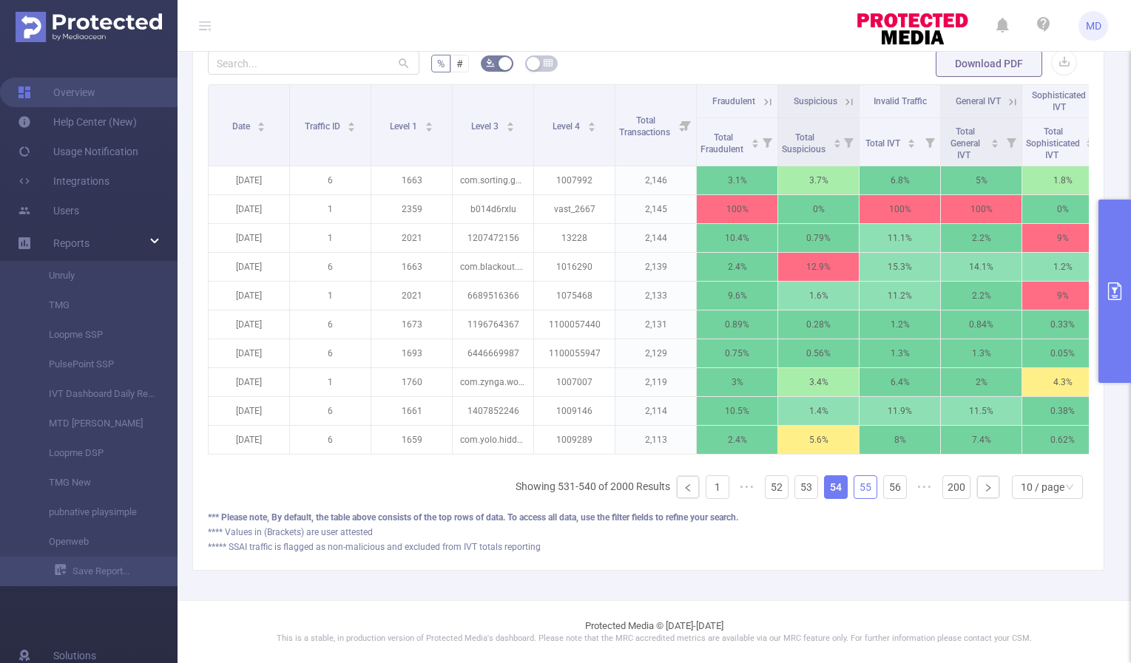
click at [857, 490] on link "55" at bounding box center [865, 487] width 22 height 22
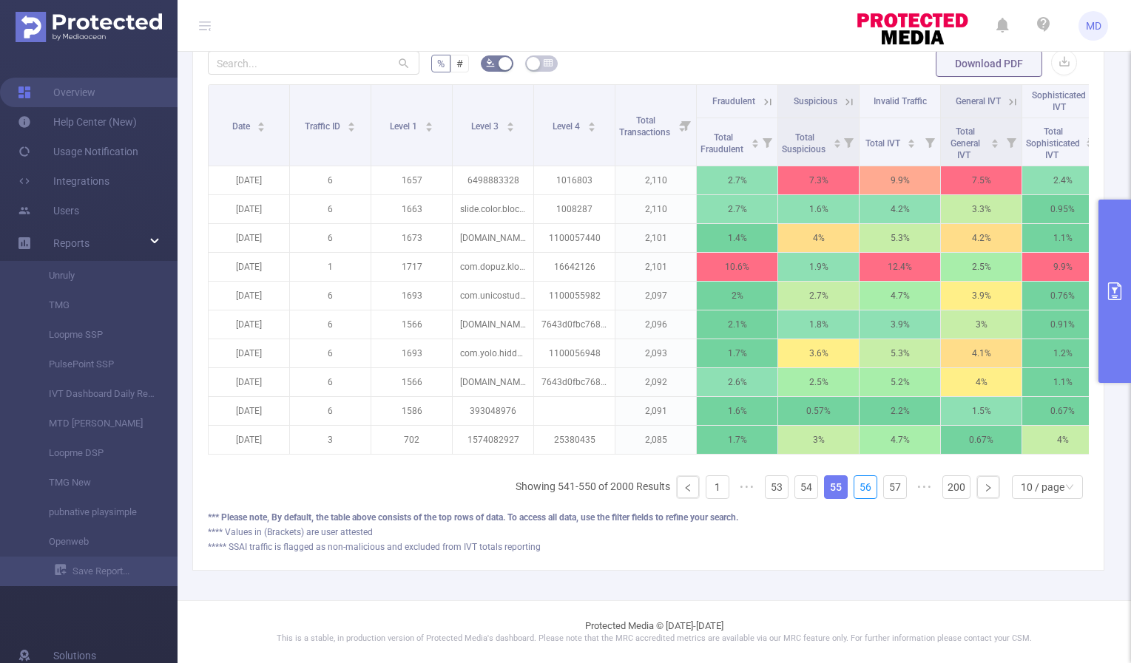
click at [857, 490] on link "56" at bounding box center [865, 487] width 22 height 22
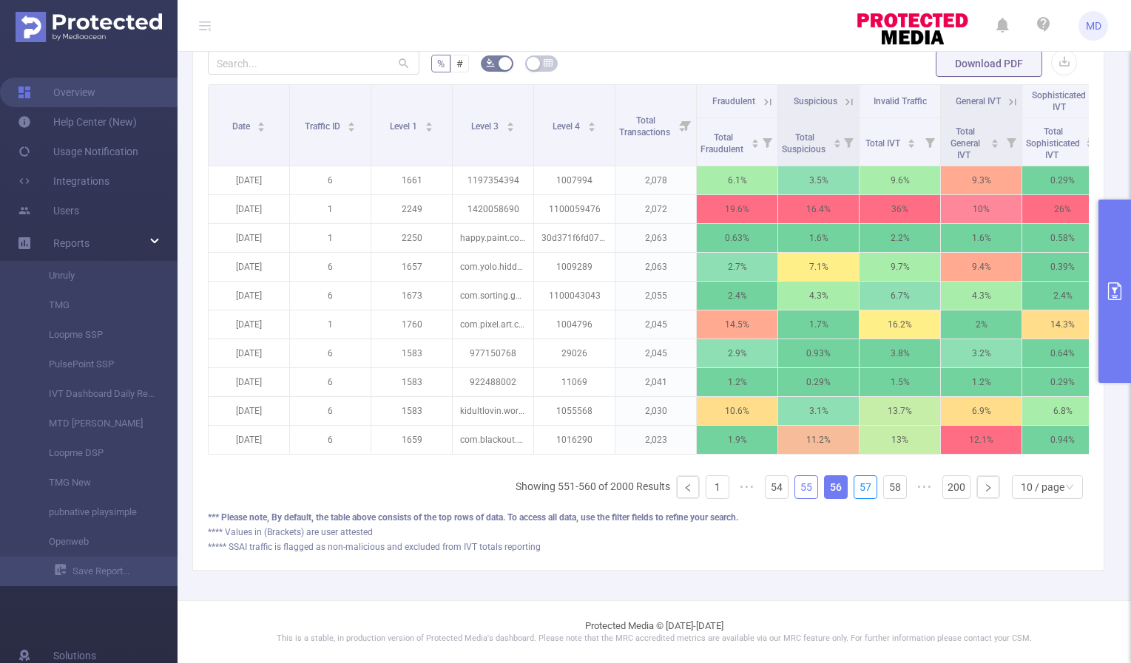
click at [857, 490] on link "57" at bounding box center [865, 487] width 22 height 22
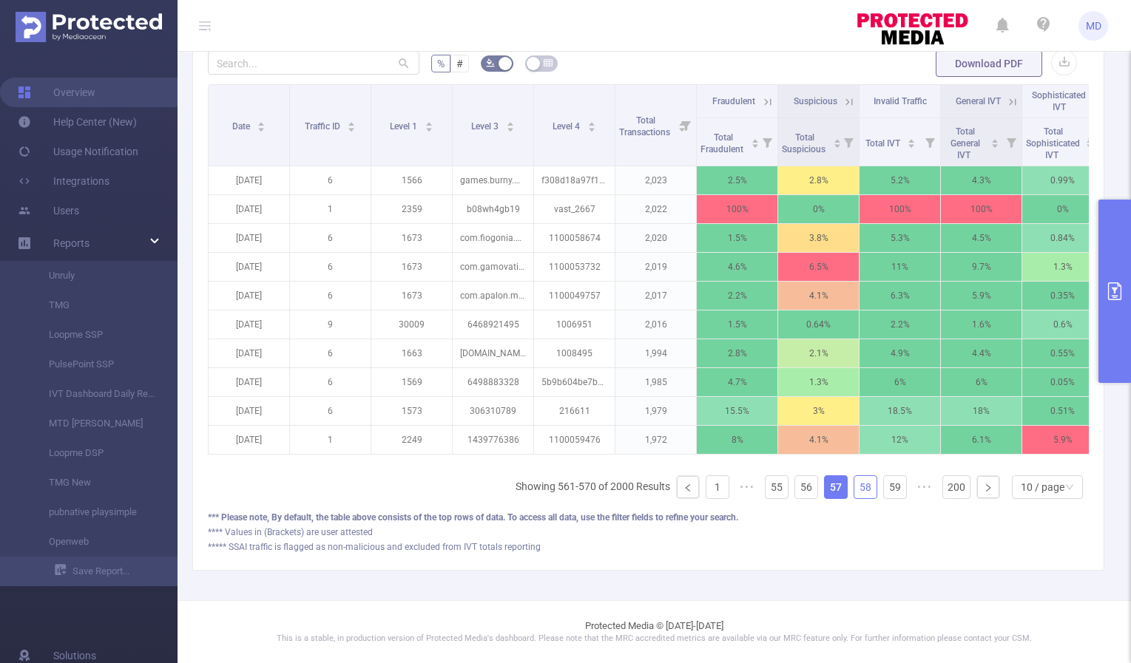
click at [857, 490] on link "58" at bounding box center [865, 487] width 22 height 22
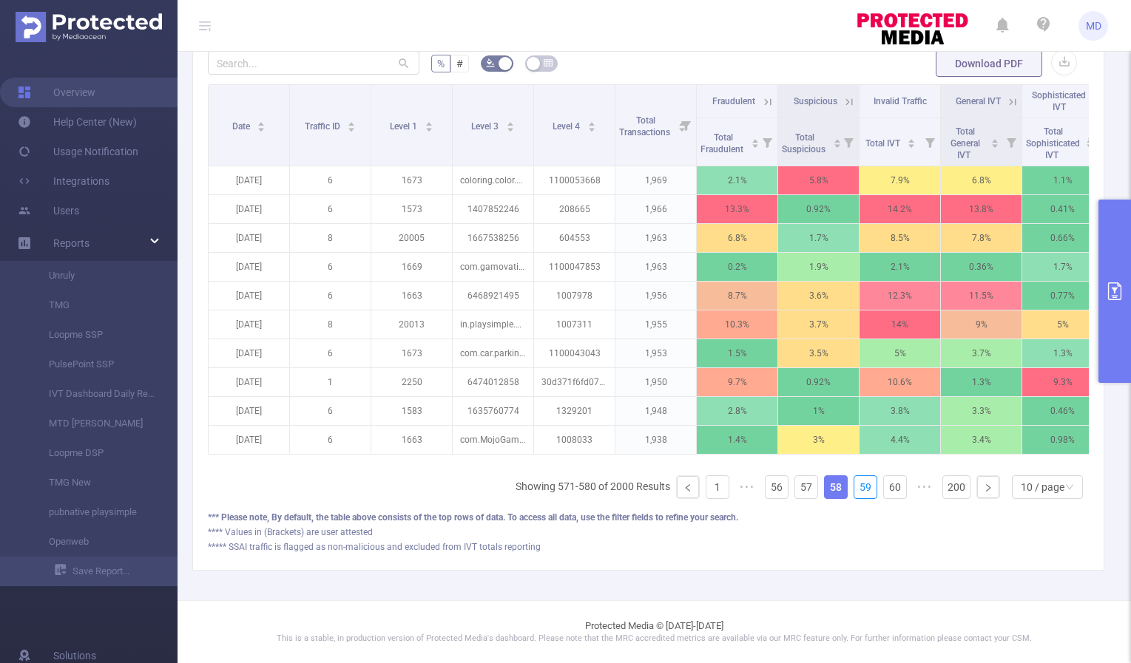
click at [857, 490] on link "59" at bounding box center [865, 487] width 22 height 22
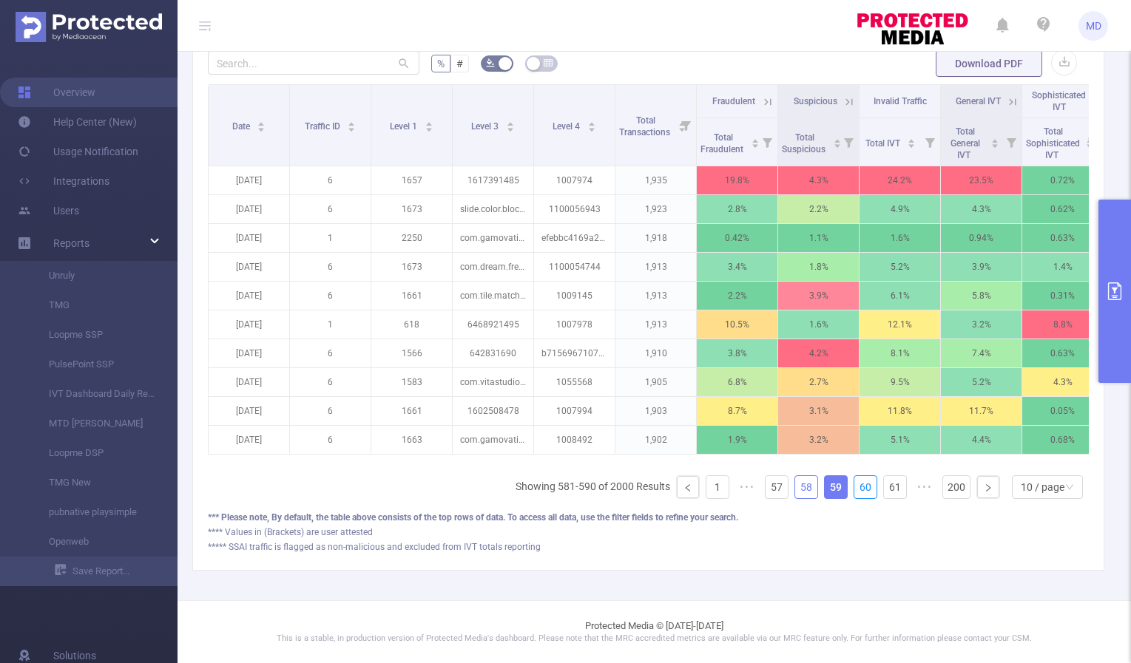
click at [857, 490] on link "60" at bounding box center [865, 487] width 22 height 22
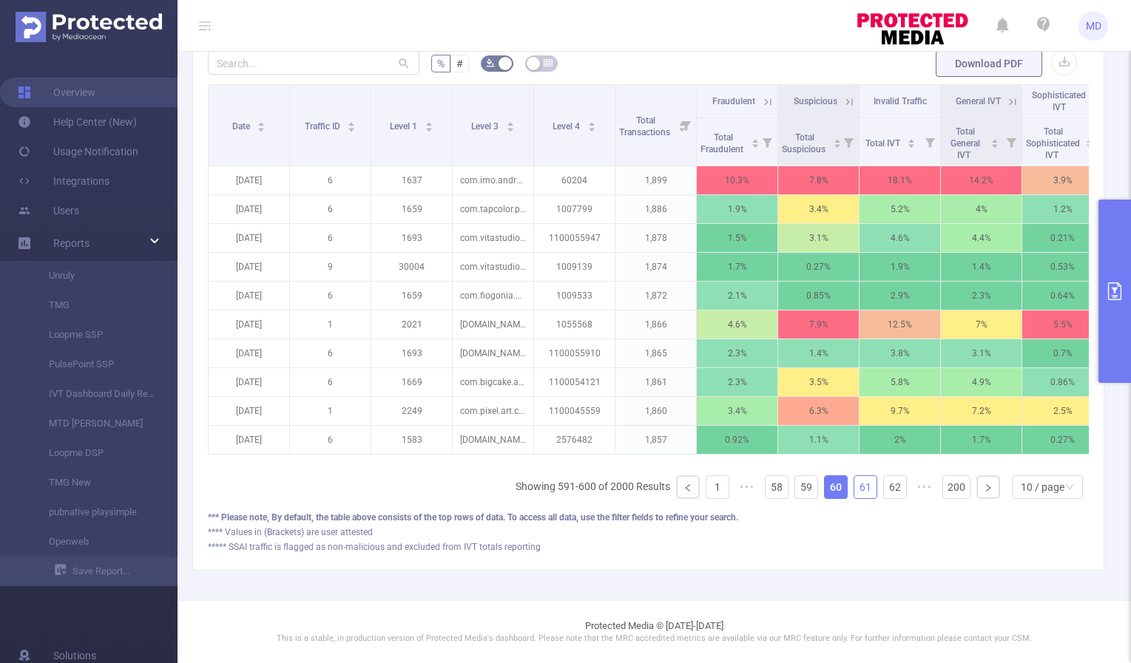
click at [854, 486] on link "61" at bounding box center [865, 487] width 22 height 22
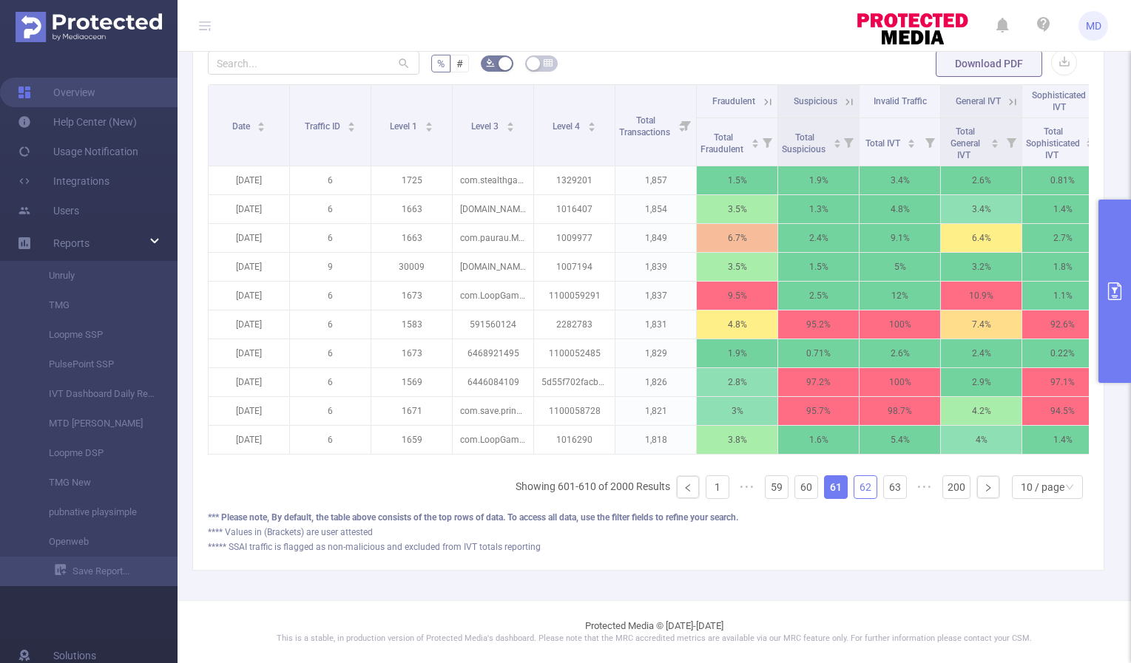
click at [859, 490] on link "62" at bounding box center [865, 487] width 22 height 22
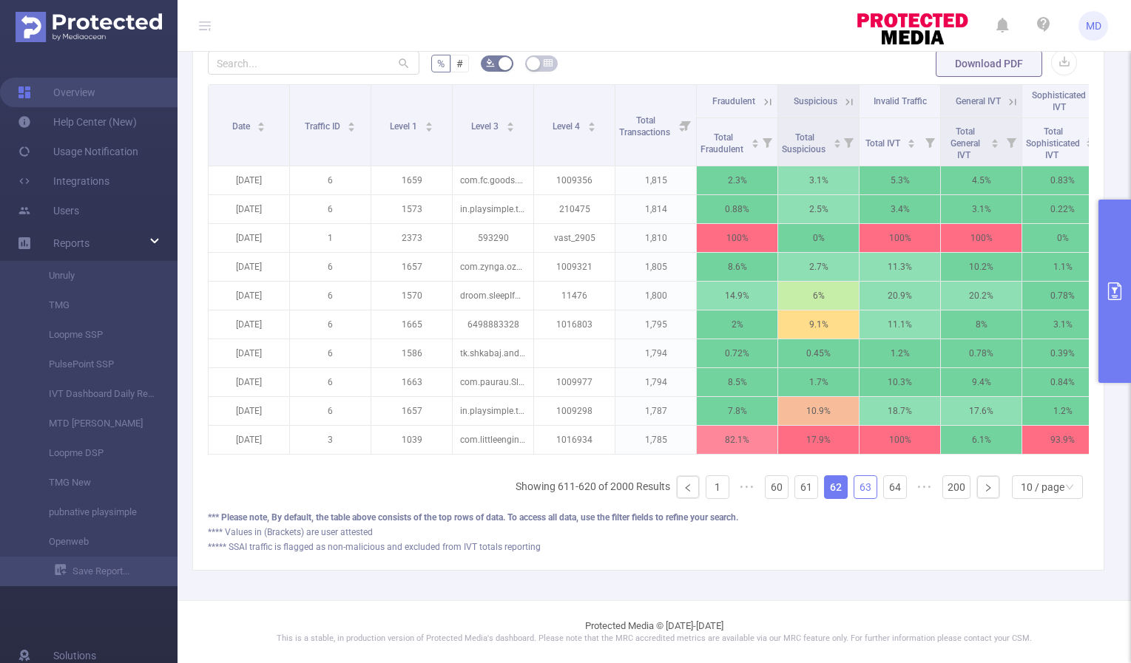
click at [856, 484] on link "63" at bounding box center [865, 487] width 22 height 22
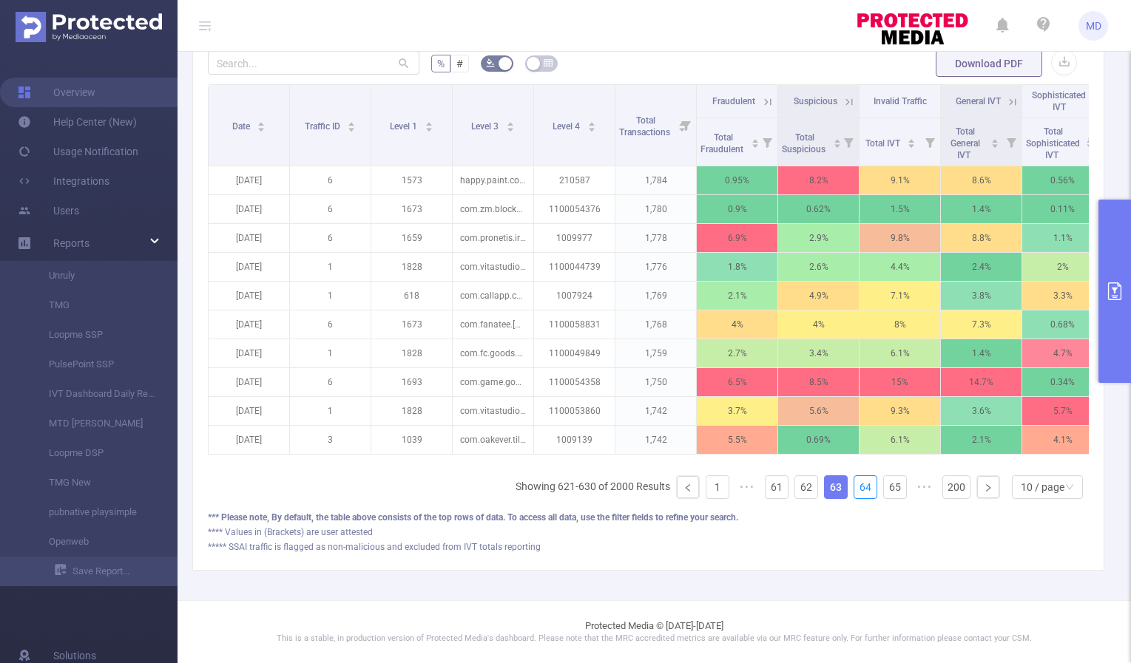
click at [856, 484] on link "64" at bounding box center [865, 487] width 22 height 22
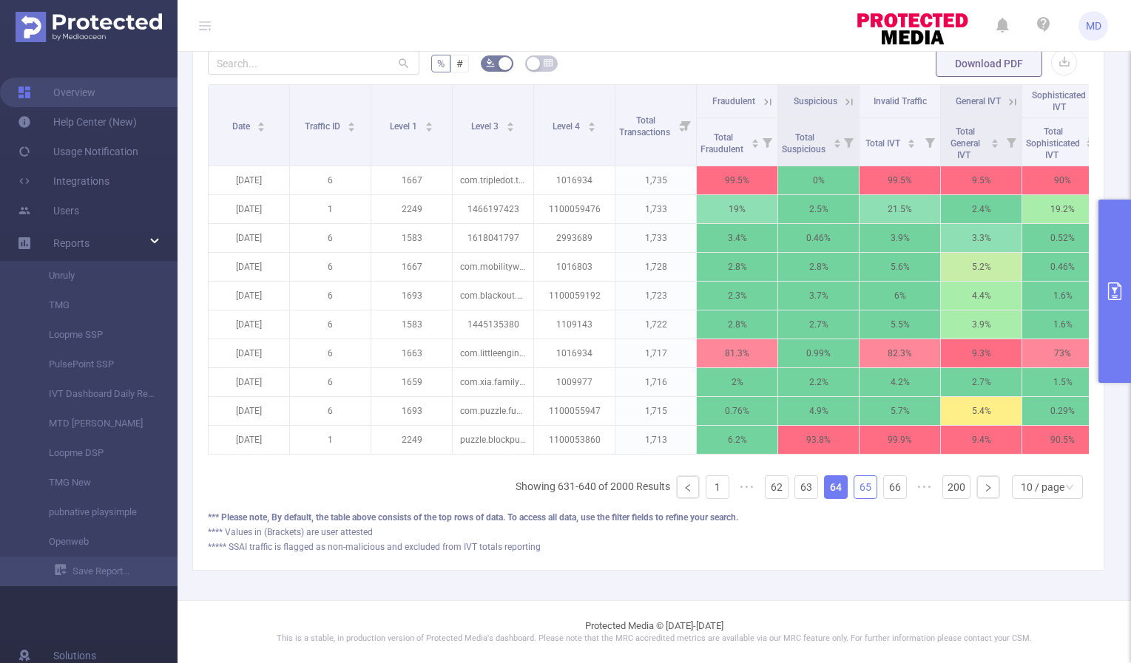
click at [854, 486] on link "65" at bounding box center [865, 487] width 22 height 22
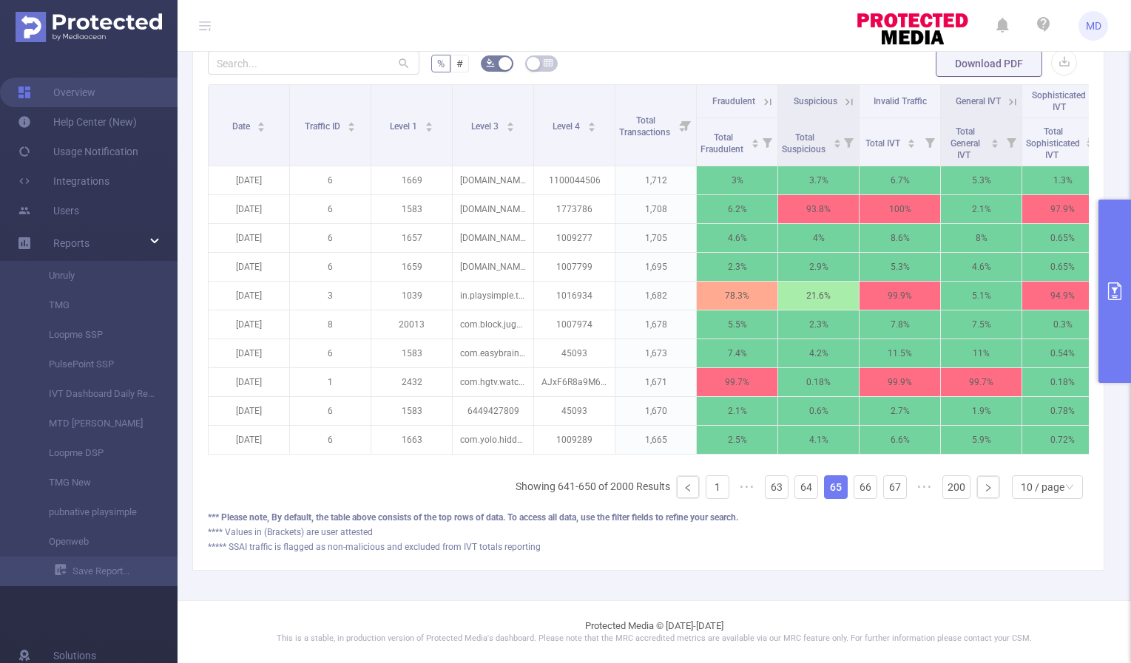
click at [1115, 307] on button "primary" at bounding box center [1114, 291] width 33 height 183
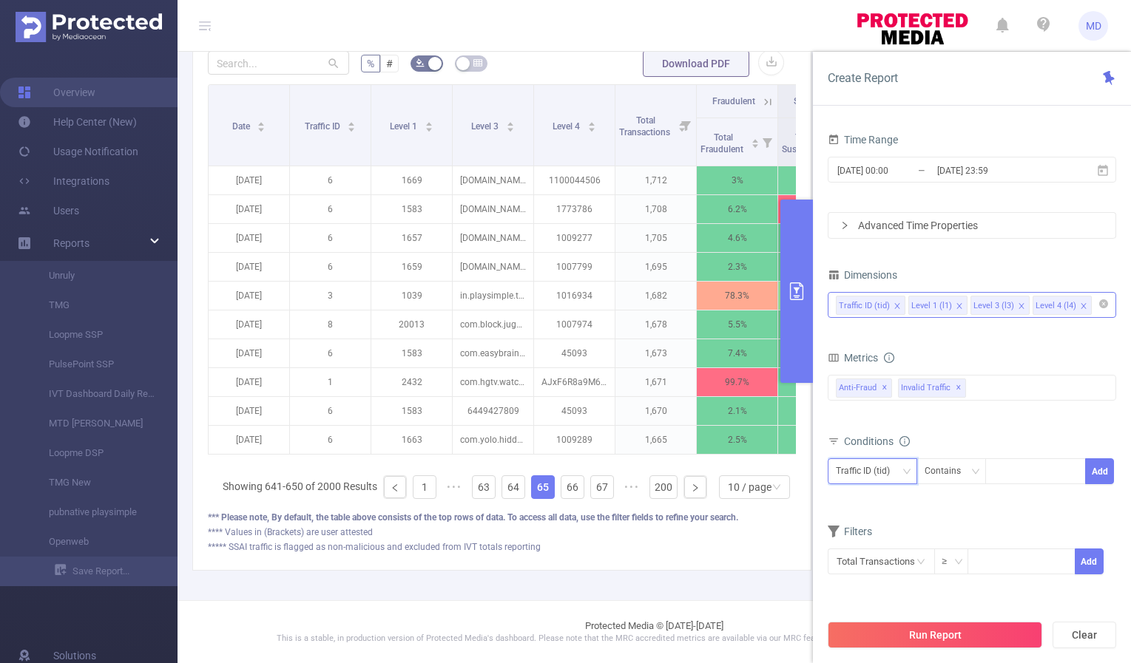
click at [905, 474] on icon "icon: down" at bounding box center [906, 471] width 9 height 9
click at [882, 516] on li "Level 1 (l1)" at bounding box center [872, 526] width 89 height 24
click at [1039, 471] on div at bounding box center [1035, 471] width 85 height 24
type input "2432"
click at [1103, 473] on button "Add" at bounding box center [1099, 472] width 29 height 26
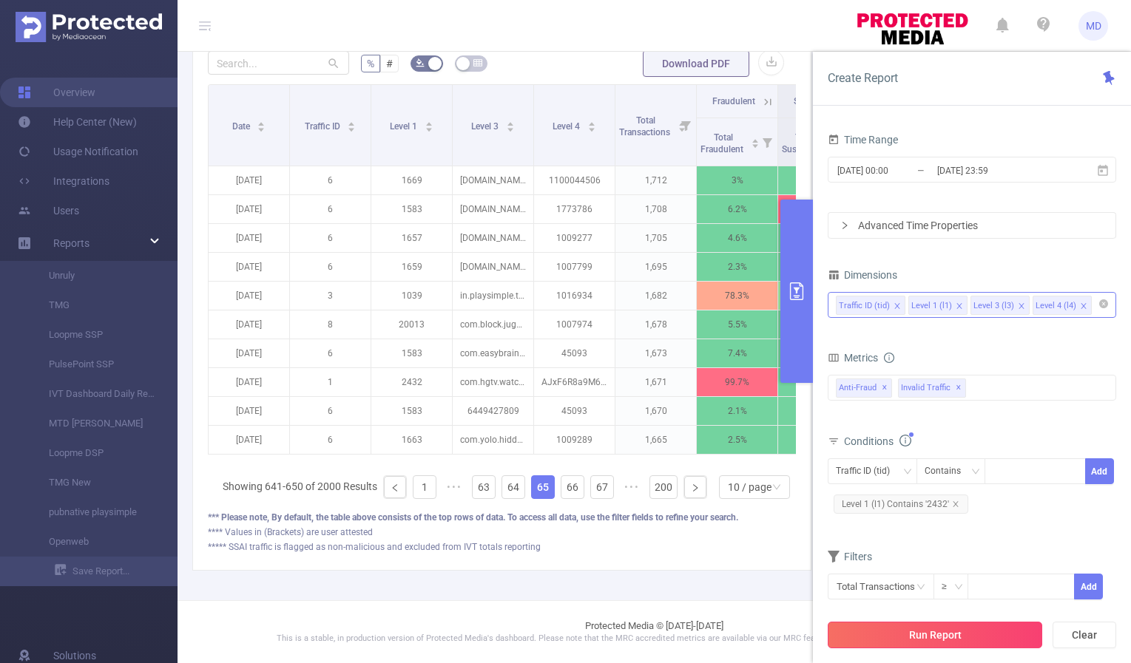
click at [936, 629] on button "Run Report" at bounding box center [935, 635] width 214 height 27
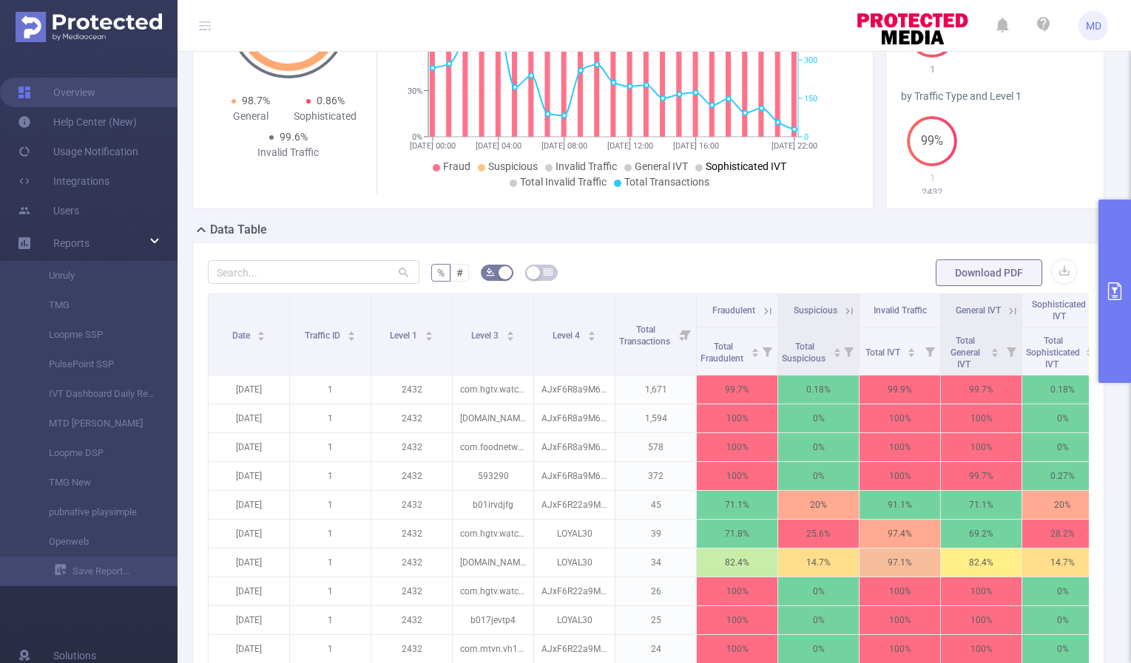
scroll to position [384, 0]
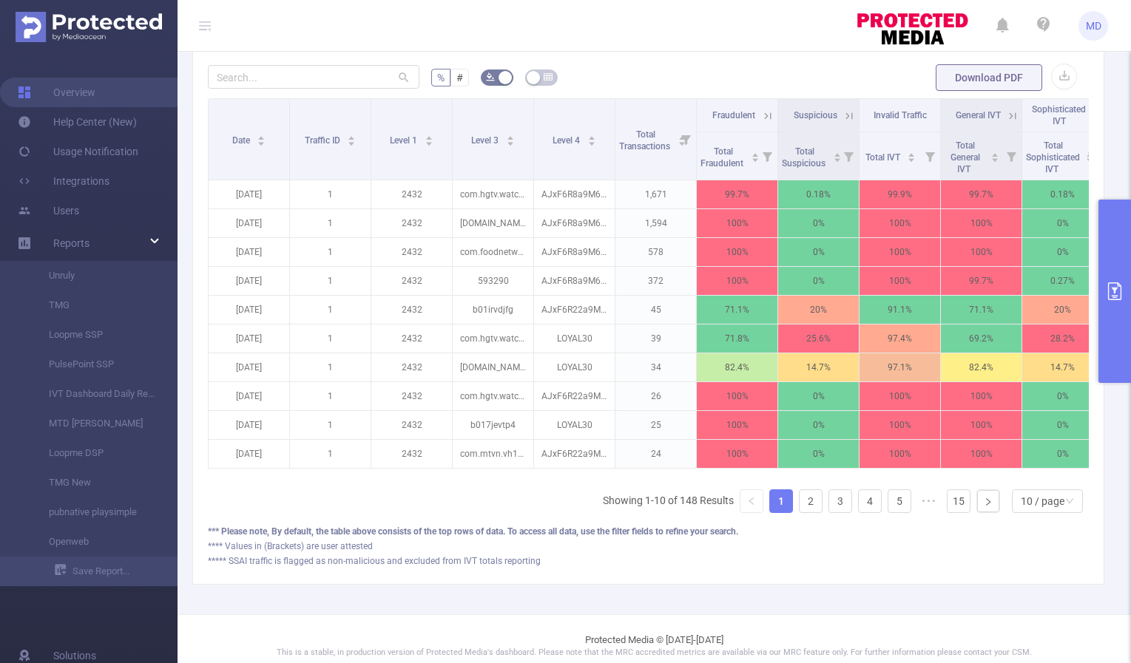
click at [751, 115] on span "Fraudulent" at bounding box center [733, 115] width 43 height 10
click at [763, 115] on icon at bounding box center [767, 115] width 13 height 13
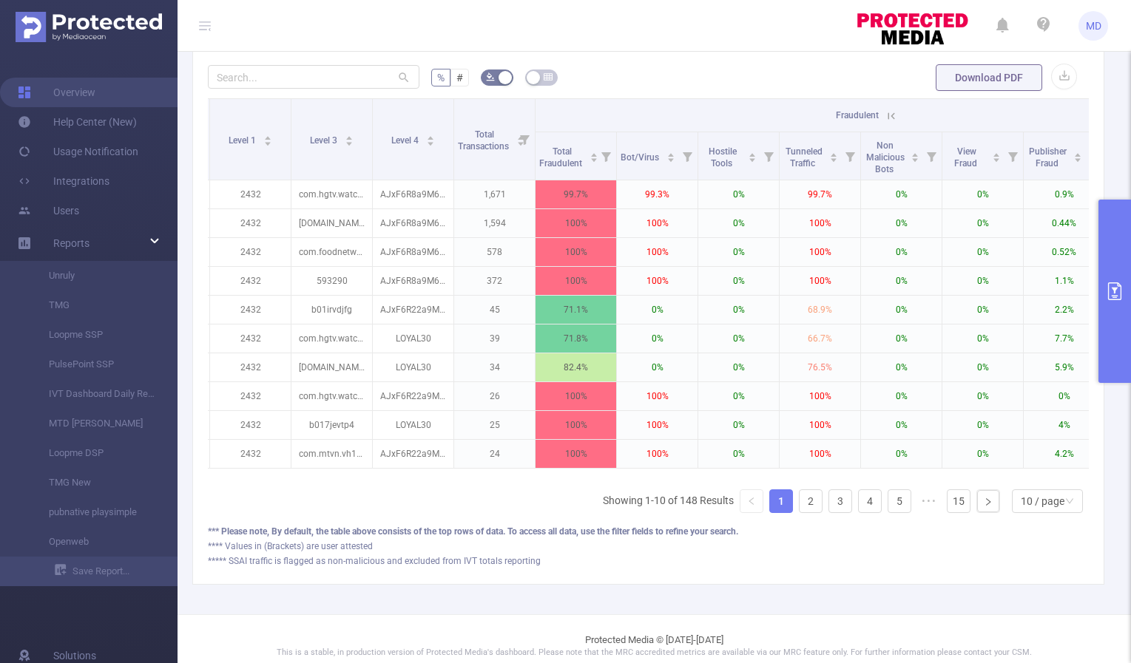
scroll to position [0, 186]
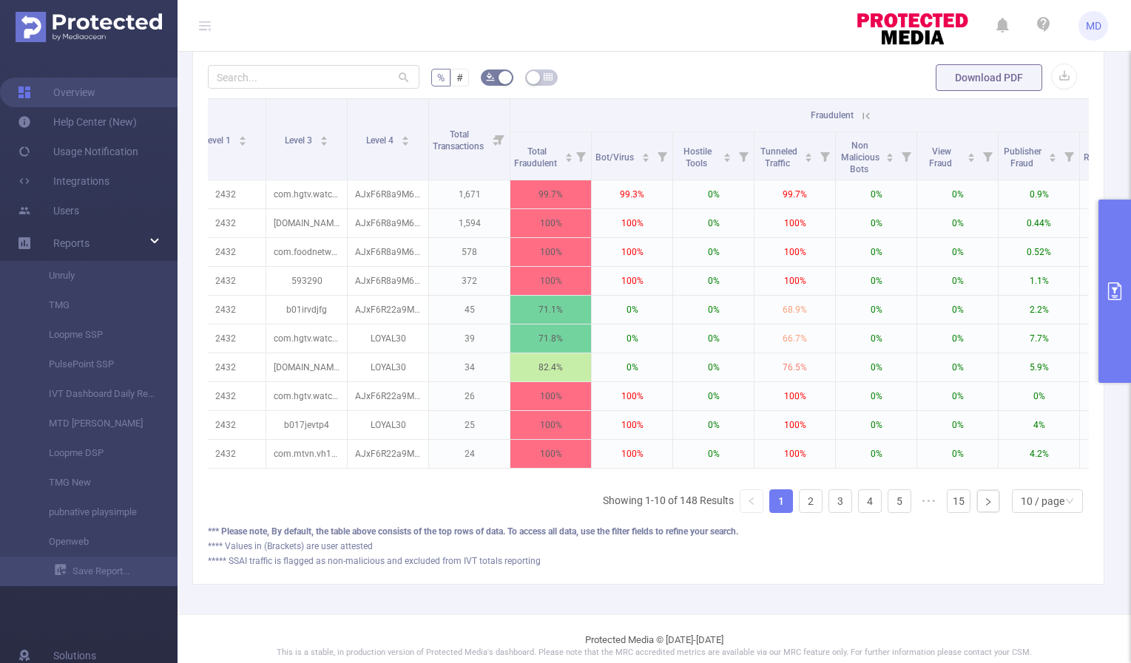
click at [868, 112] on icon at bounding box center [865, 115] width 13 height 13
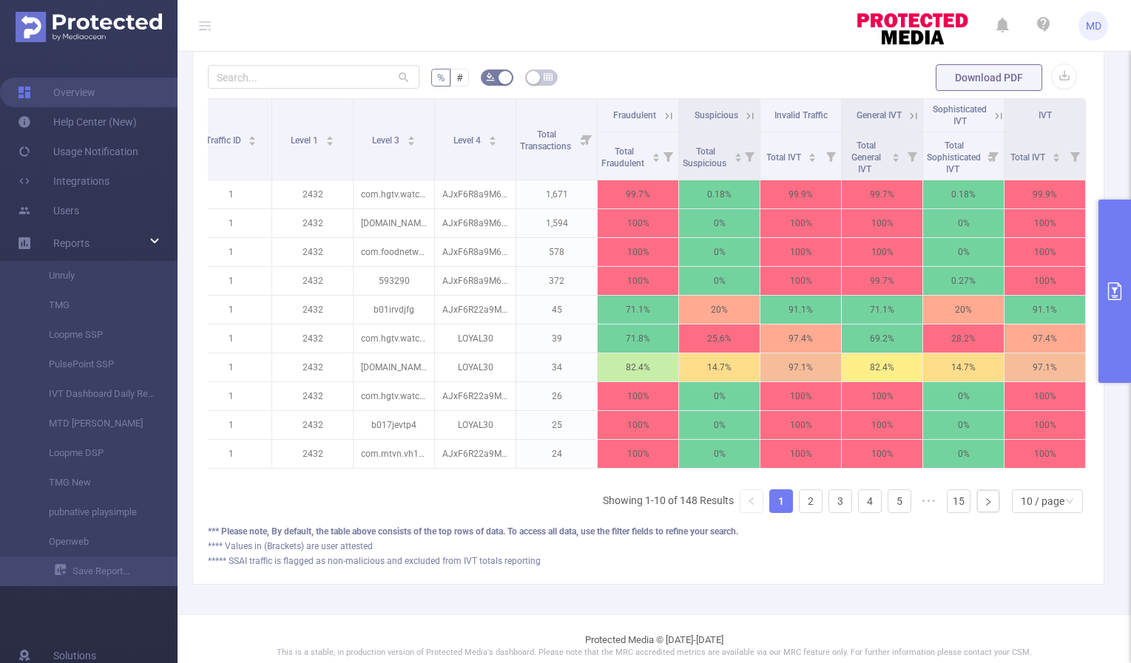
scroll to position [0, 0]
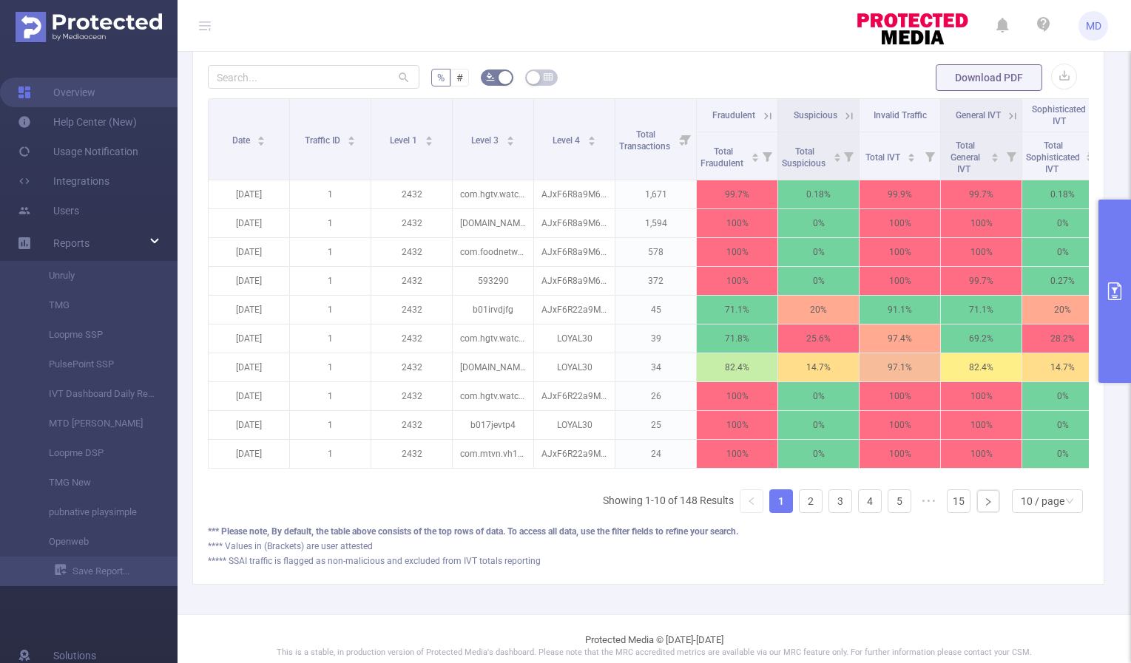
click at [693, 76] on form "% # Download PDF" at bounding box center [648, 78] width 881 height 30
